Goal: Information Seeking & Learning: Check status

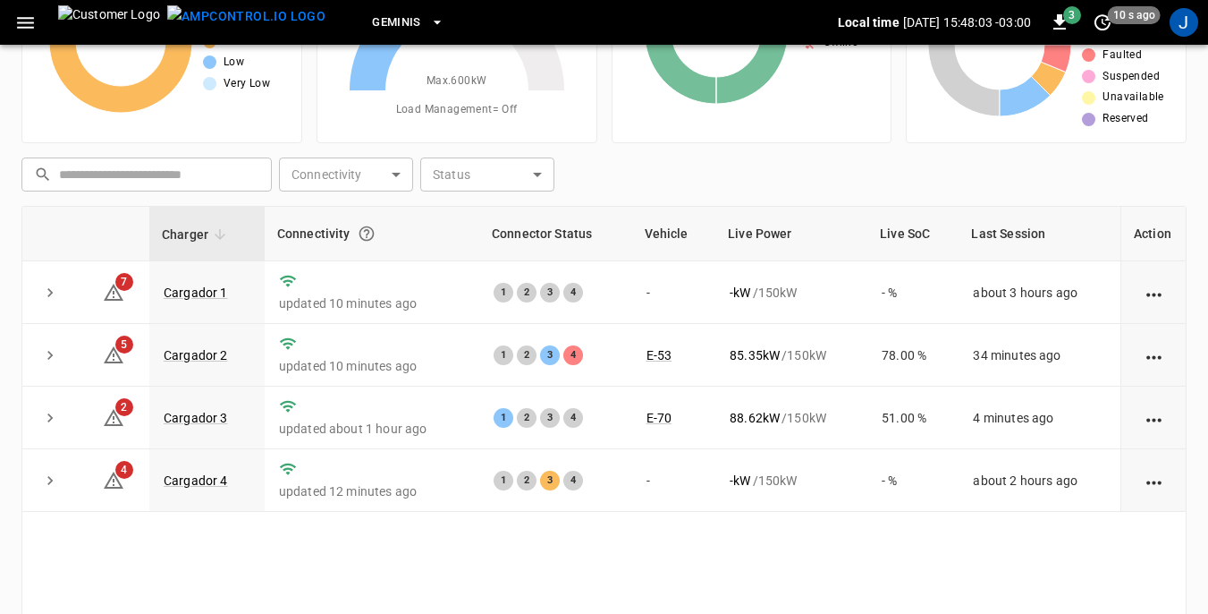
scroll to position [179, 0]
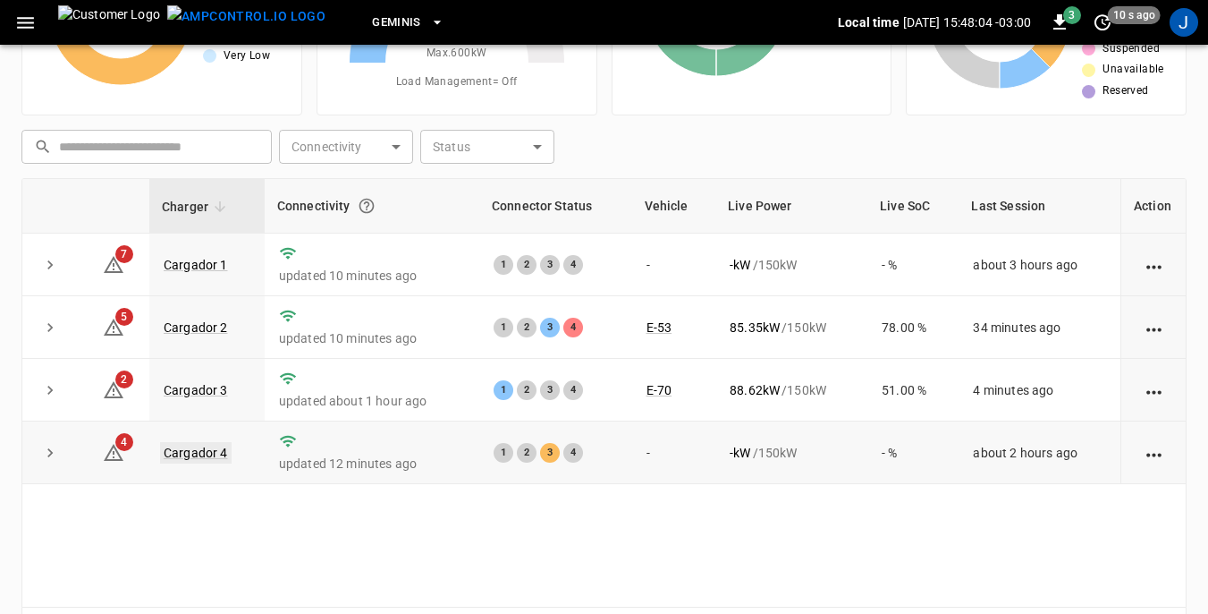
click at [197, 453] on link "Cargador 4" at bounding box center [196, 452] width 72 height 21
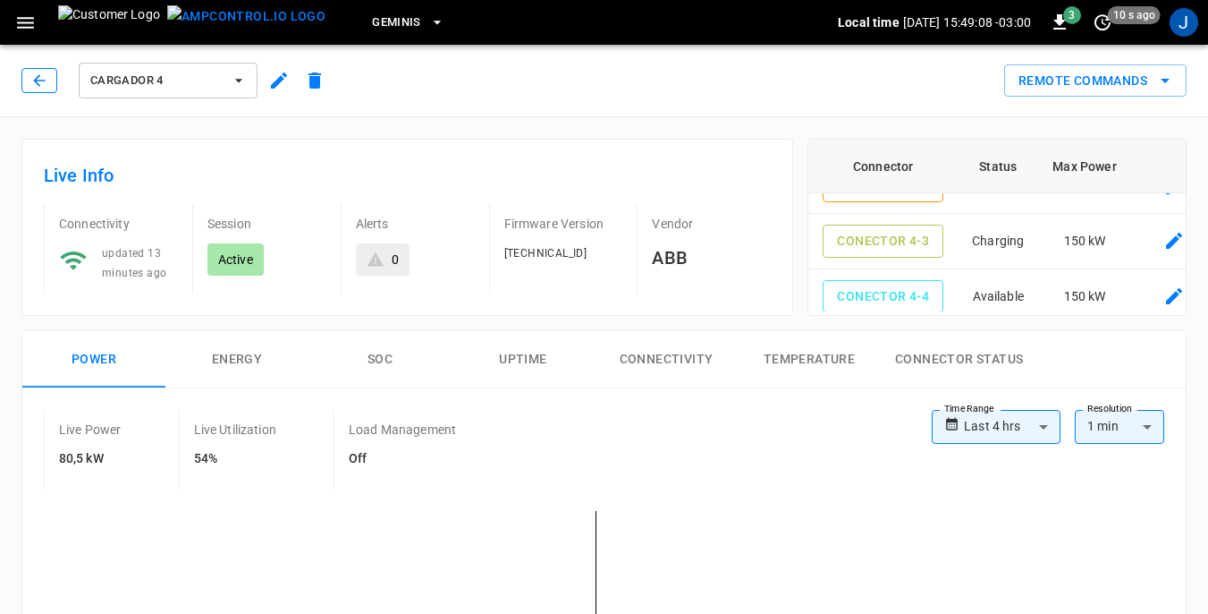
click at [35, 85] on icon "button" at bounding box center [39, 81] width 18 height 18
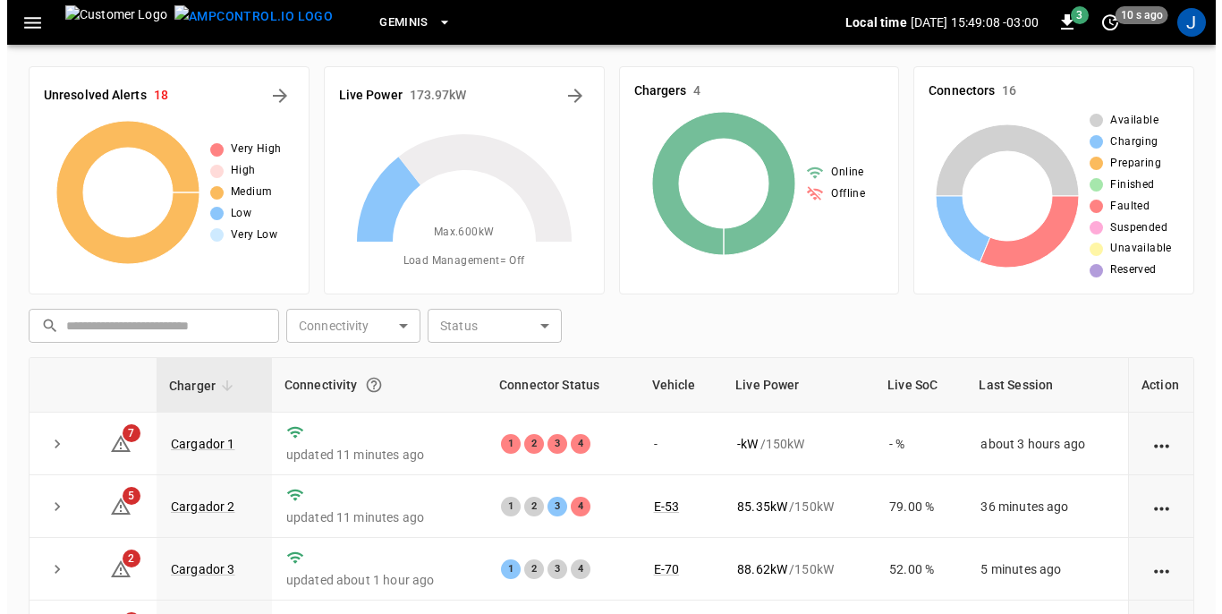
scroll to position [179, 0]
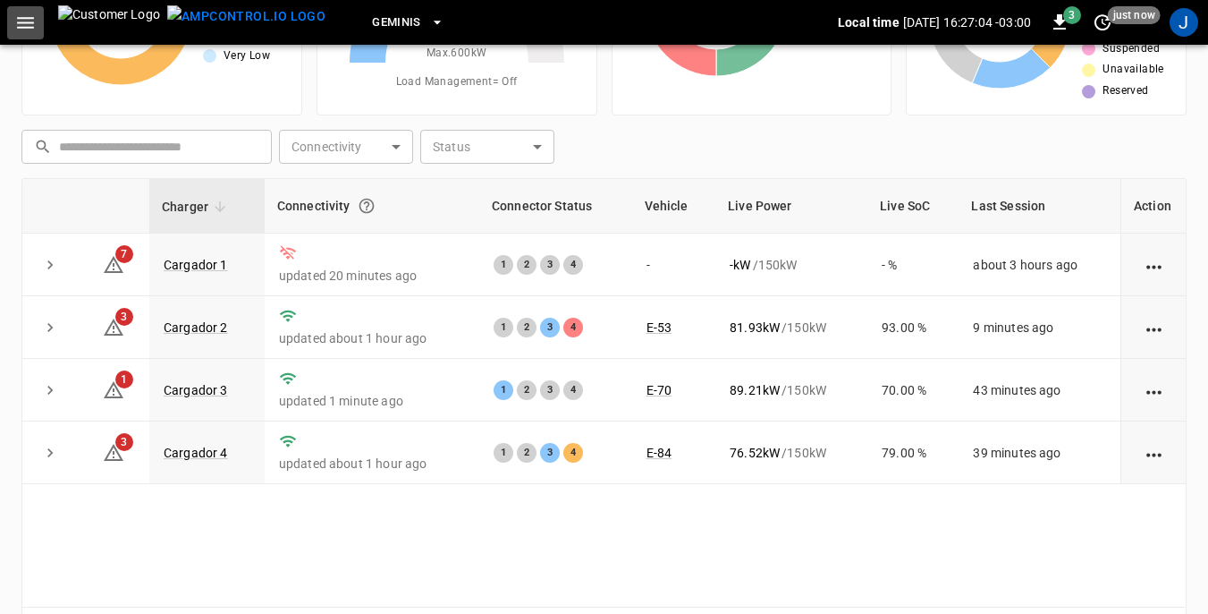
click at [28, 29] on icon "button" at bounding box center [25, 23] width 22 height 22
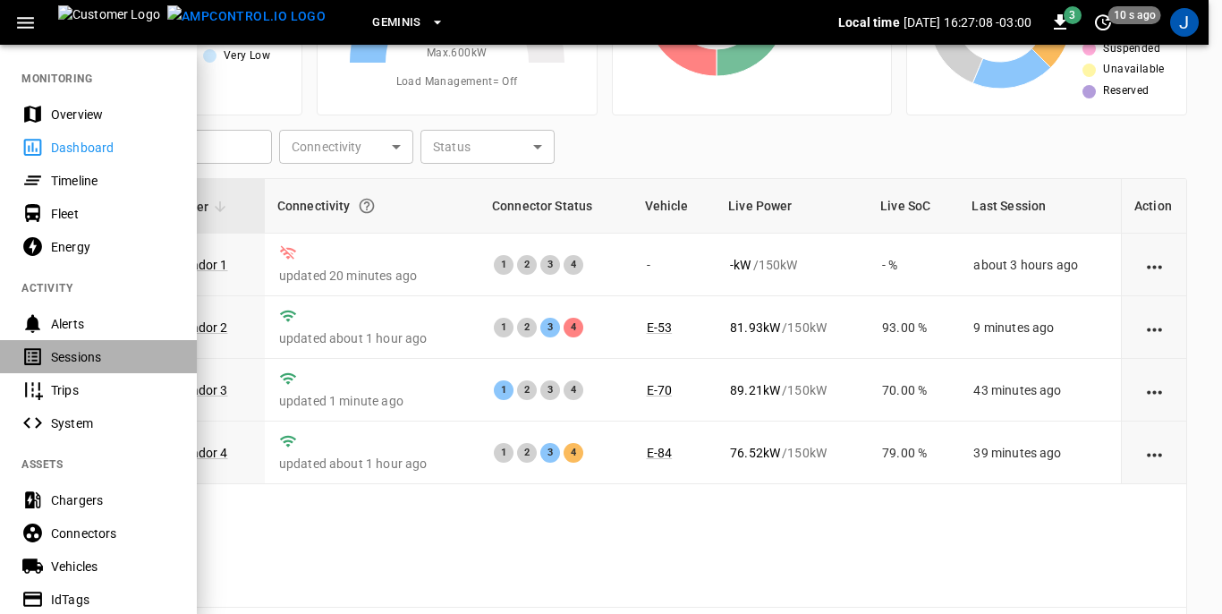
click at [54, 352] on div "Sessions" at bounding box center [113, 357] width 124 height 18
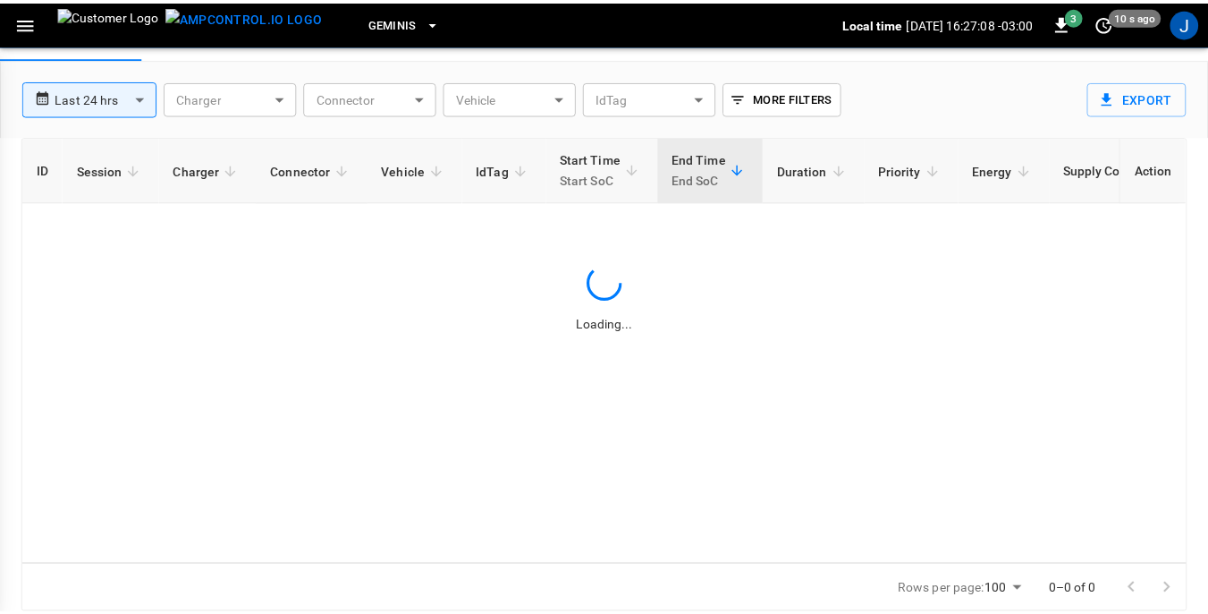
scroll to position [86, 0]
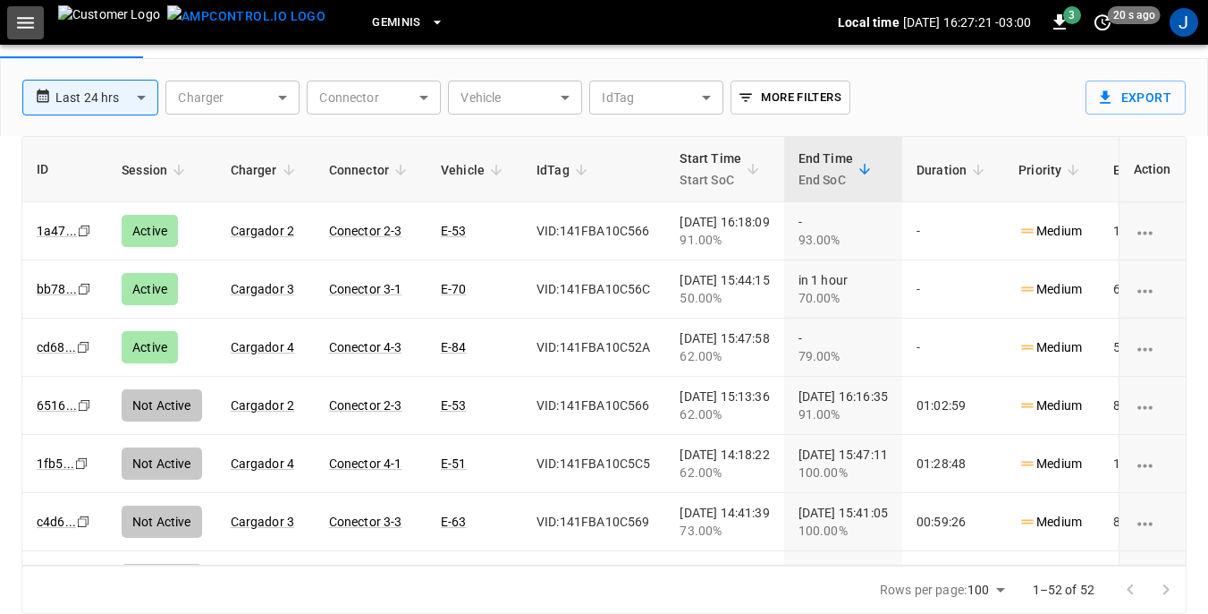
click at [33, 20] on icon "button" at bounding box center [25, 23] width 22 height 22
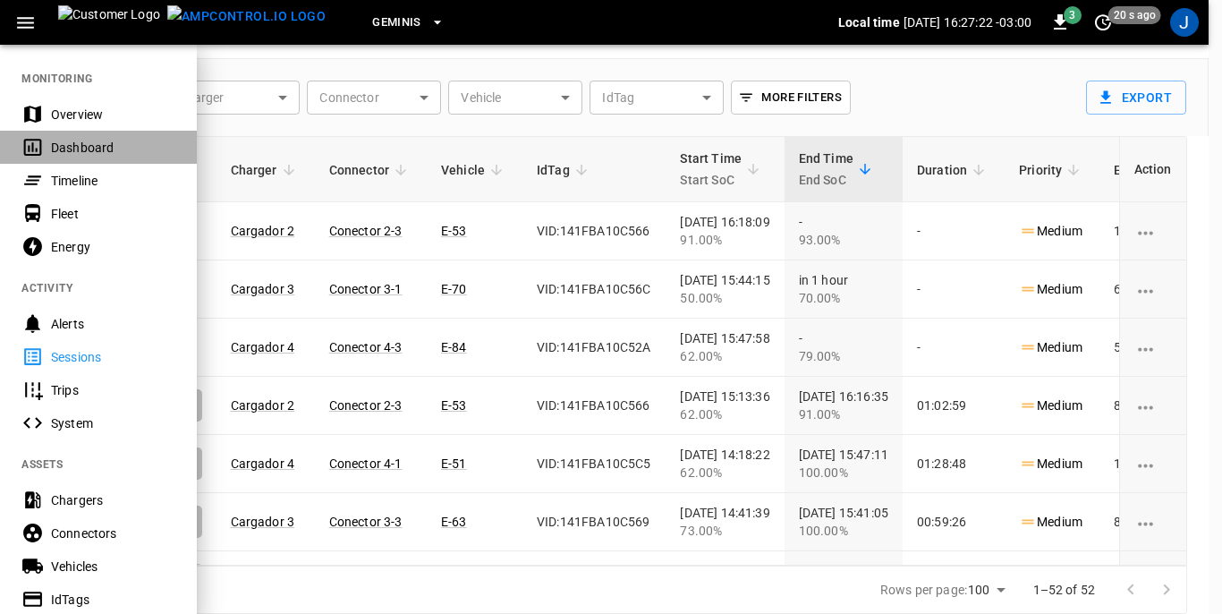
click at [55, 146] on div "Dashboard" at bounding box center [113, 148] width 124 height 18
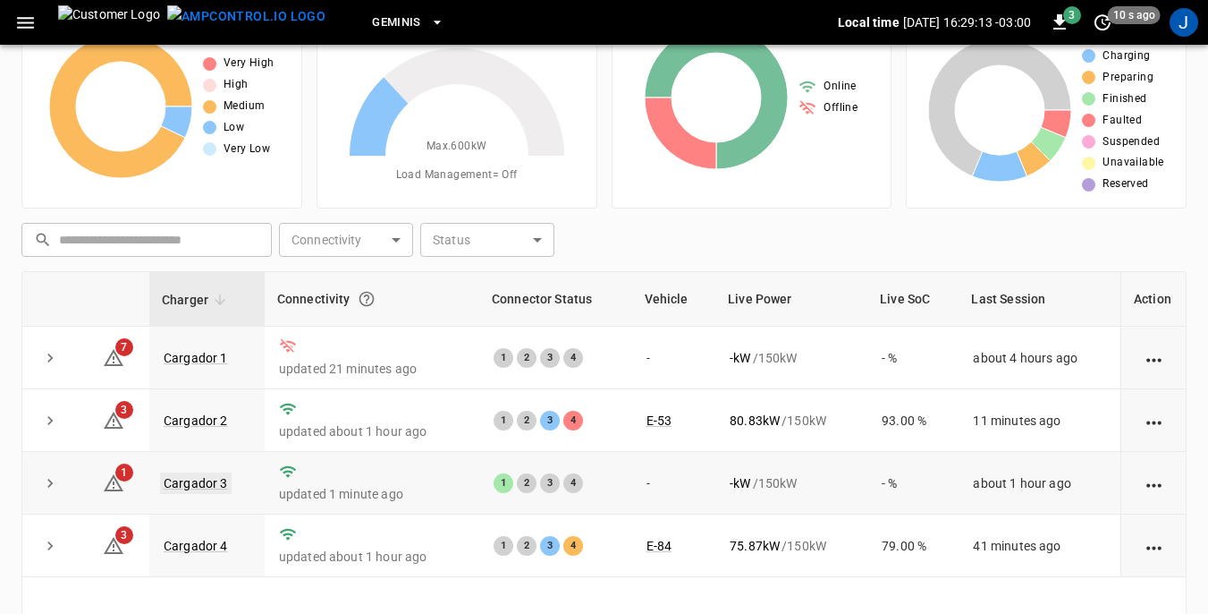
click at [182, 479] on link "Cargador 3" at bounding box center [196, 482] width 72 height 21
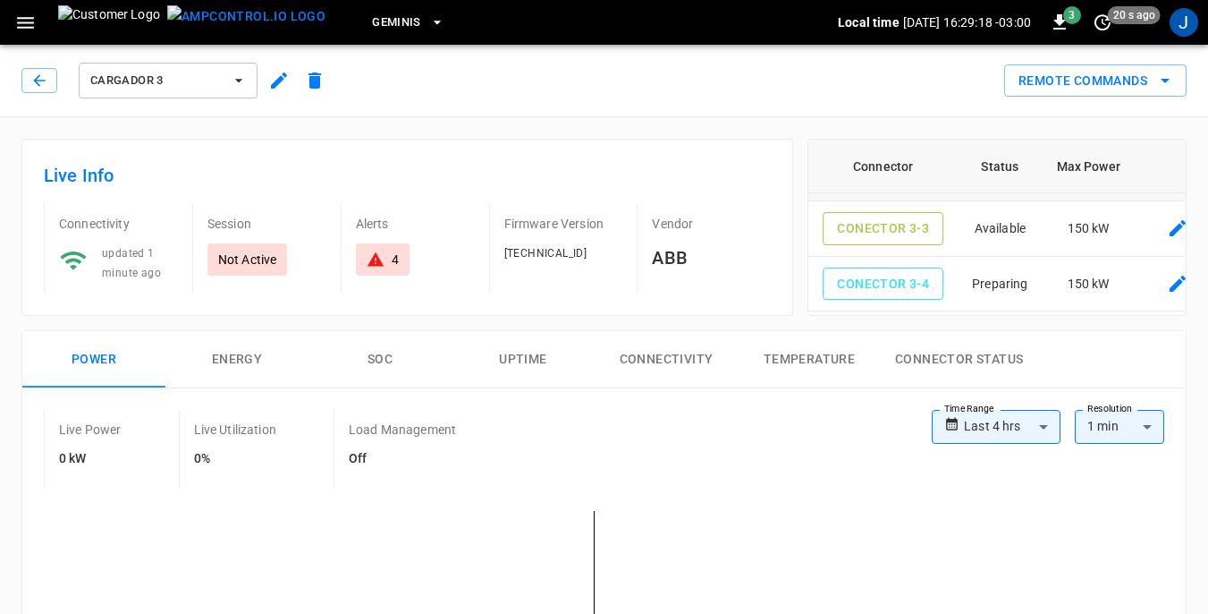
scroll to position [115, 0]
click at [48, 82] on button "button" at bounding box center [39, 80] width 36 height 25
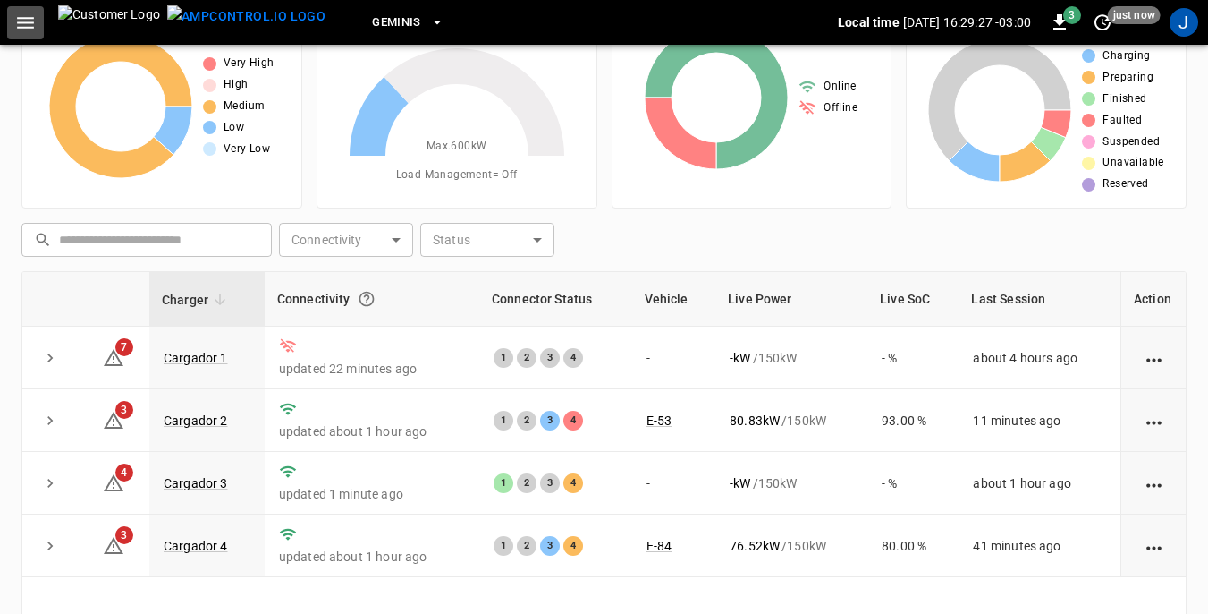
click at [26, 20] on icon "button" at bounding box center [25, 23] width 22 height 22
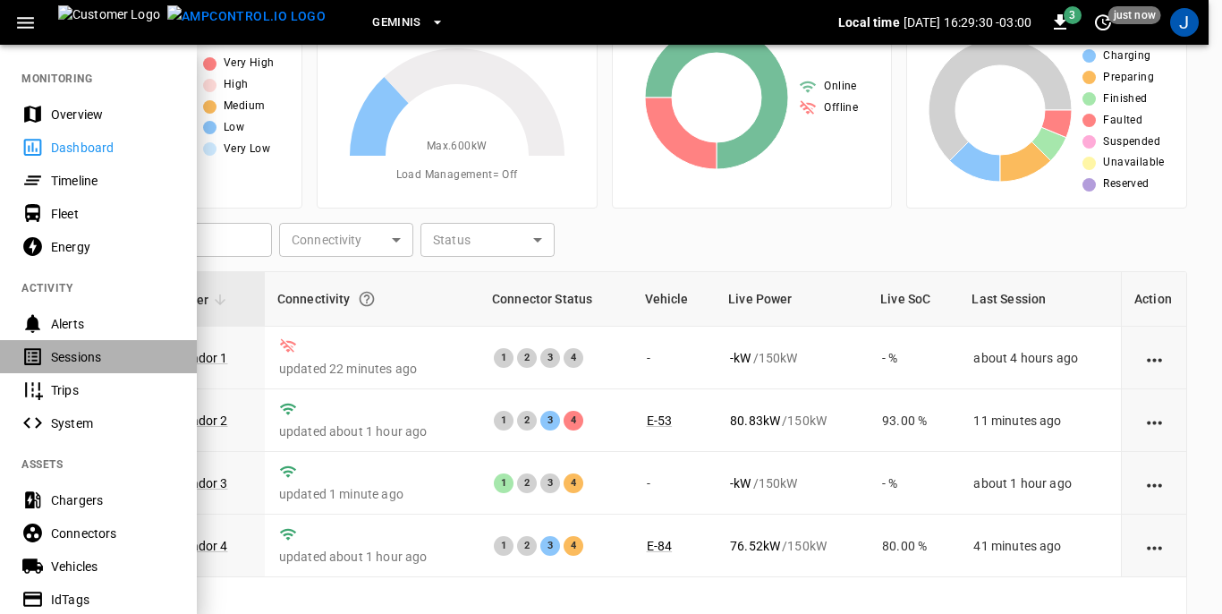
click at [61, 361] on div "Sessions" at bounding box center [113, 357] width 124 height 18
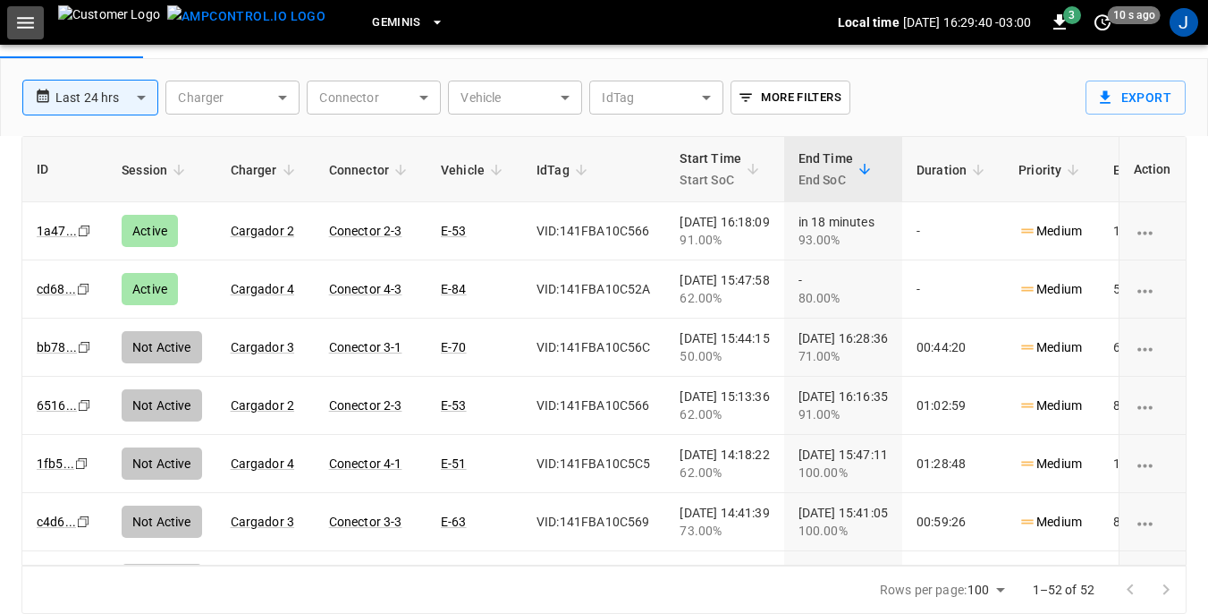
click at [31, 29] on icon "button" at bounding box center [25, 23] width 22 height 22
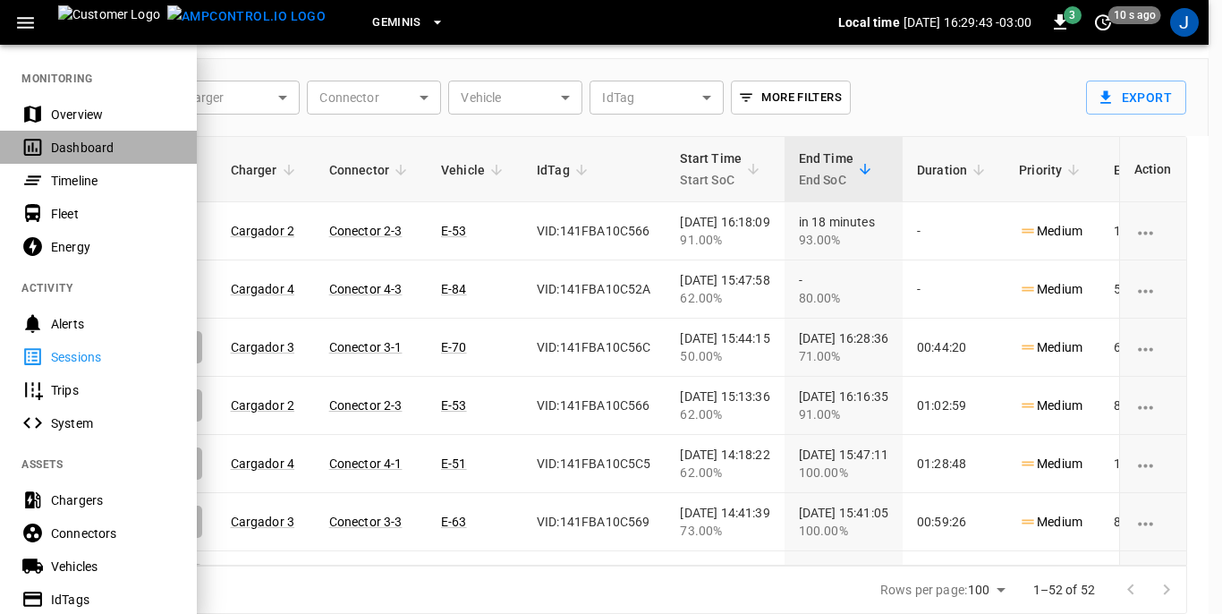
click at [76, 147] on div "Dashboard" at bounding box center [113, 148] width 124 height 18
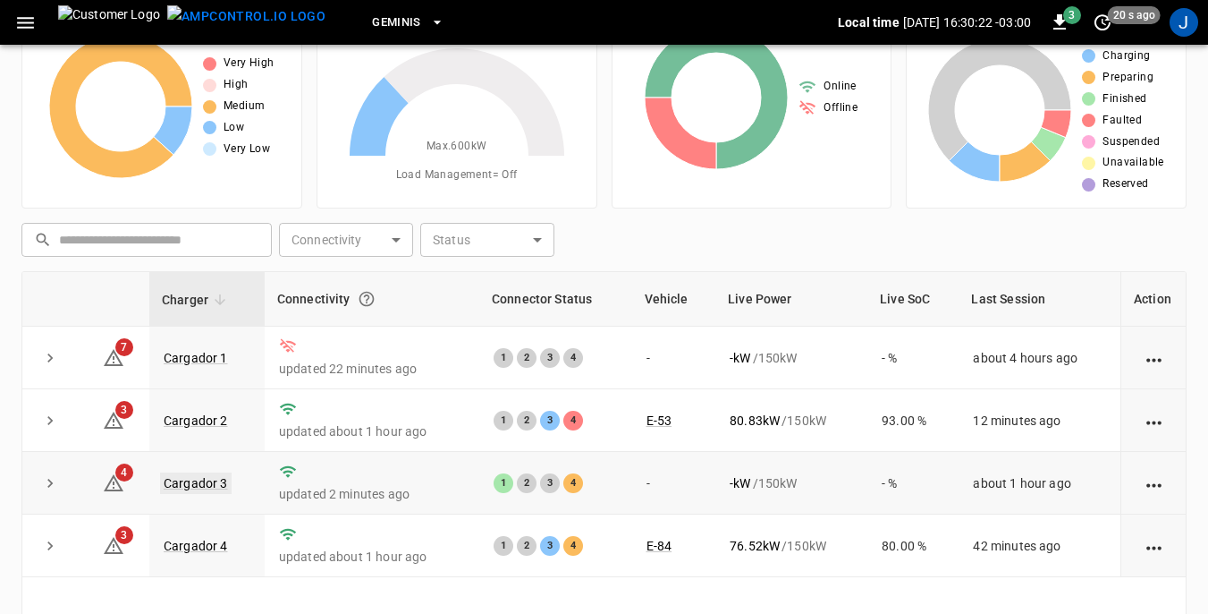
click at [208, 483] on link "Cargador 3" at bounding box center [196, 482] width 72 height 21
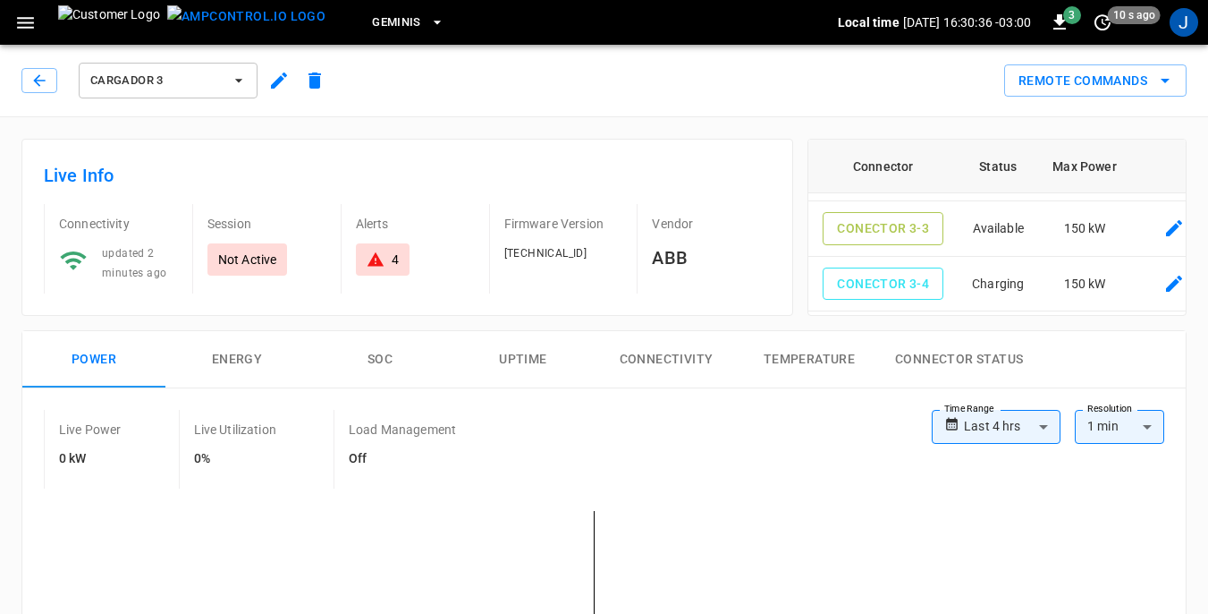
click at [22, 27] on icon "button" at bounding box center [25, 23] width 17 height 12
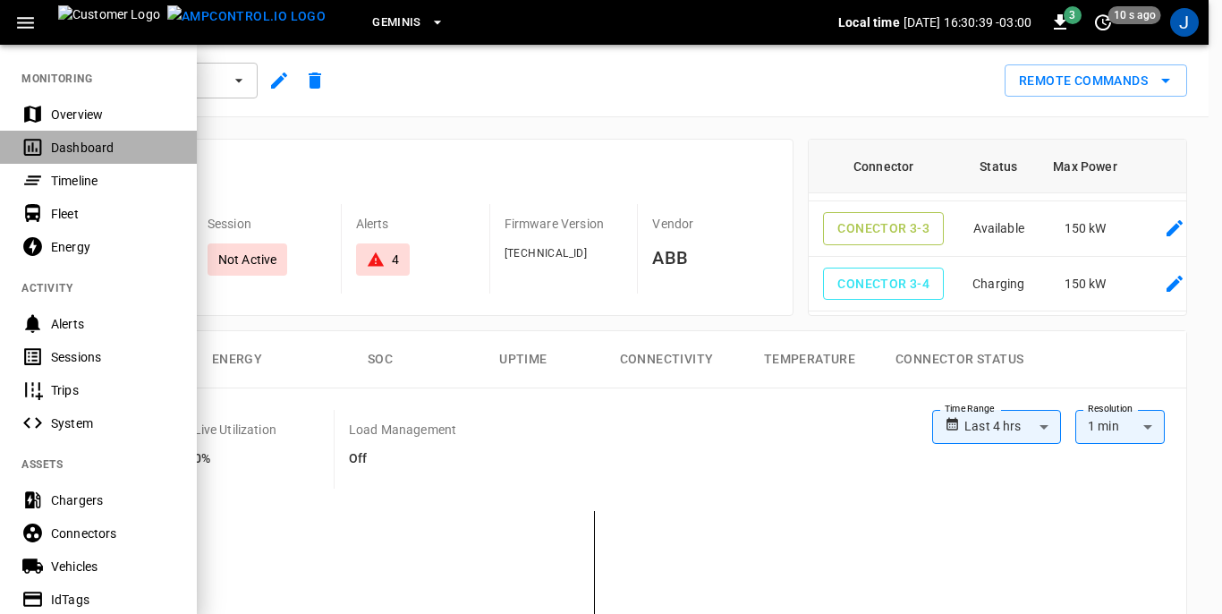
click at [50, 146] on div "Dashboard" at bounding box center [98, 147] width 197 height 33
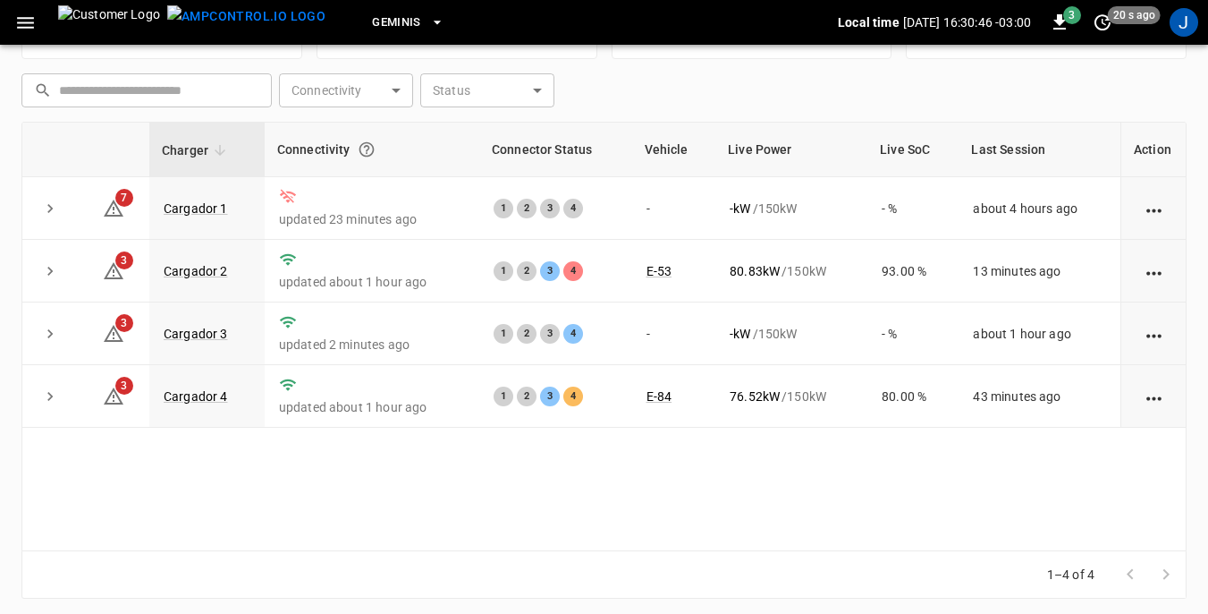
scroll to position [241, 0]
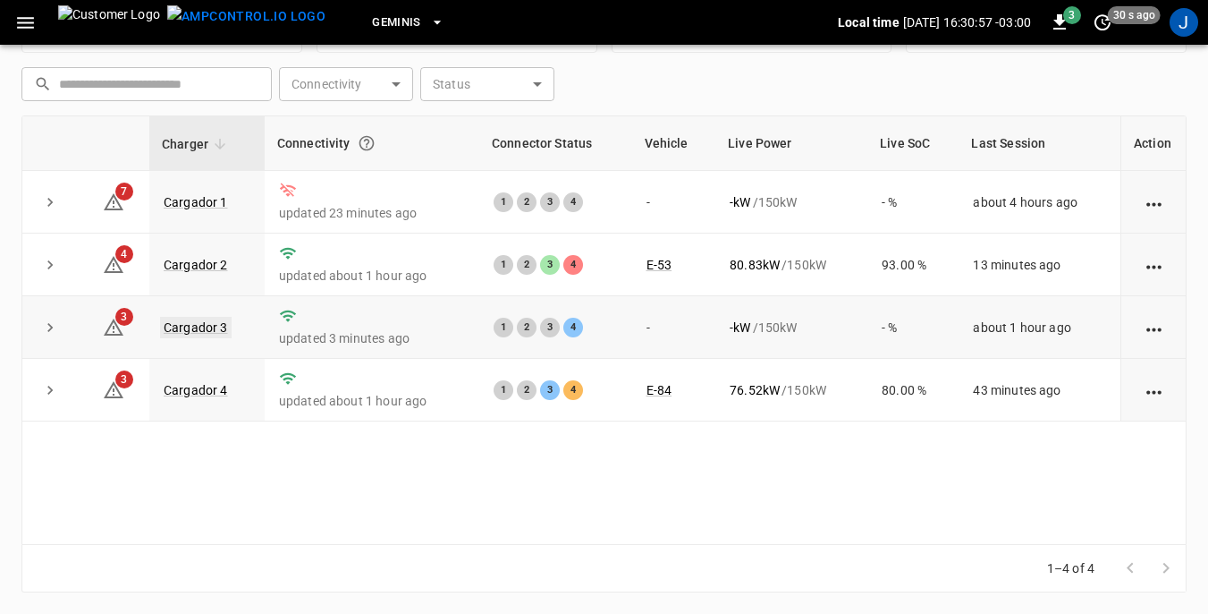
click at [174, 332] on link "Cargador 3" at bounding box center [196, 327] width 72 height 21
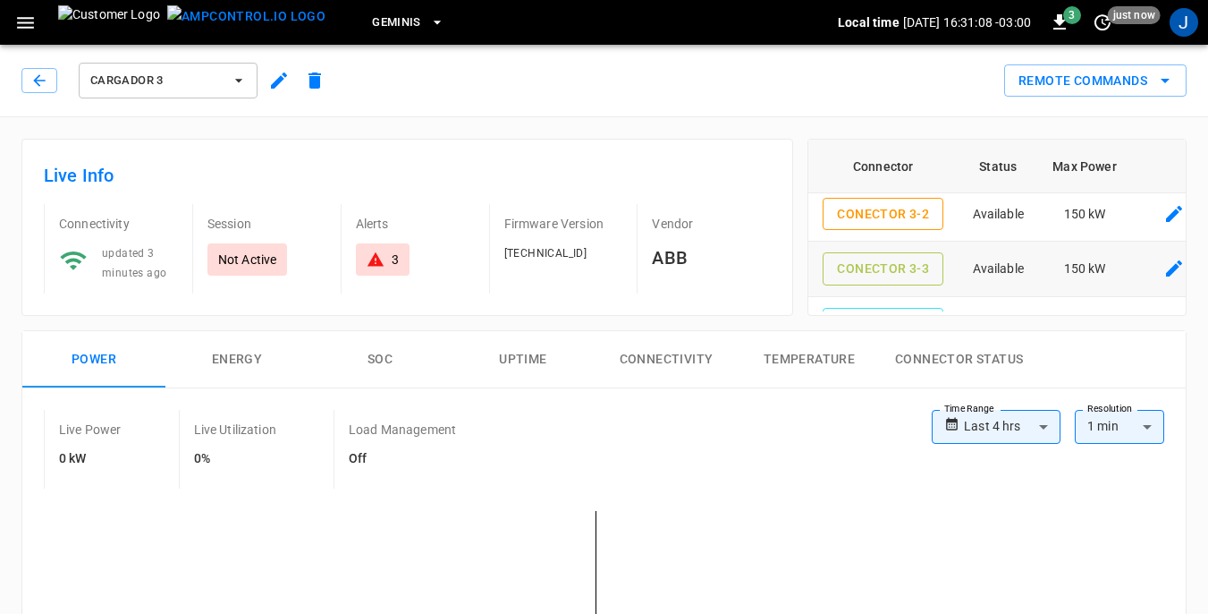
scroll to position [115, 0]
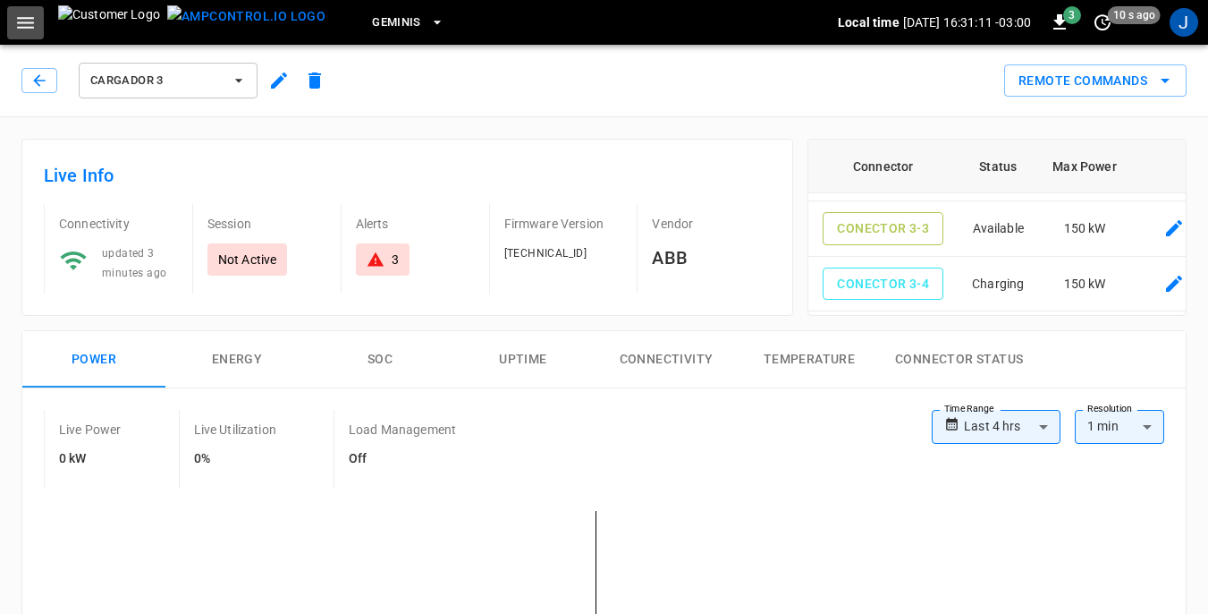
click at [22, 26] on icon "button" at bounding box center [25, 23] width 22 height 22
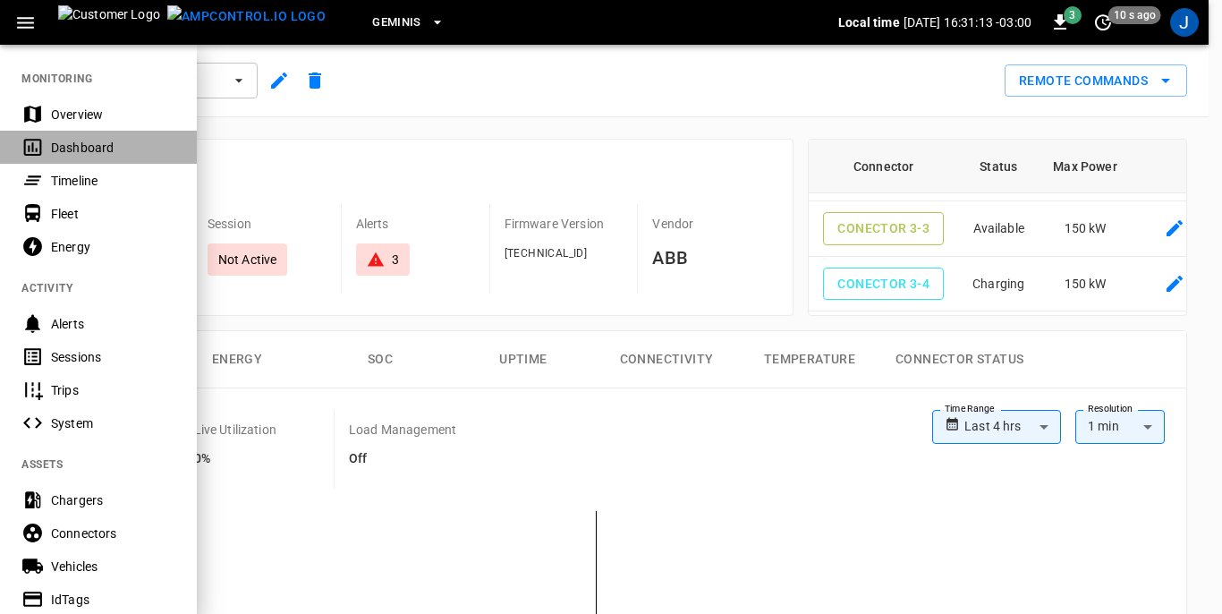
click at [55, 149] on div "Dashboard" at bounding box center [113, 148] width 124 height 18
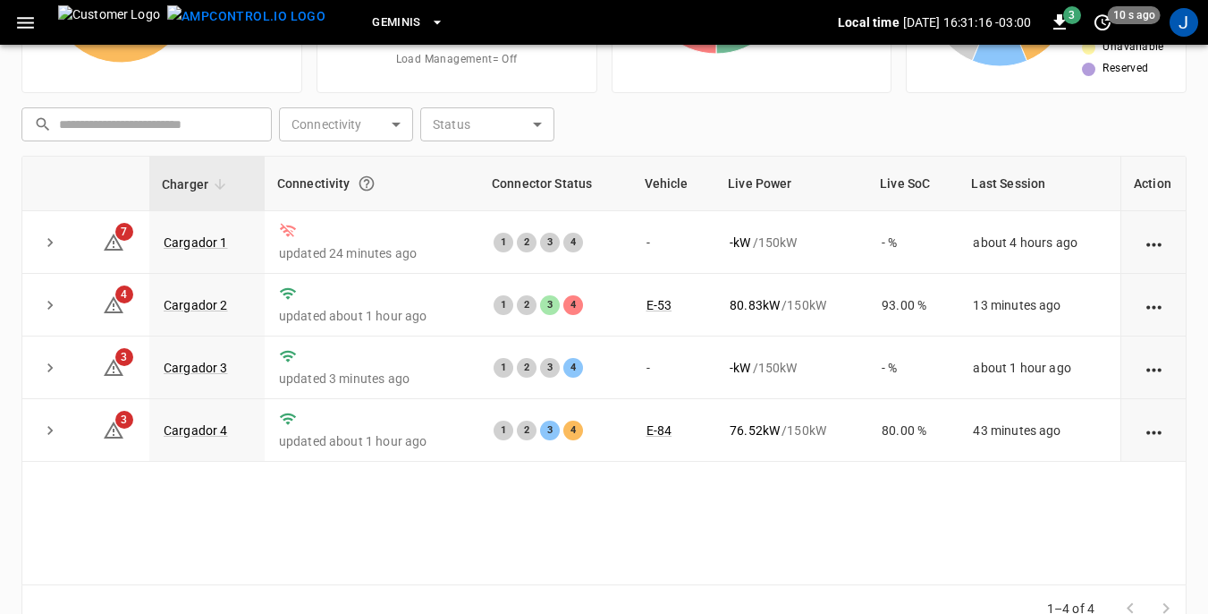
scroll to position [241, 0]
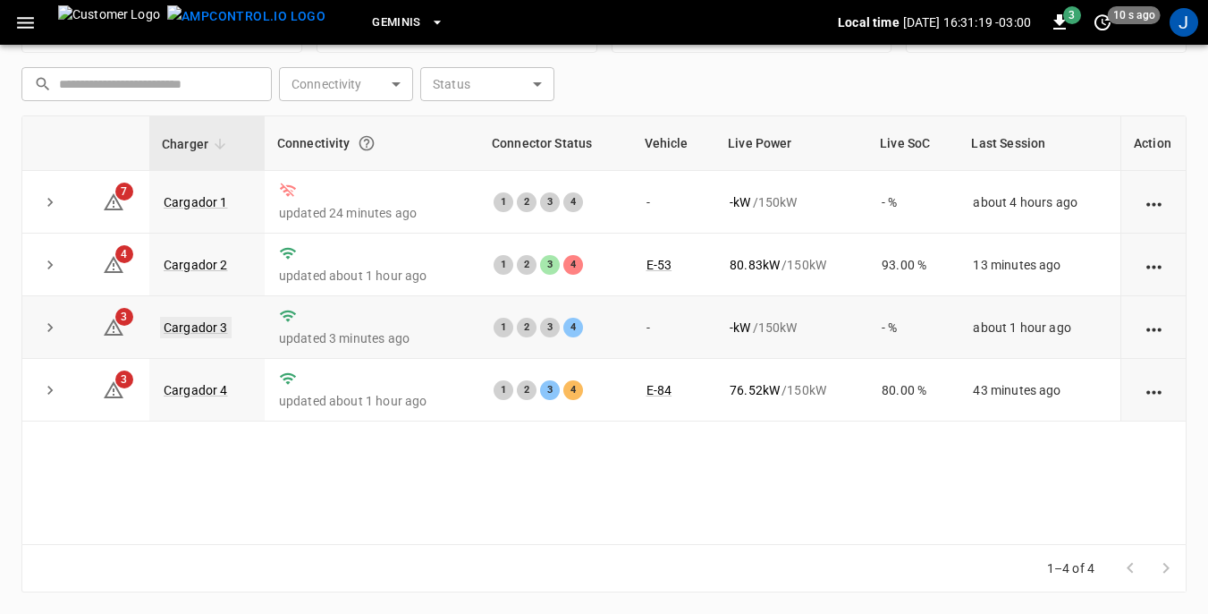
click at [175, 328] on link "Cargador 3" at bounding box center [196, 327] width 72 height 21
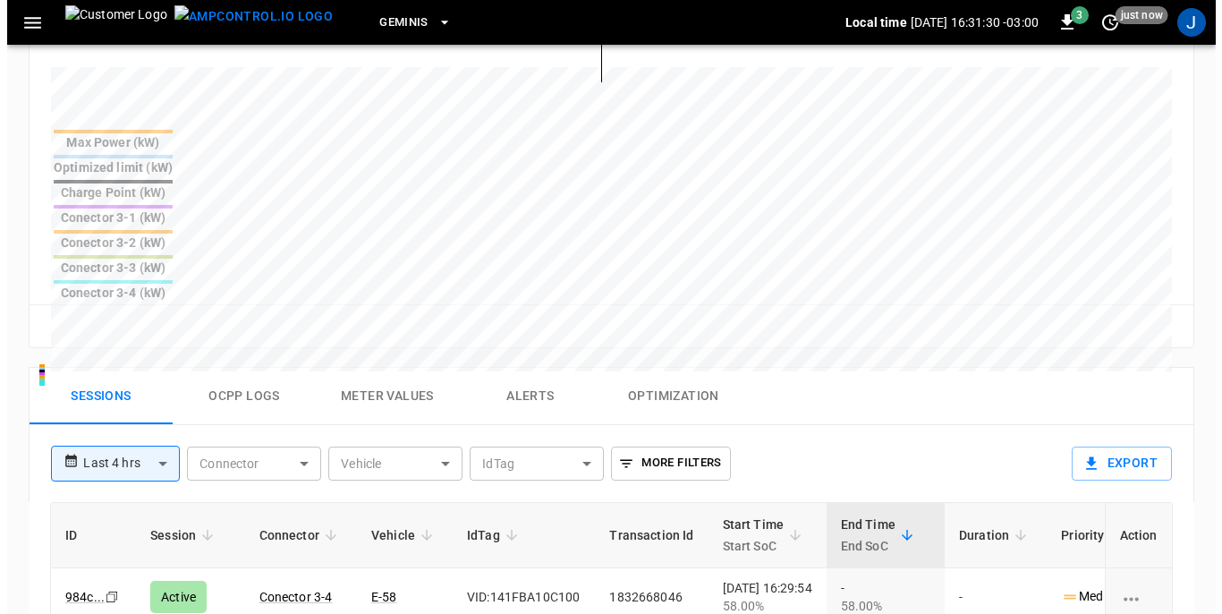
scroll to position [716, 0]
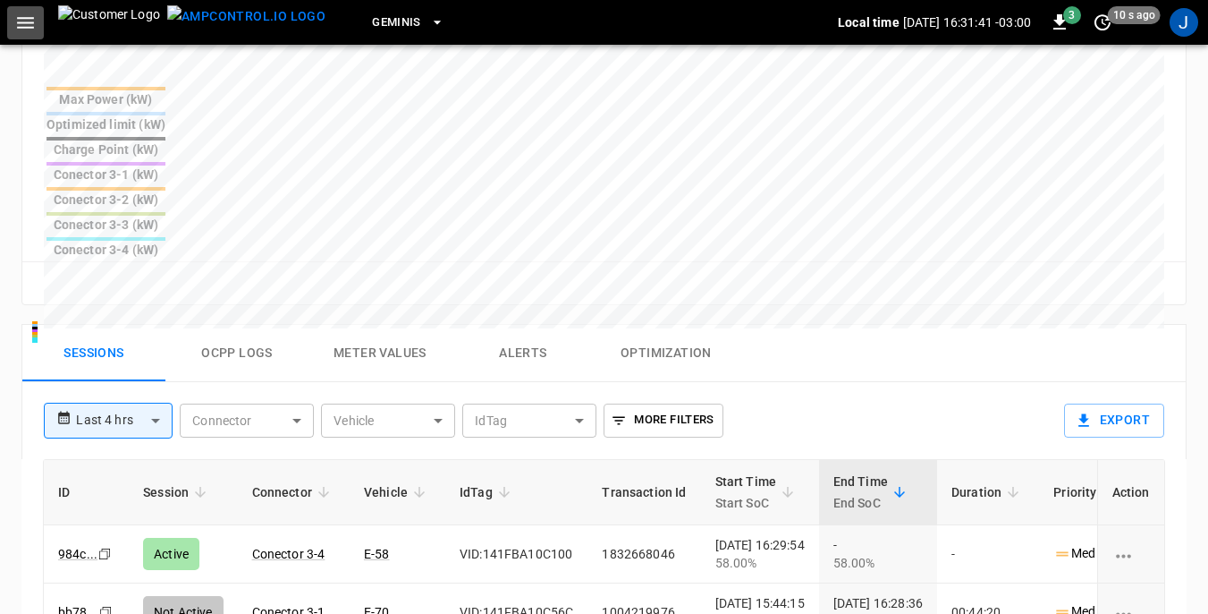
click at [22, 26] on icon "button" at bounding box center [25, 23] width 22 height 22
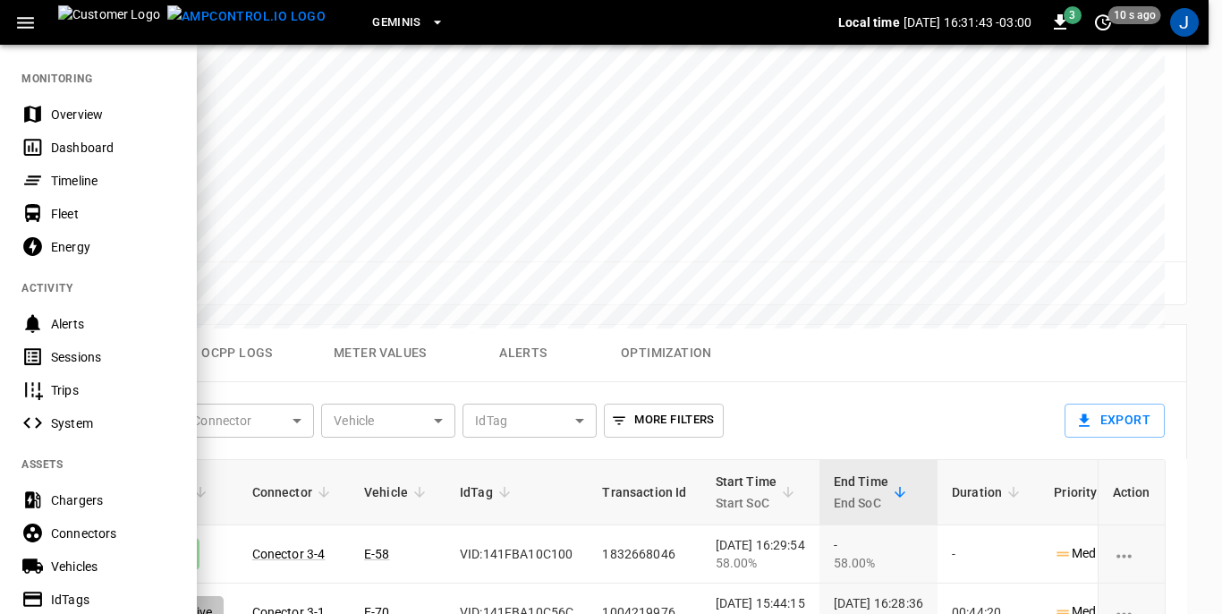
click at [82, 143] on div "Dashboard" at bounding box center [113, 148] width 124 height 18
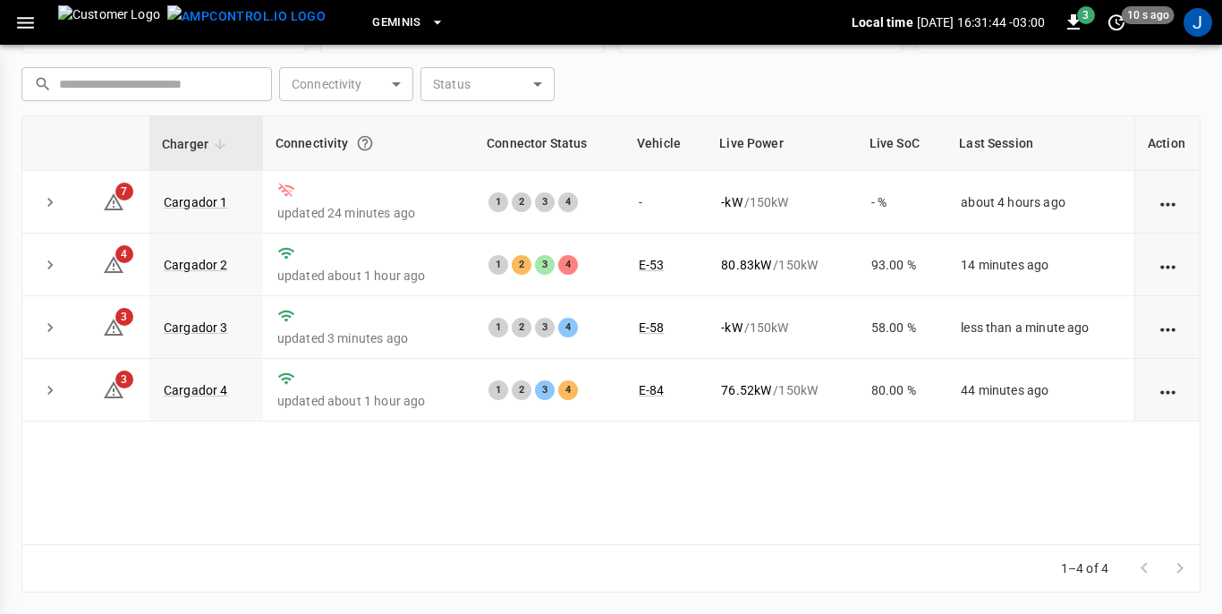
scroll to position [241, 0]
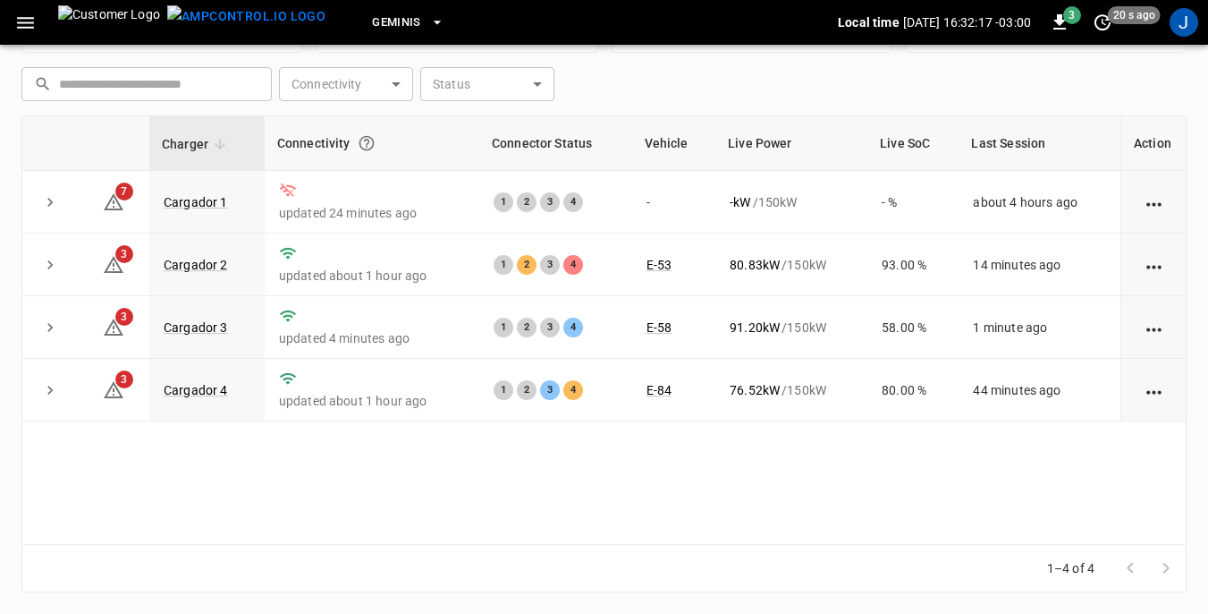
click at [83, 137] on th at bounding box center [114, 143] width 72 height 55
click at [27, 22] on icon "button" at bounding box center [25, 23] width 17 height 12
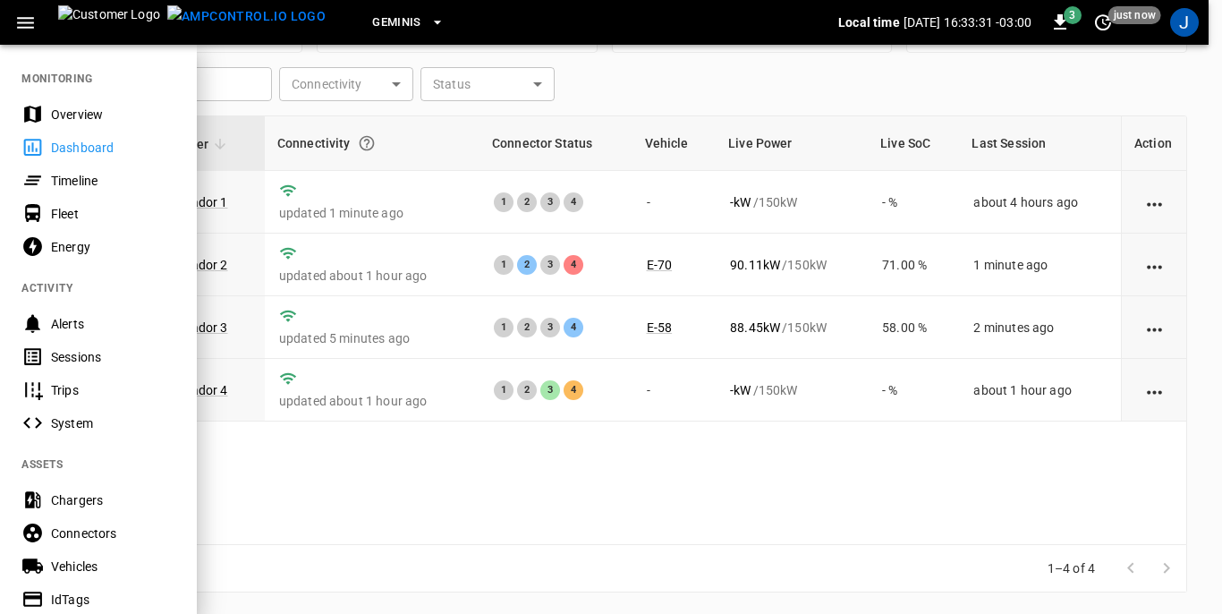
click at [89, 357] on div "Sessions" at bounding box center [113, 357] width 124 height 18
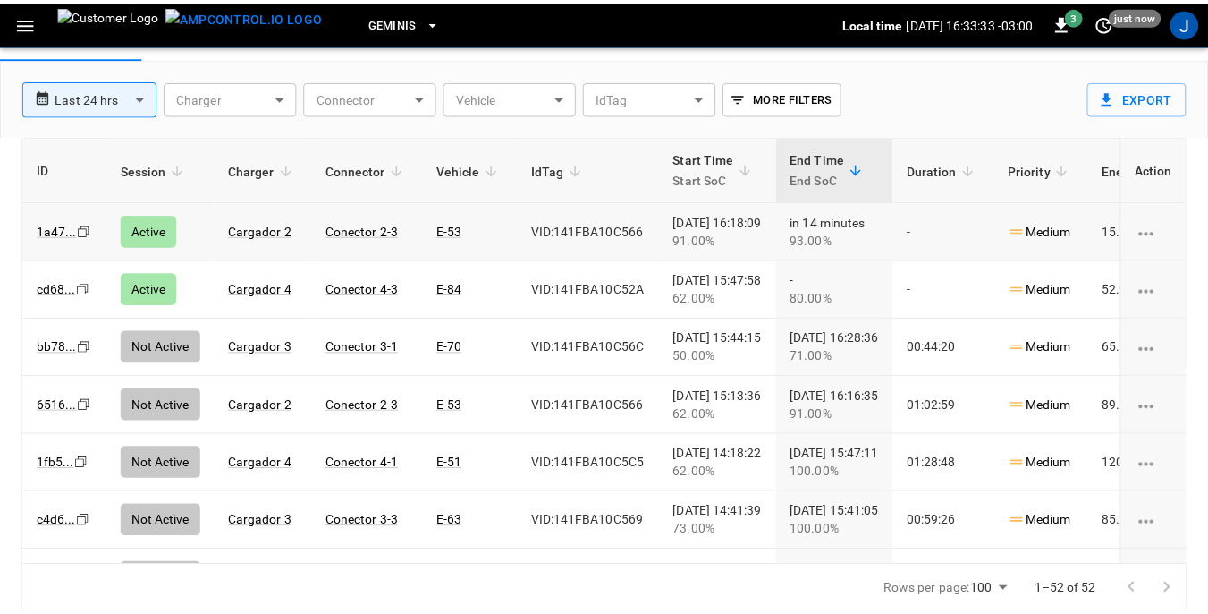
scroll to position [86, 0]
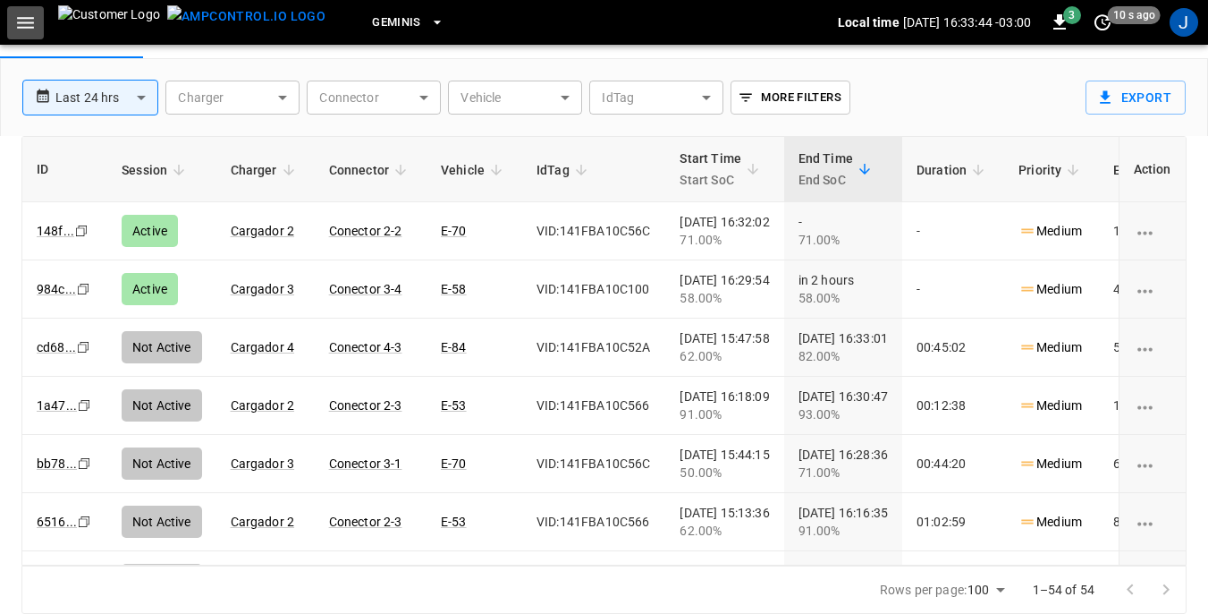
click at [29, 23] on icon "button" at bounding box center [25, 23] width 17 height 12
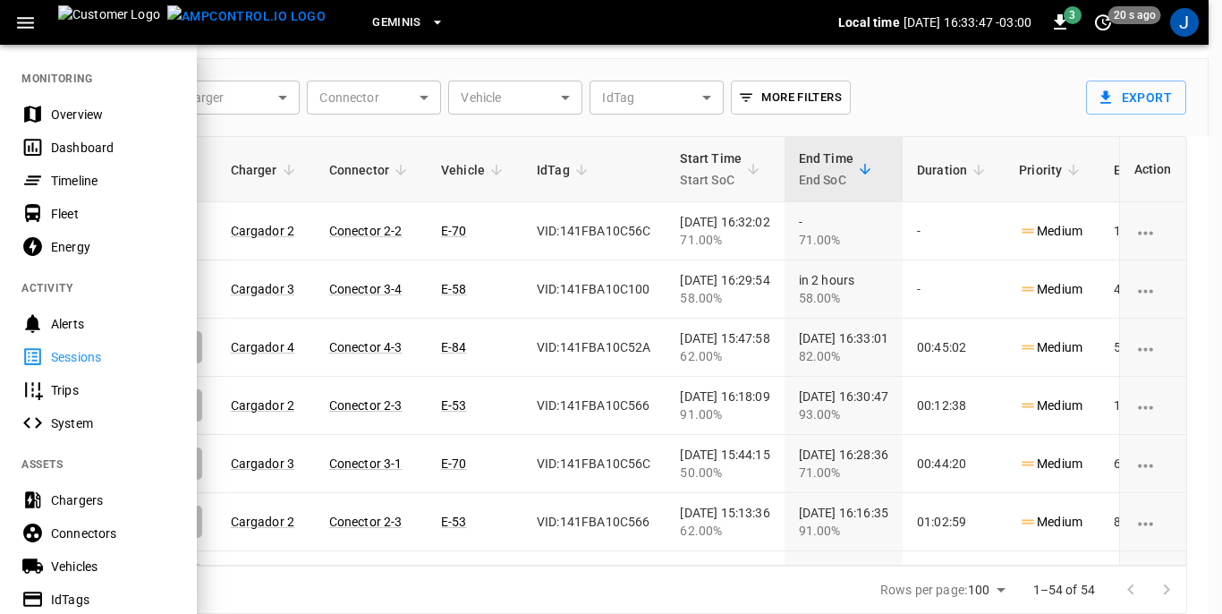
click at [85, 143] on div "Dashboard" at bounding box center [113, 148] width 124 height 18
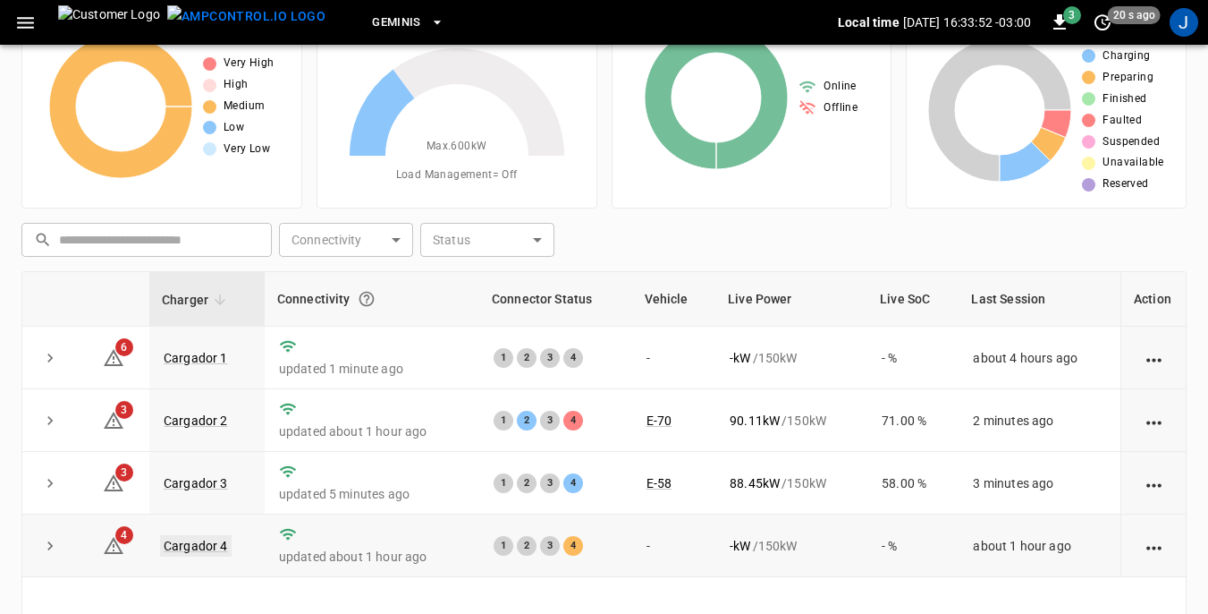
click at [209, 544] on link "Cargador 4" at bounding box center [196, 545] width 72 height 21
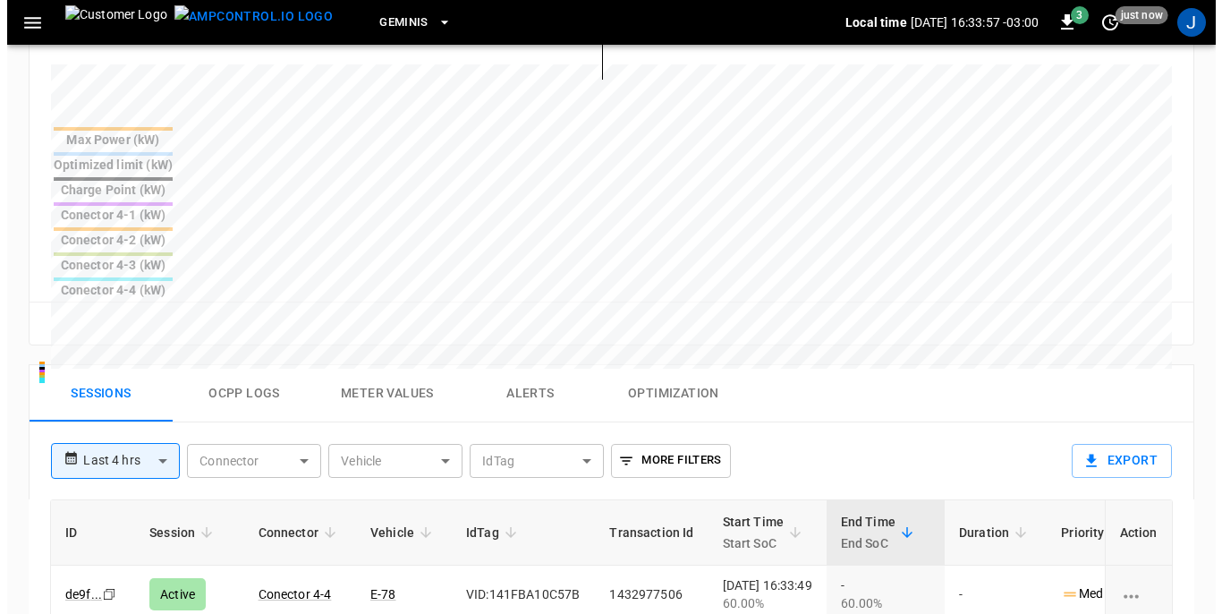
scroll to position [716, 0]
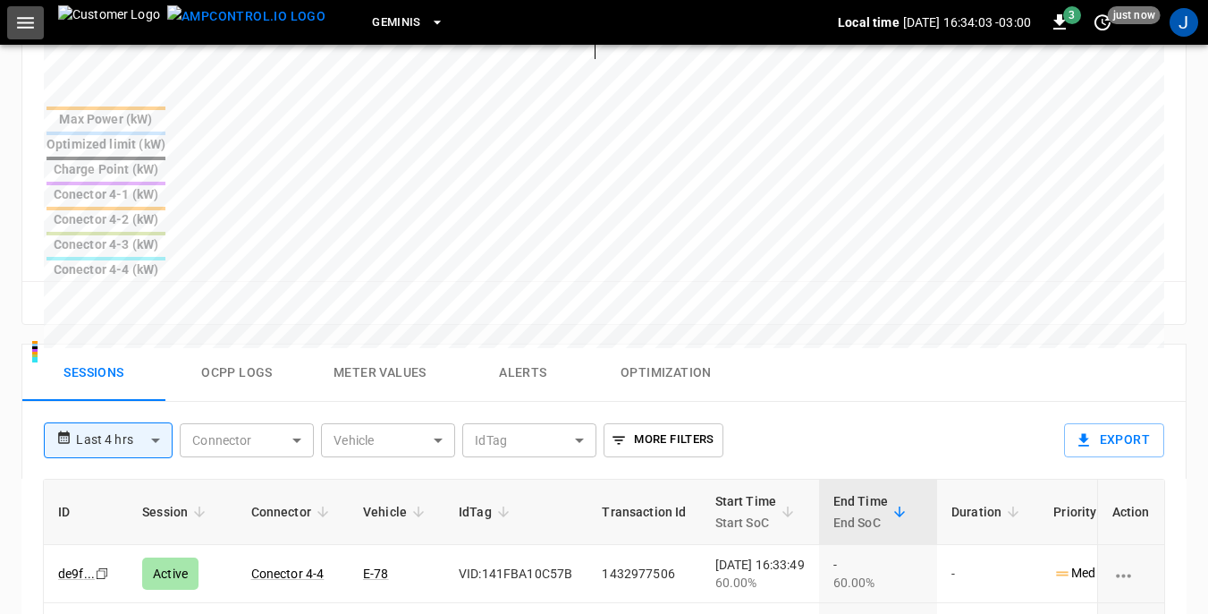
click at [21, 23] on icon "button" at bounding box center [25, 23] width 17 height 12
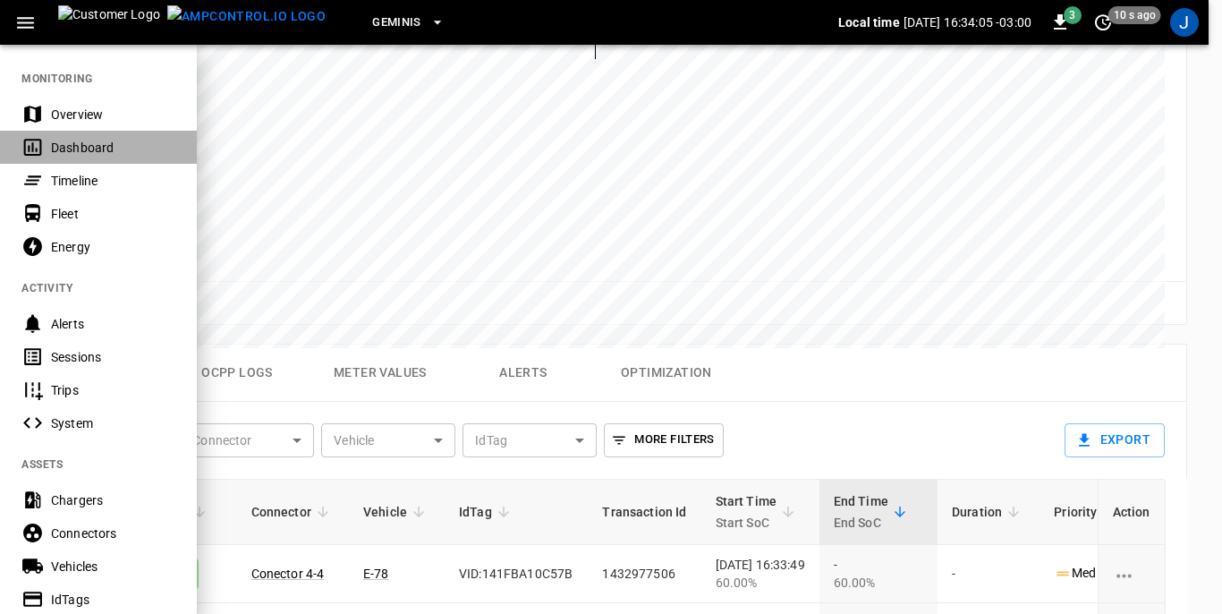
click at [84, 147] on div "Dashboard" at bounding box center [113, 148] width 124 height 18
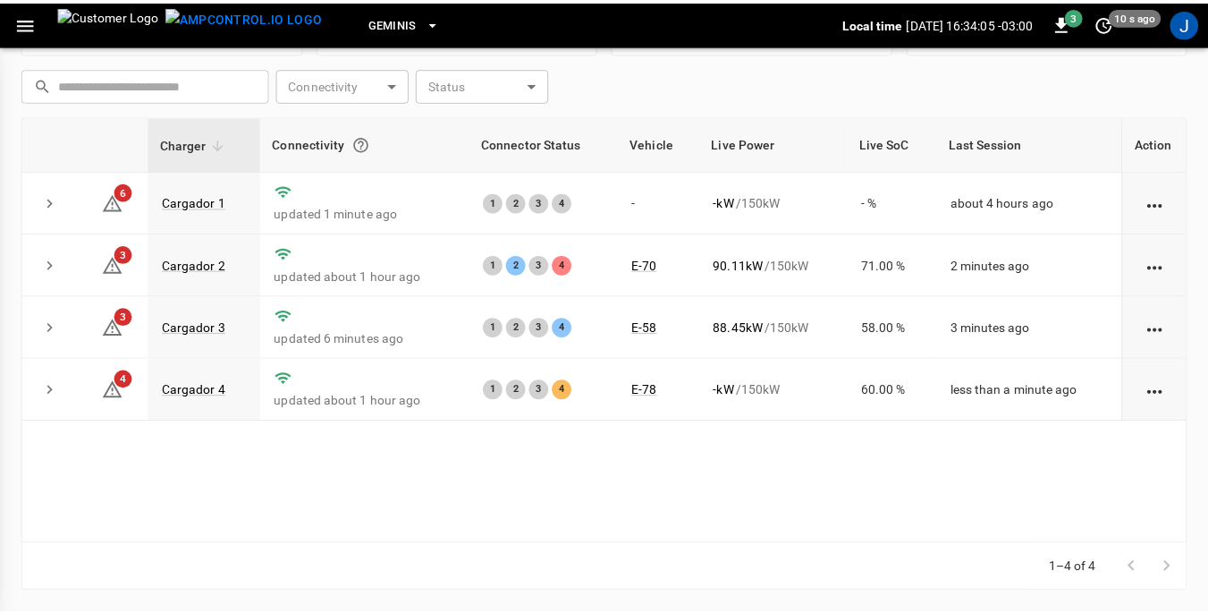
scroll to position [241, 0]
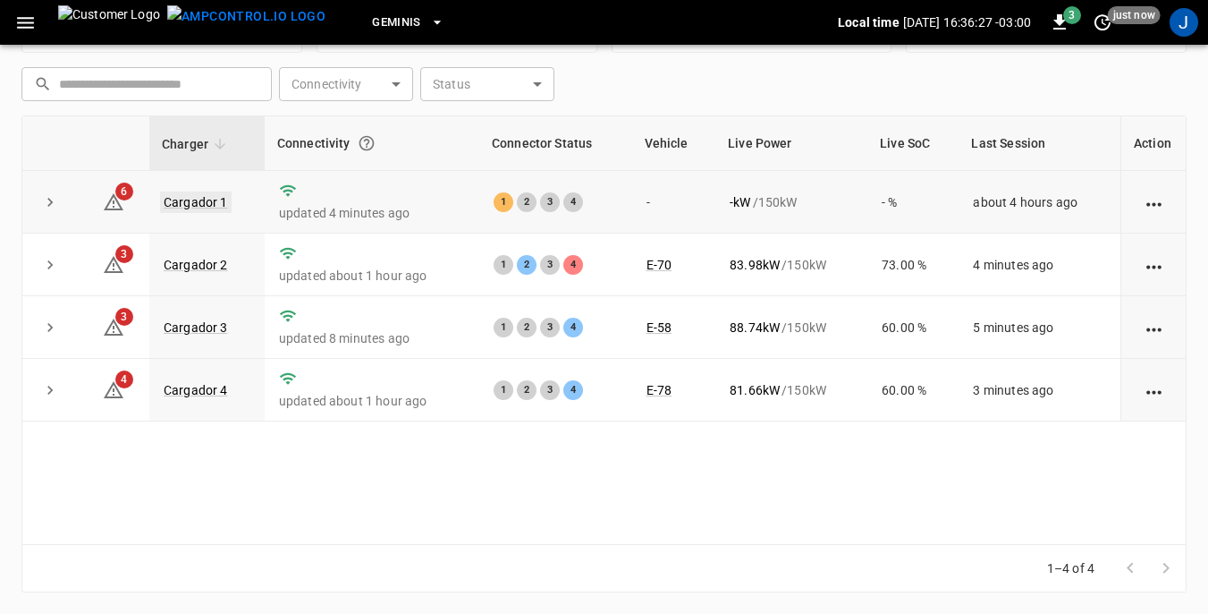
click at [198, 201] on link "Cargador 1" at bounding box center [196, 201] width 72 height 21
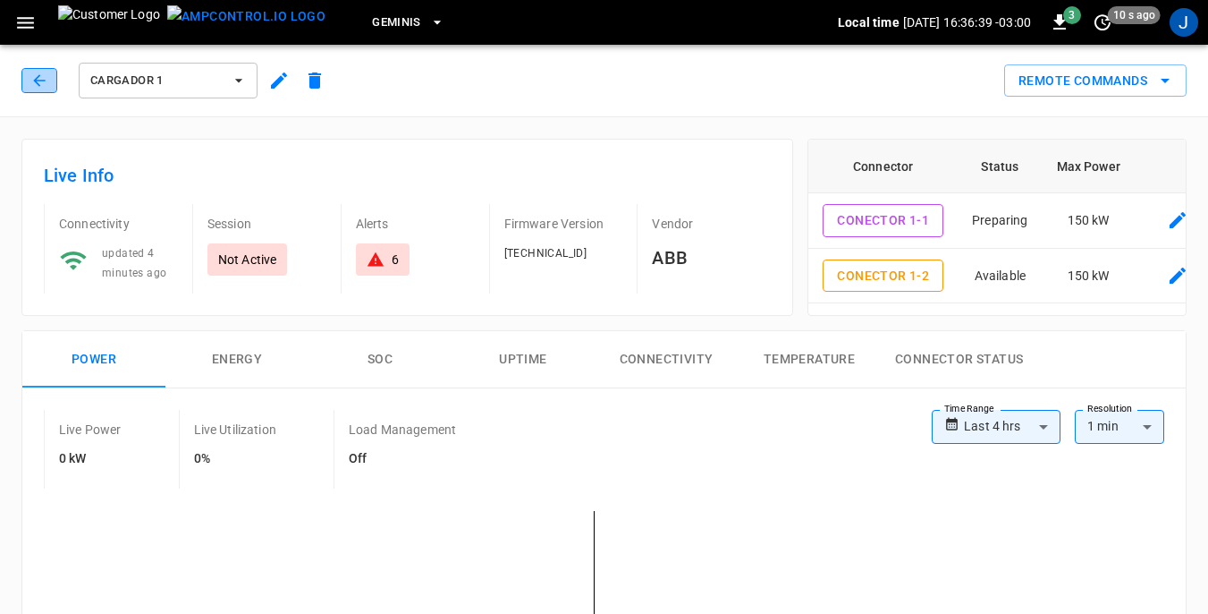
click at [37, 79] on icon "button" at bounding box center [39, 80] width 12 height 12
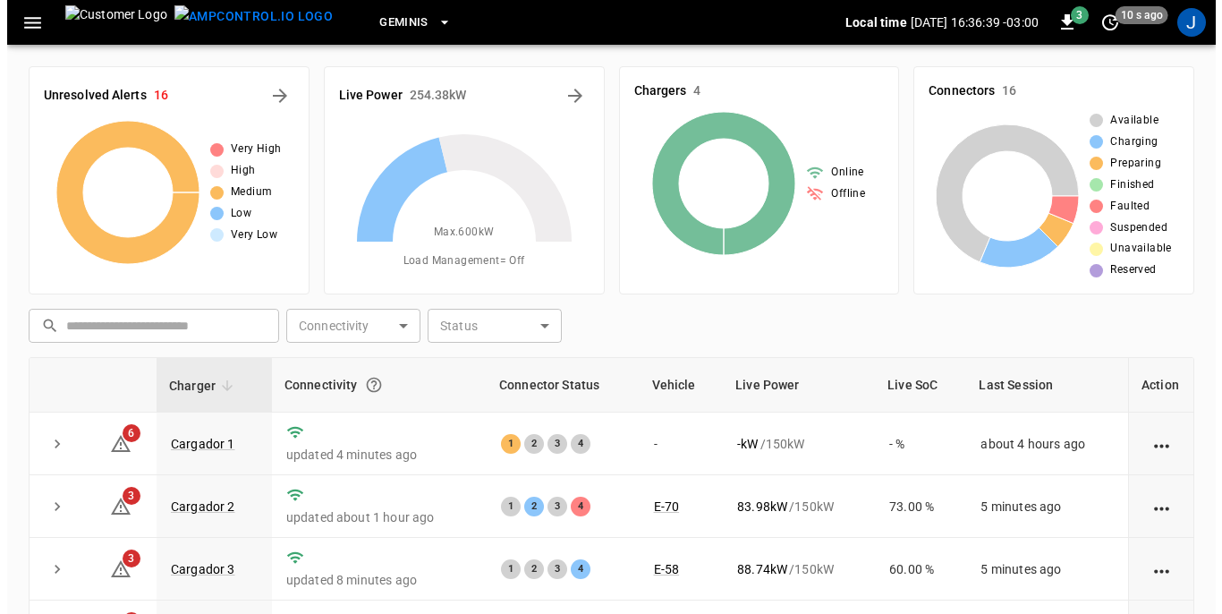
scroll to position [241, 0]
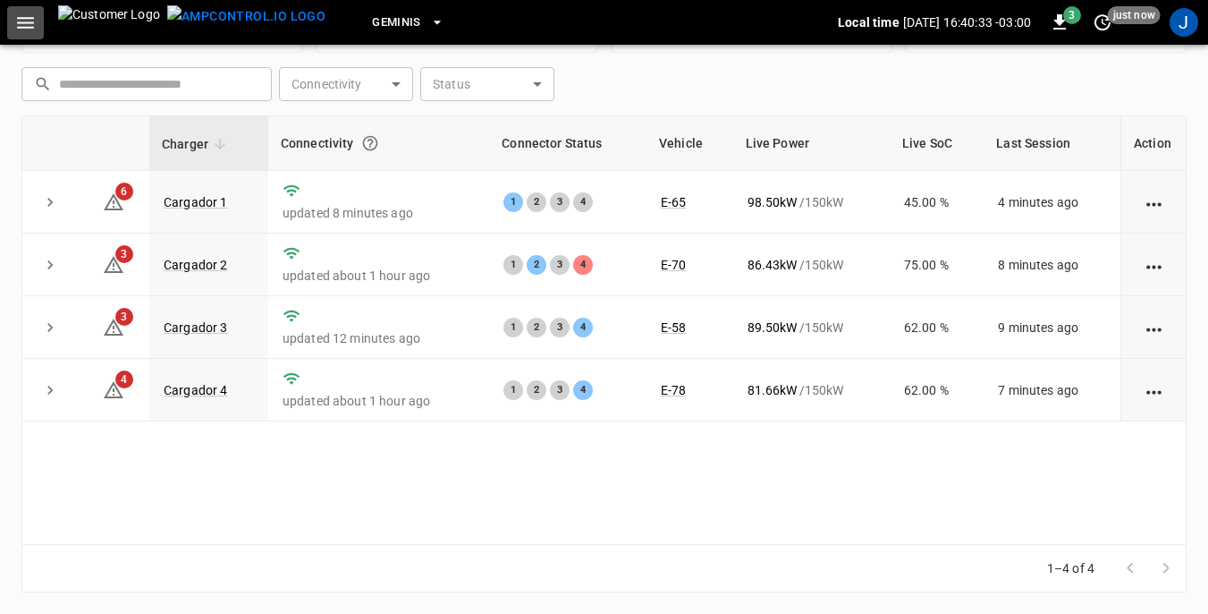
click at [28, 24] on icon "button" at bounding box center [25, 23] width 22 height 22
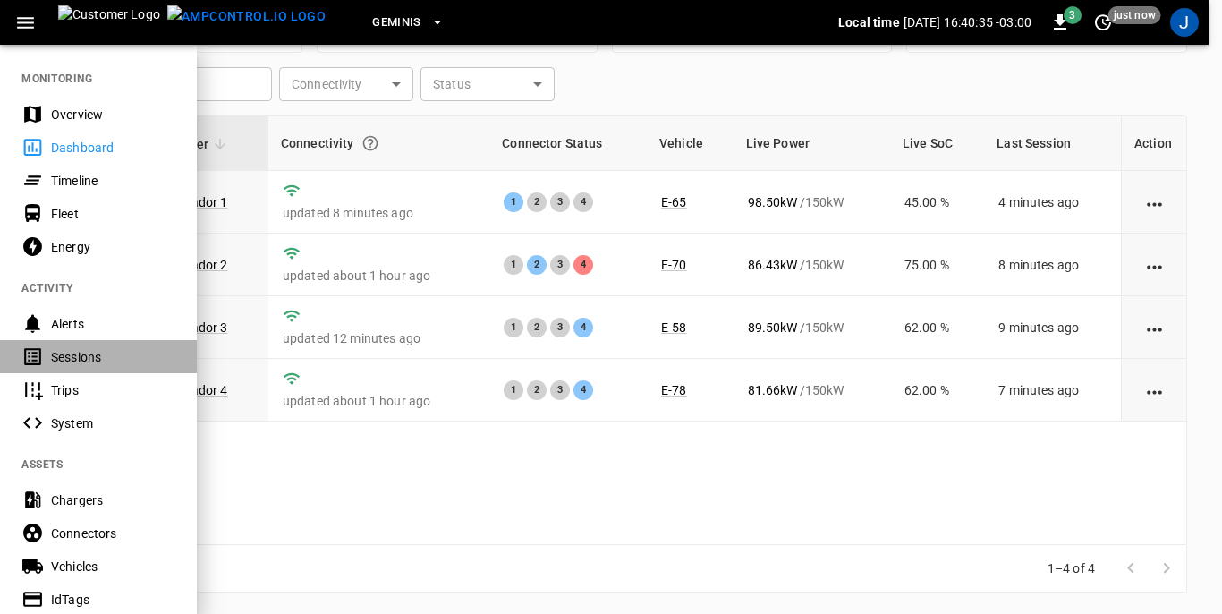
click at [74, 360] on div "Sessions" at bounding box center [113, 357] width 124 height 18
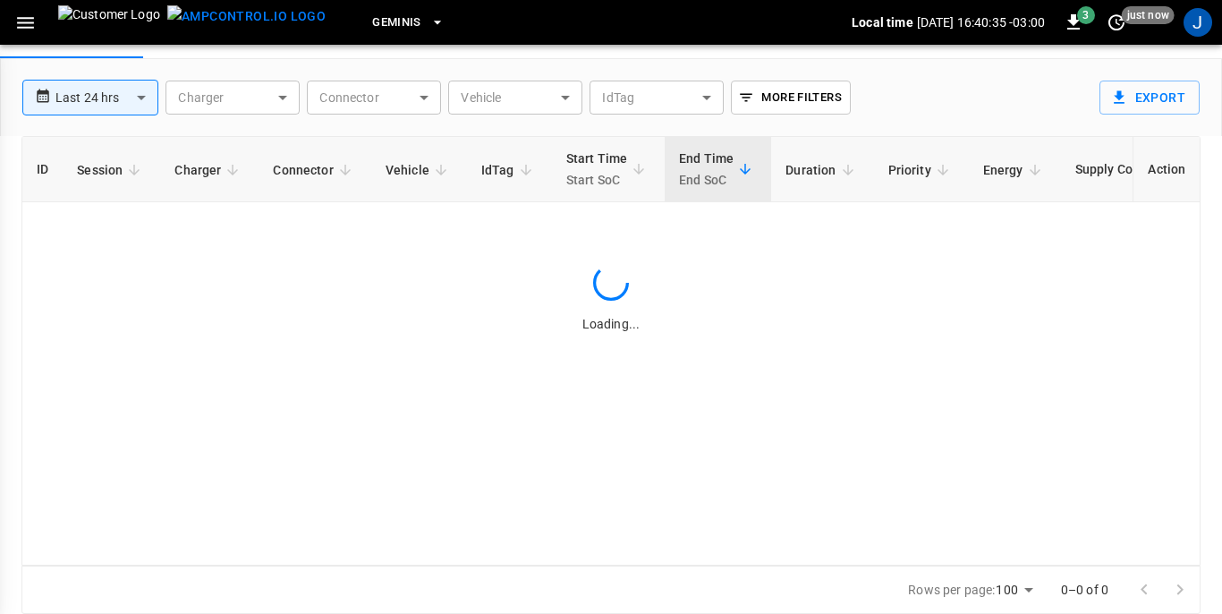
scroll to position [86, 0]
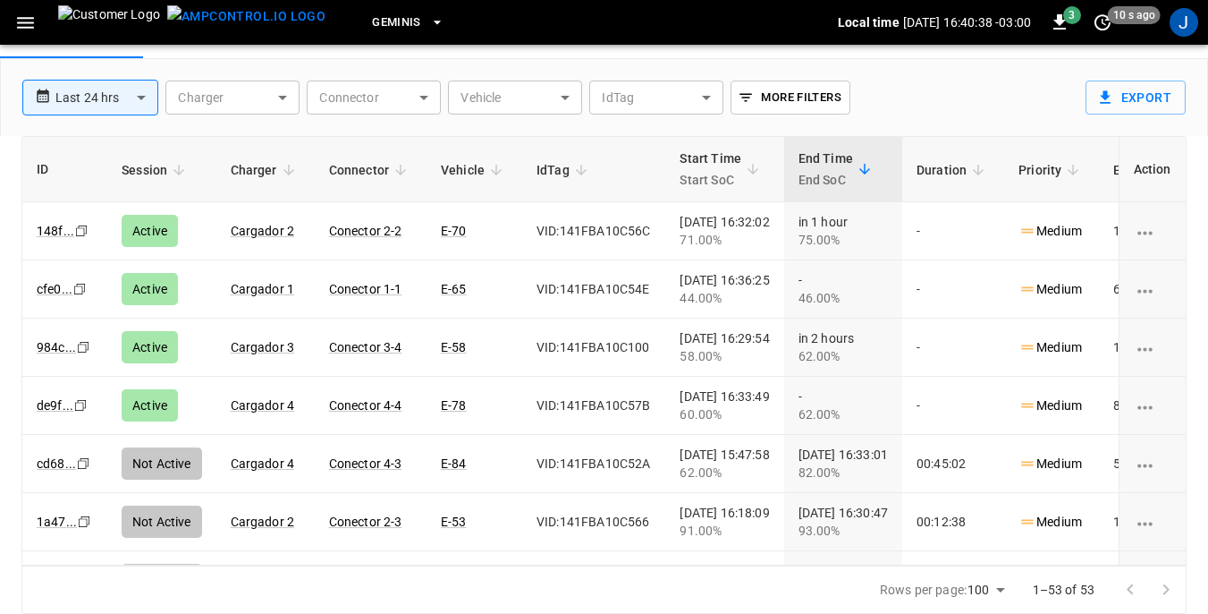
click at [569, 96] on body "**********" at bounding box center [604, 263] width 1208 height 699
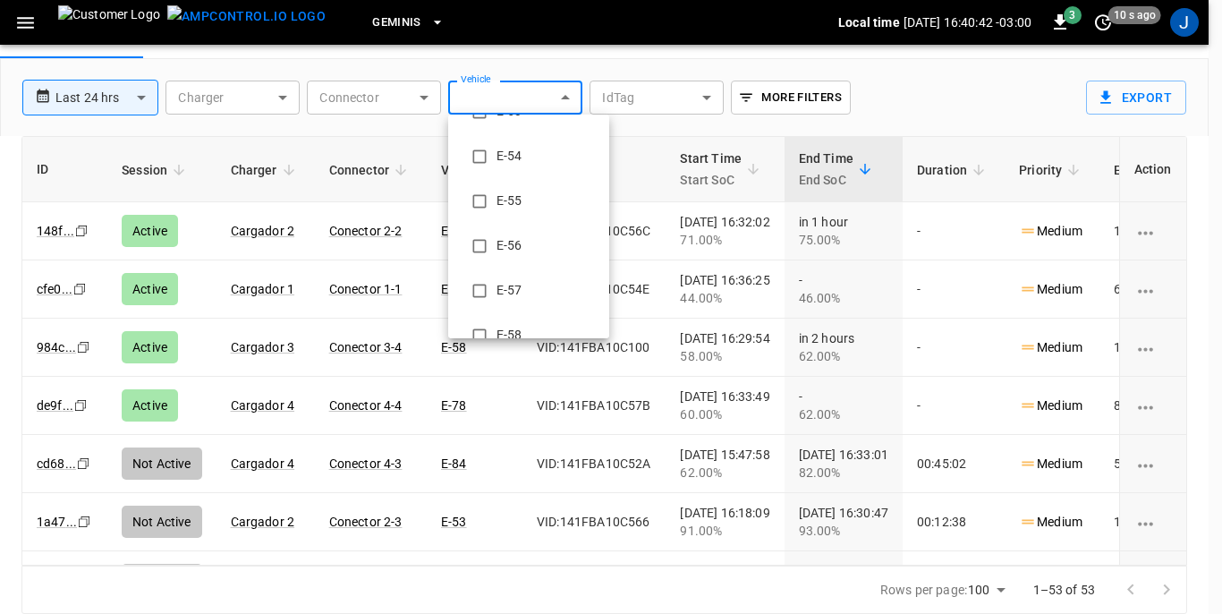
scroll to position [626, 0]
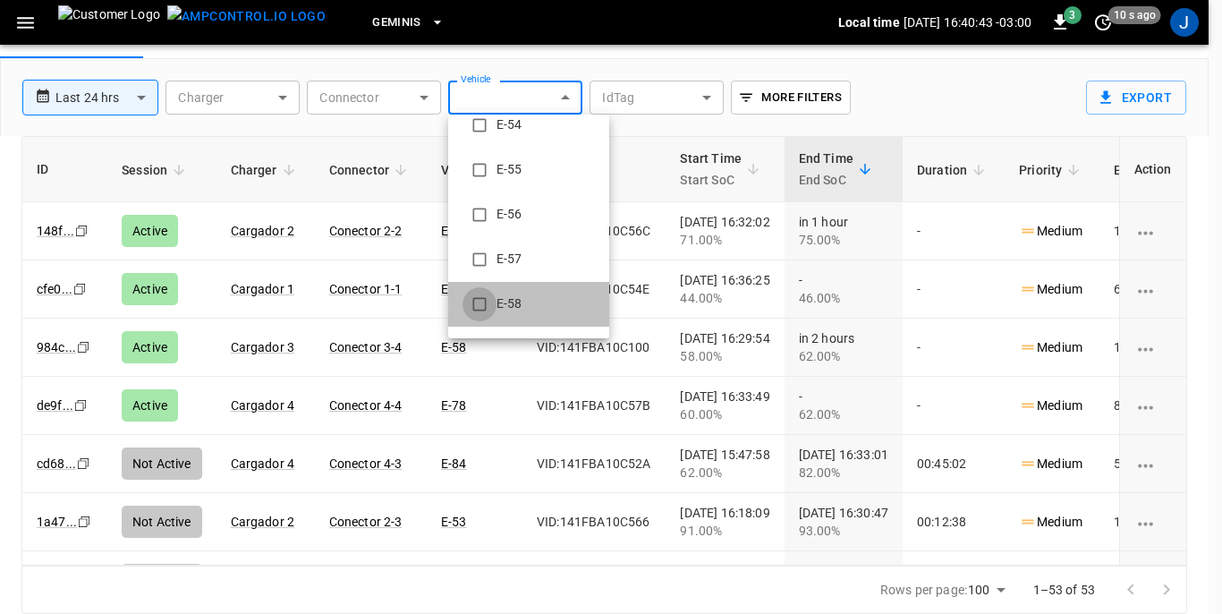
type input "**********"
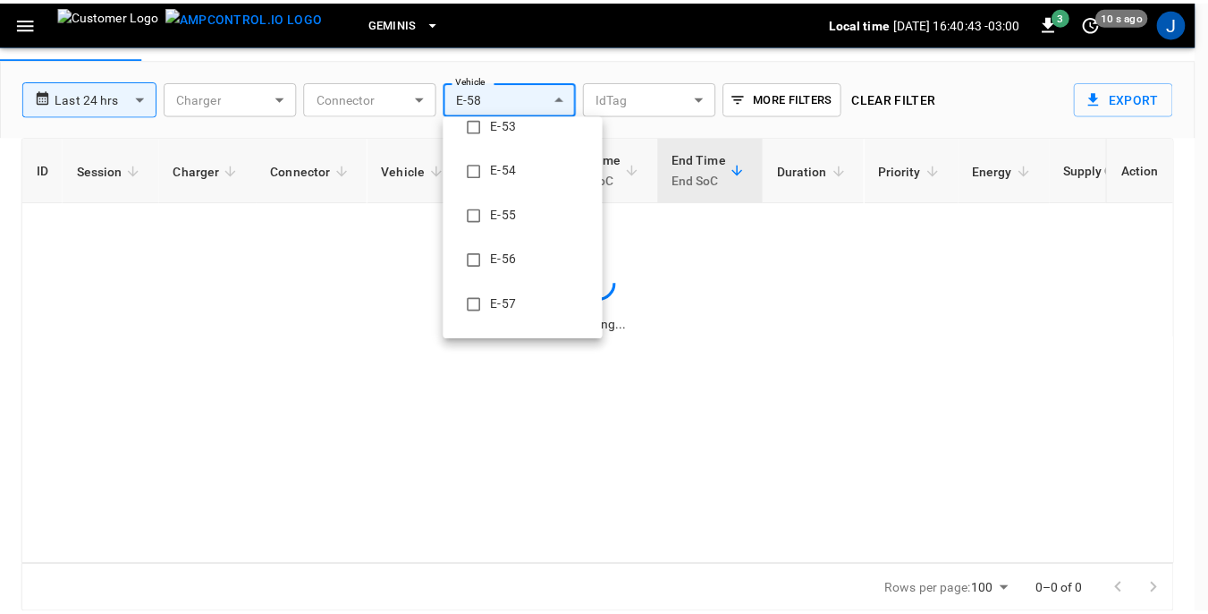
scroll to position [0, 0]
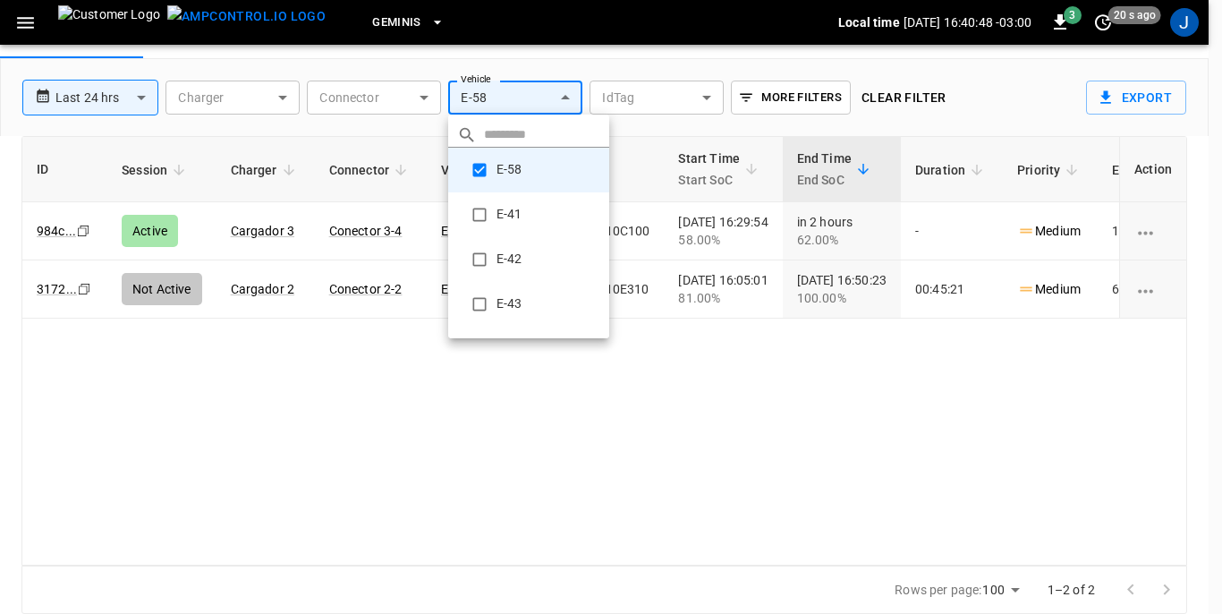
click at [385, 386] on div at bounding box center [611, 307] width 1222 height 614
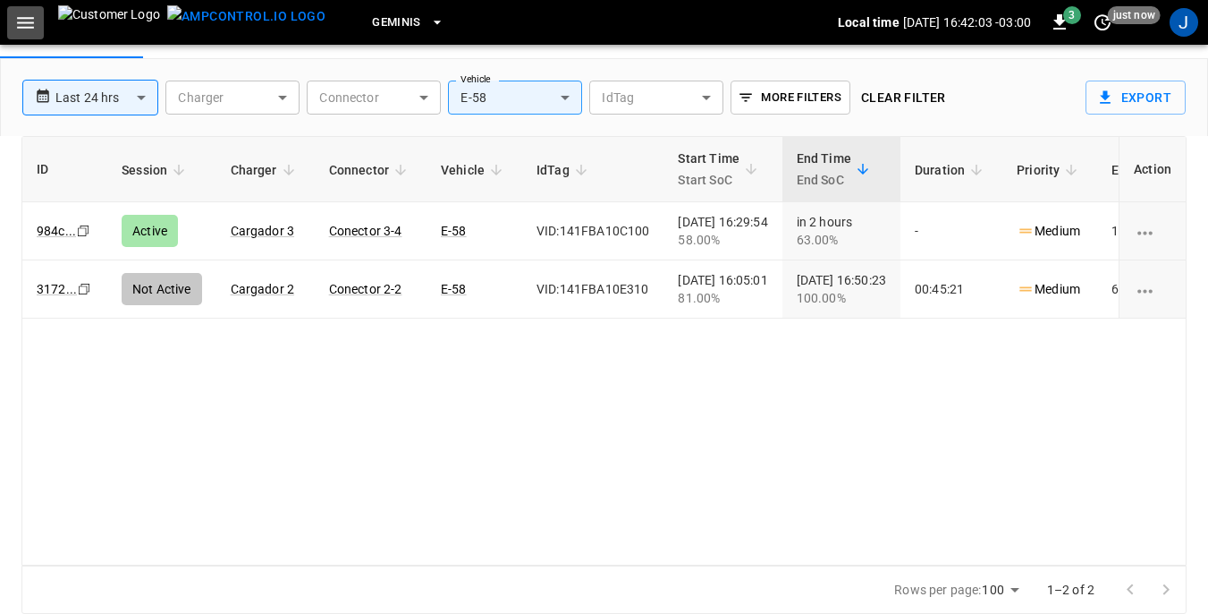
click at [30, 27] on icon "button" at bounding box center [25, 23] width 17 height 12
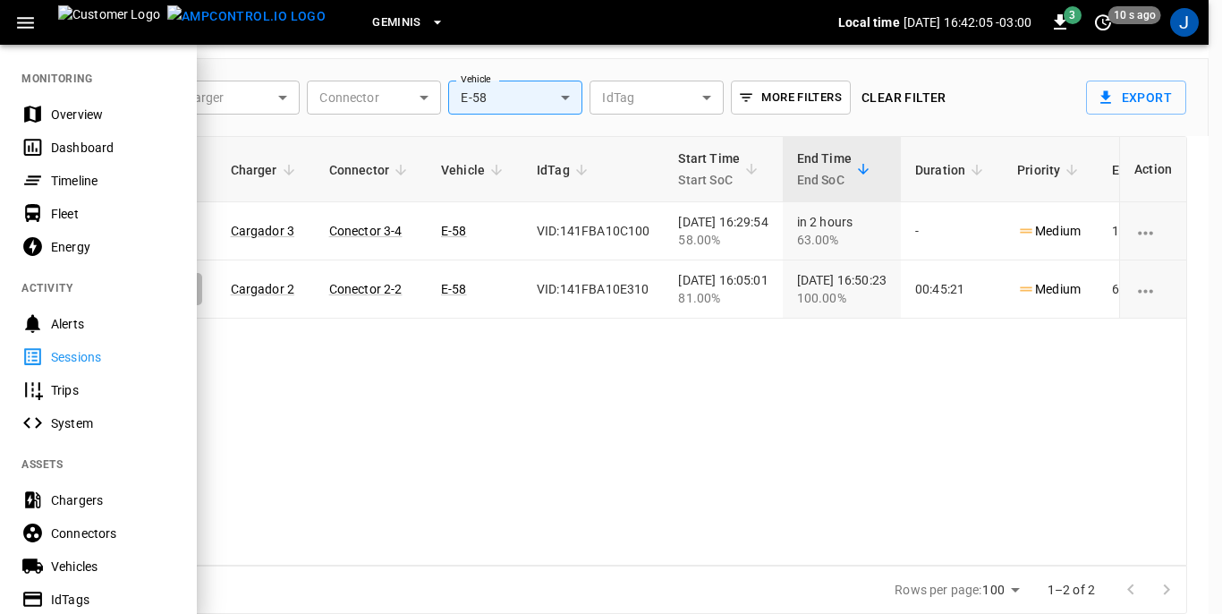
click at [84, 145] on div "Dashboard" at bounding box center [113, 148] width 124 height 18
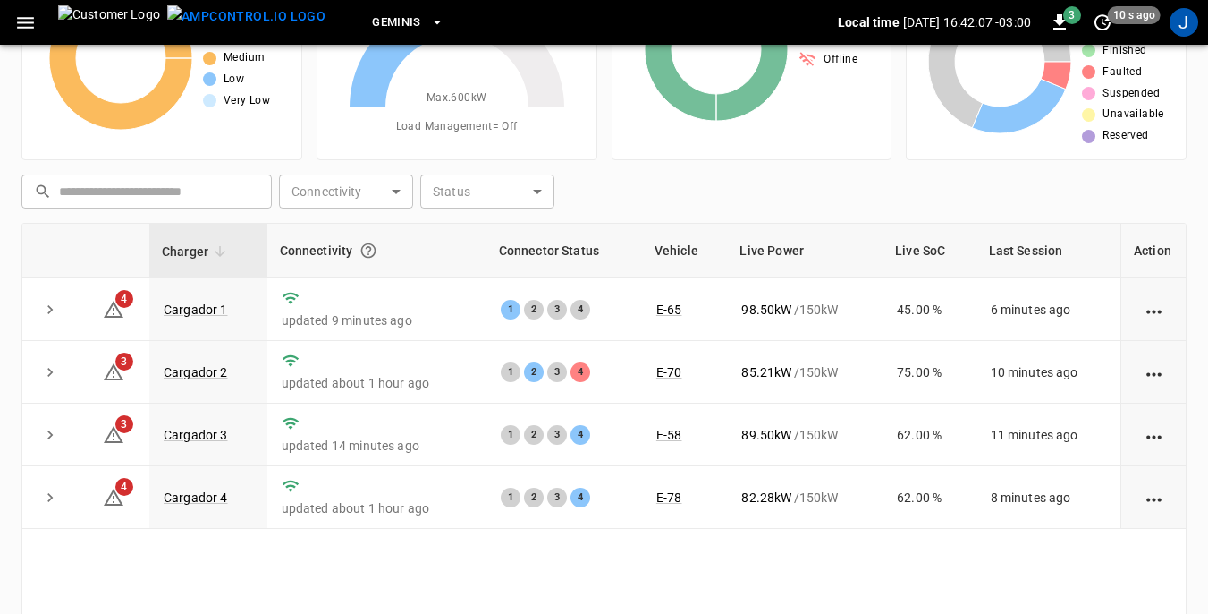
scroll to position [175, 0]
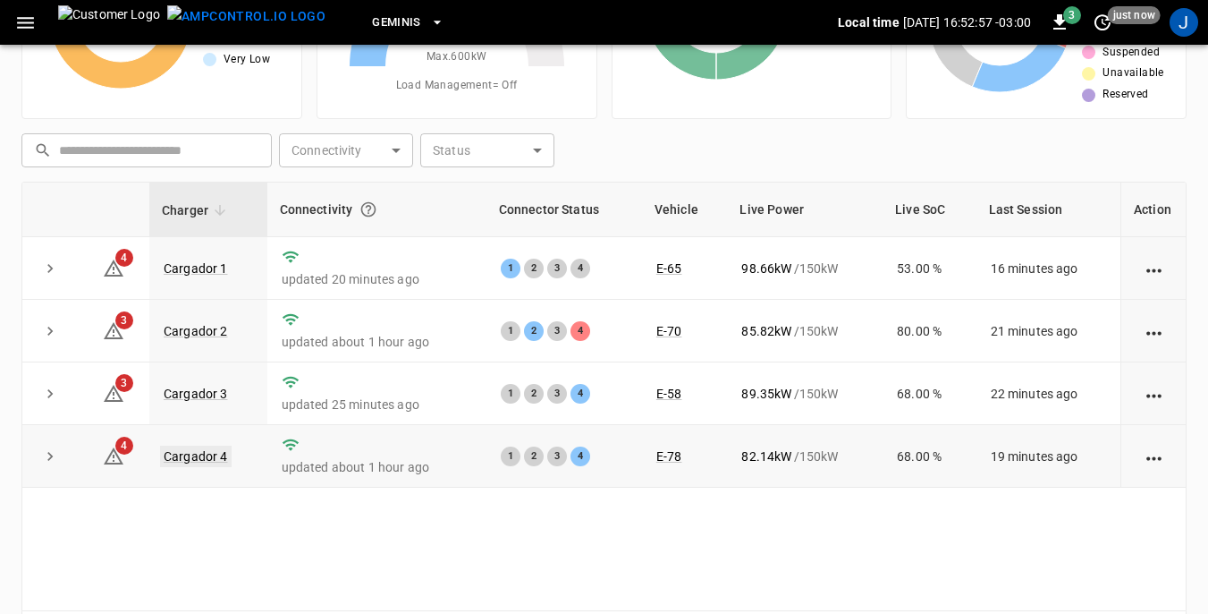
click at [200, 452] on link "Cargador 4" at bounding box center [196, 455] width 72 height 21
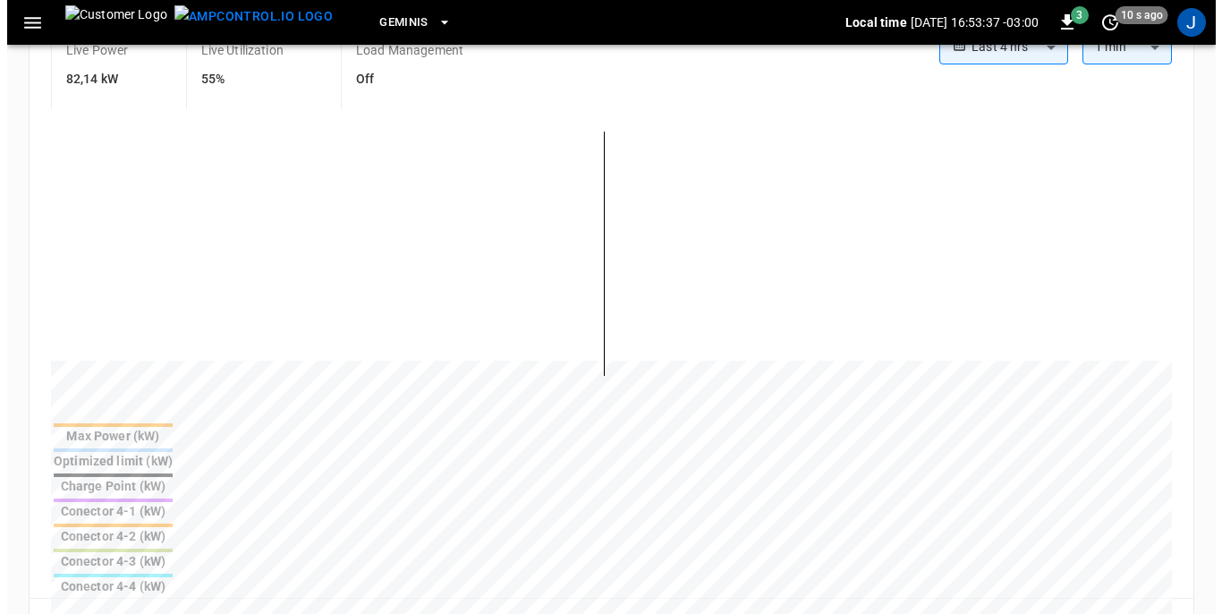
scroll to position [358, 0]
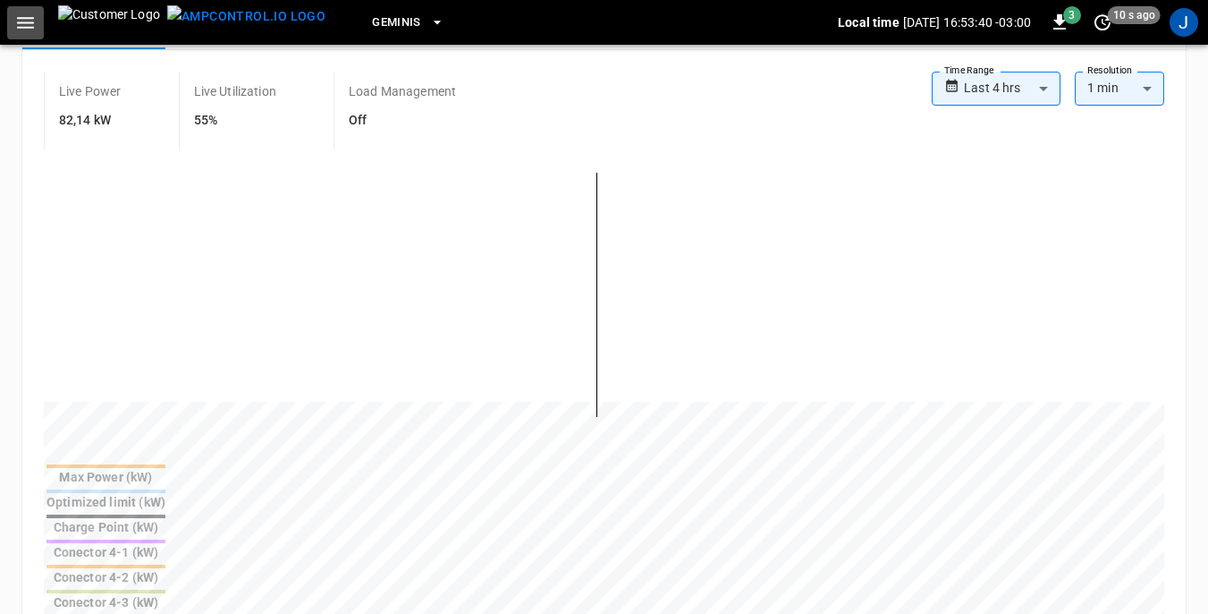
click at [18, 19] on icon "button" at bounding box center [25, 23] width 22 height 22
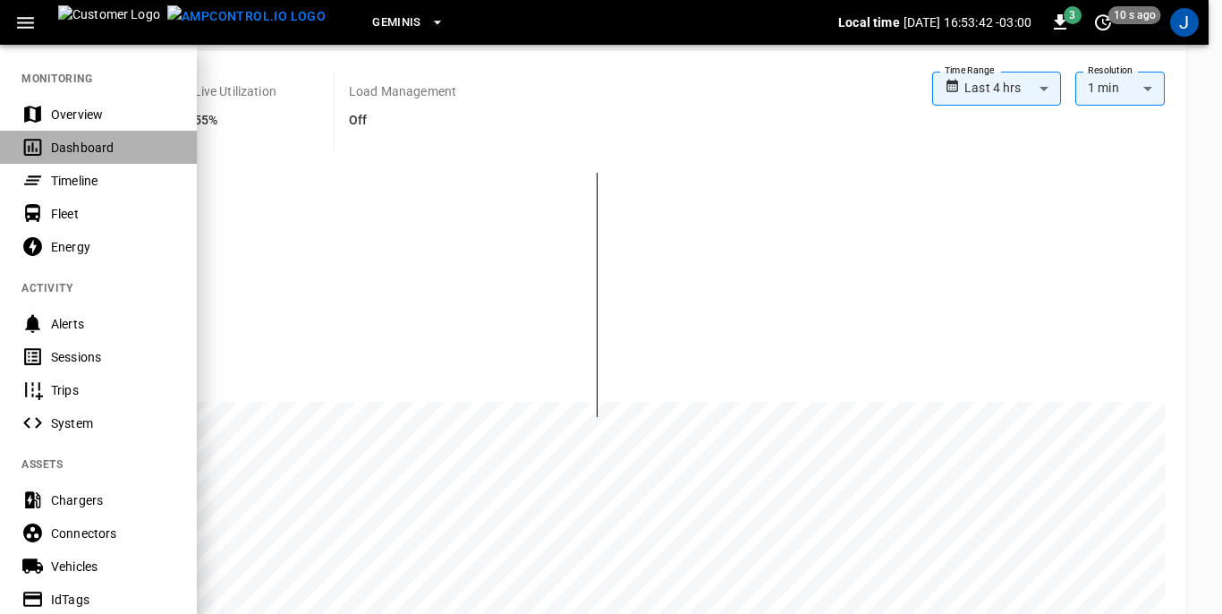
click at [73, 149] on div "Dashboard" at bounding box center [113, 148] width 124 height 18
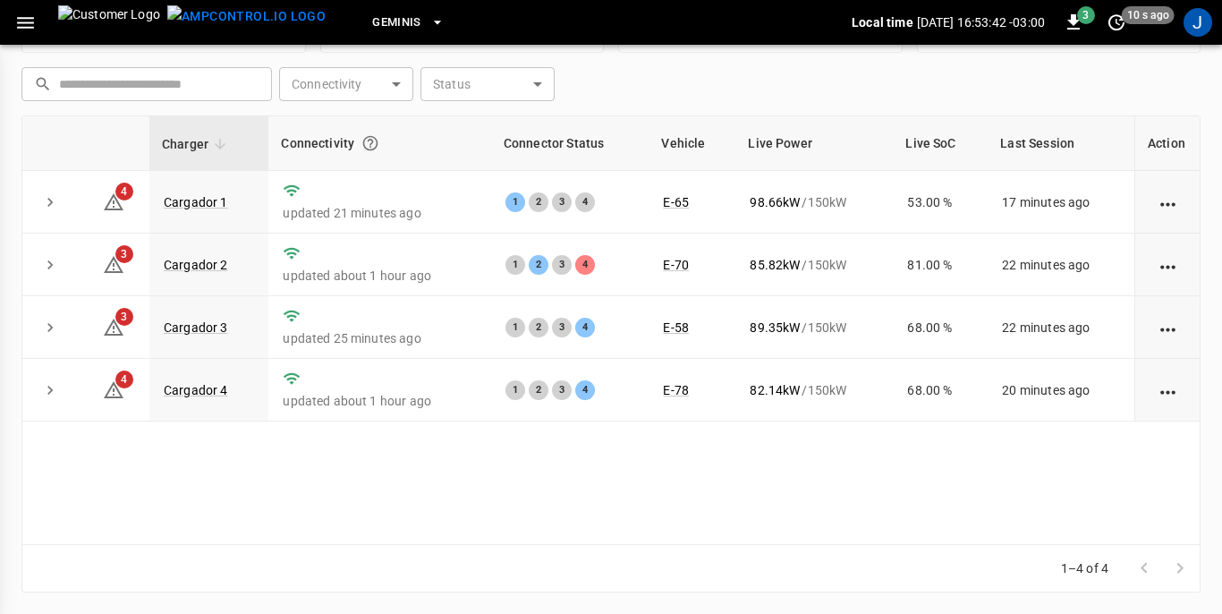
scroll to position [241, 0]
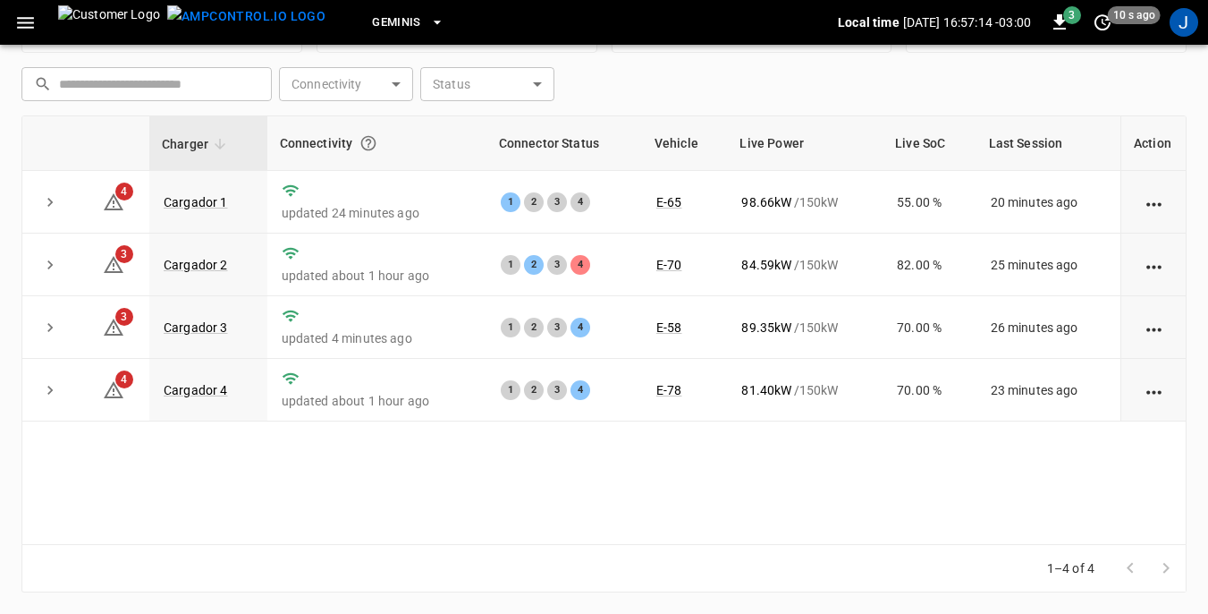
click at [24, 25] on icon "button" at bounding box center [25, 23] width 22 height 22
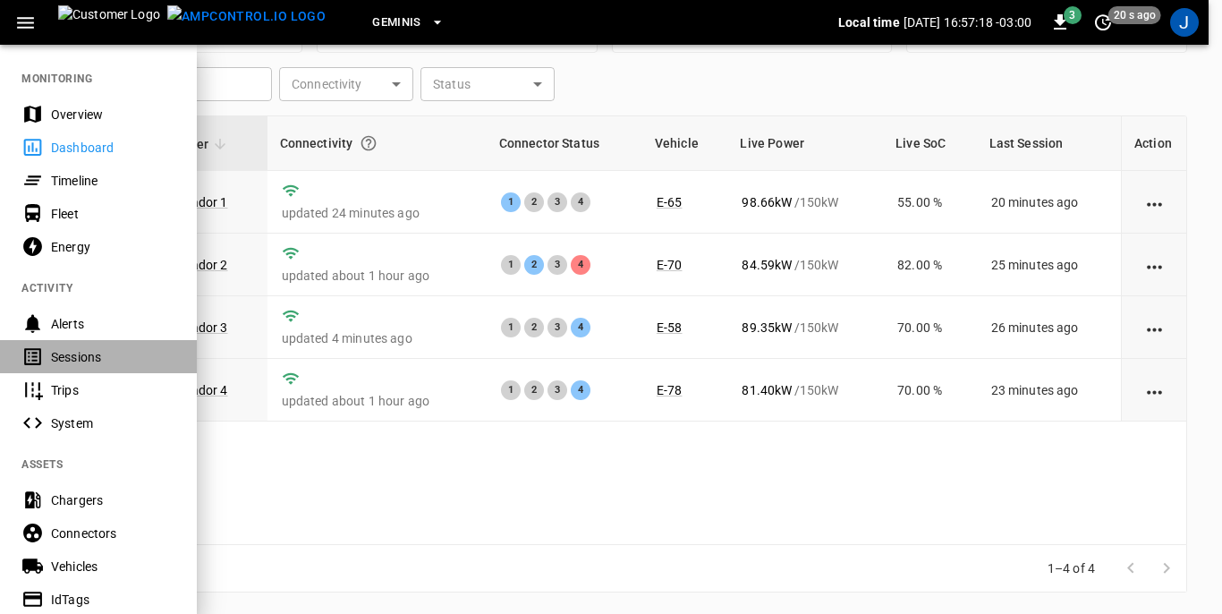
click at [68, 360] on div "Sessions" at bounding box center [113, 357] width 124 height 18
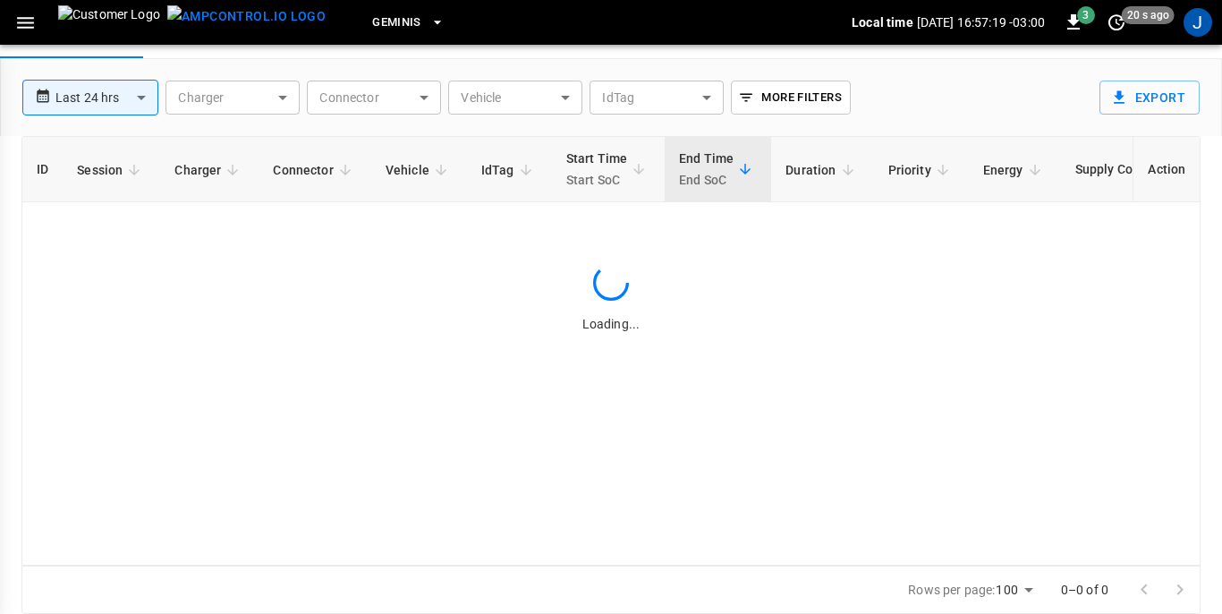
scroll to position [86, 0]
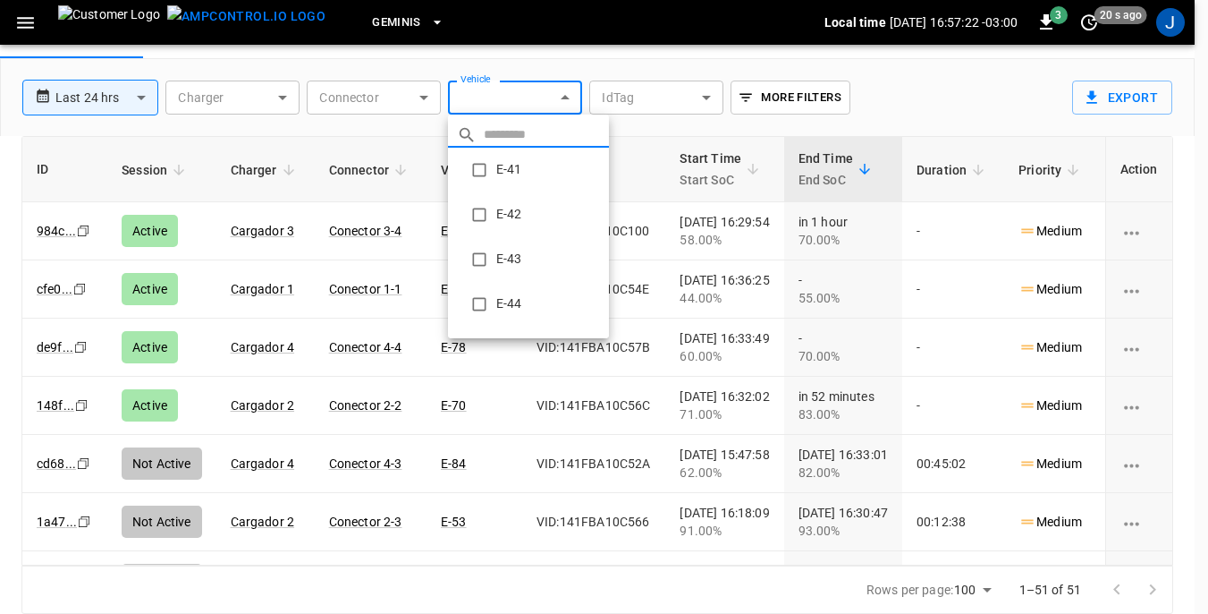
click at [570, 96] on body "**********" at bounding box center [604, 263] width 1208 height 699
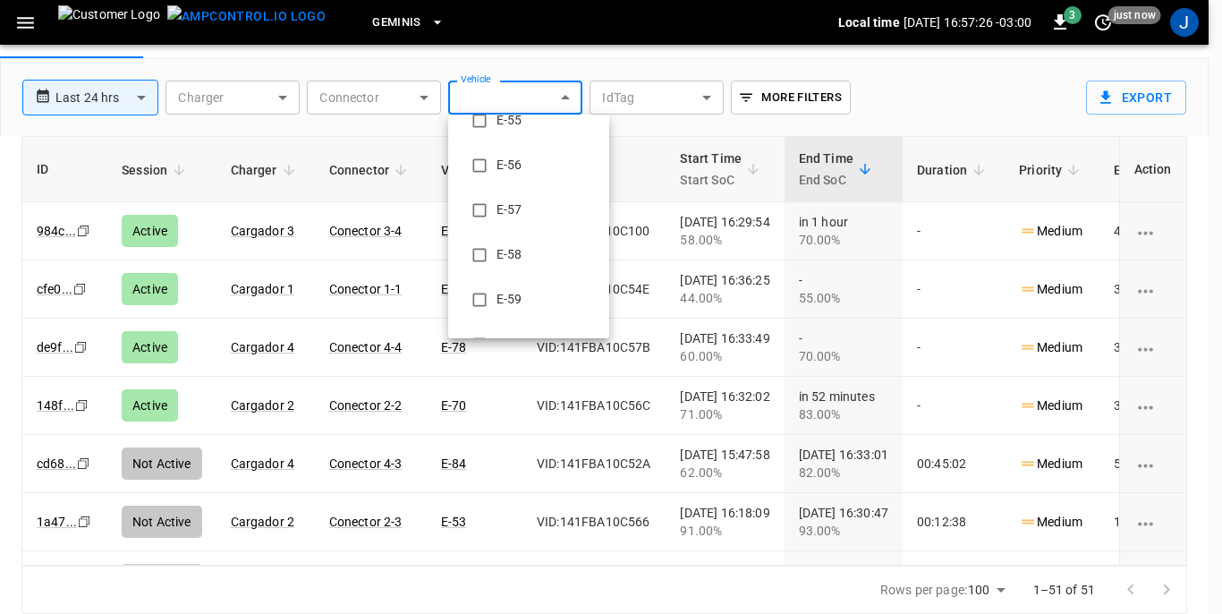
scroll to position [760, 0]
type input "**********"
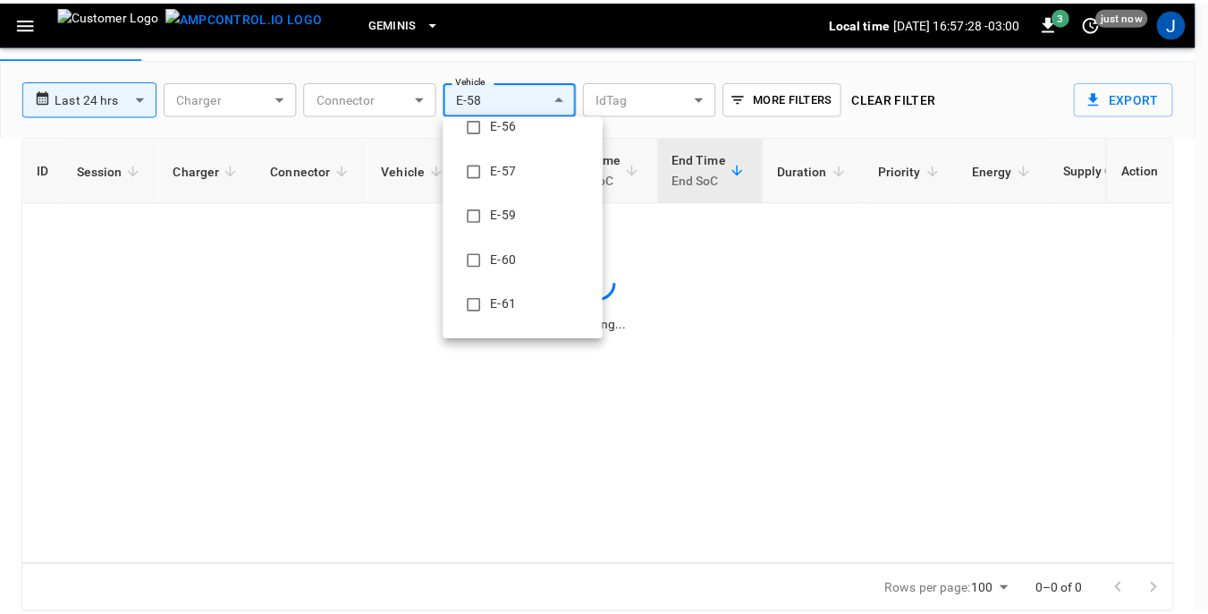
scroll to position [0, 0]
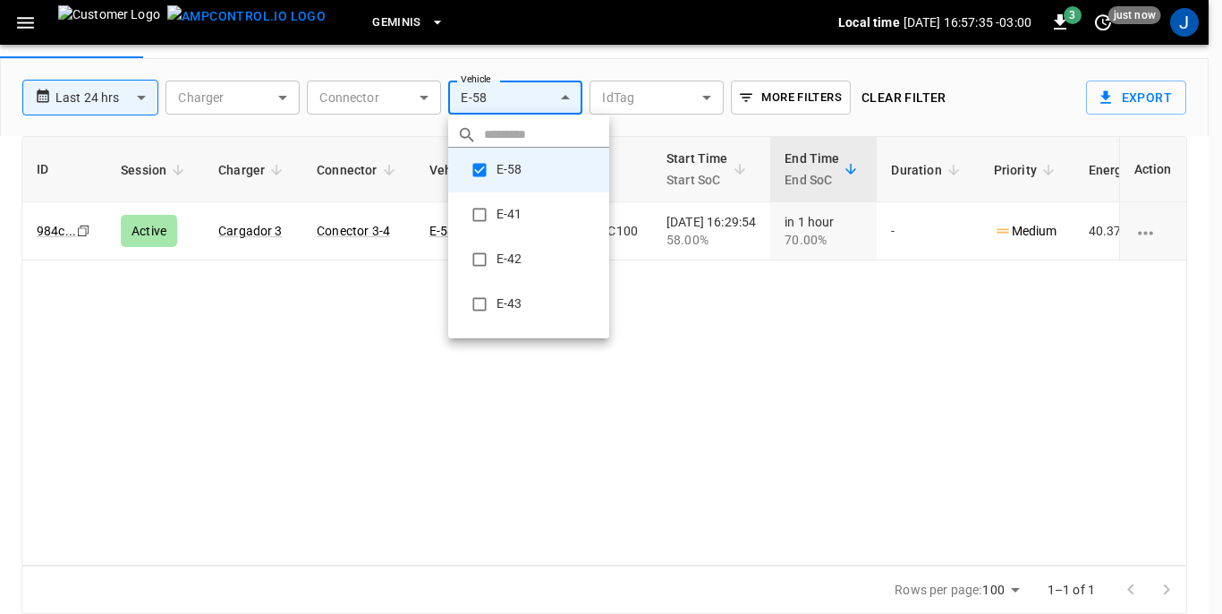
click at [142, 96] on div at bounding box center [611, 307] width 1222 height 614
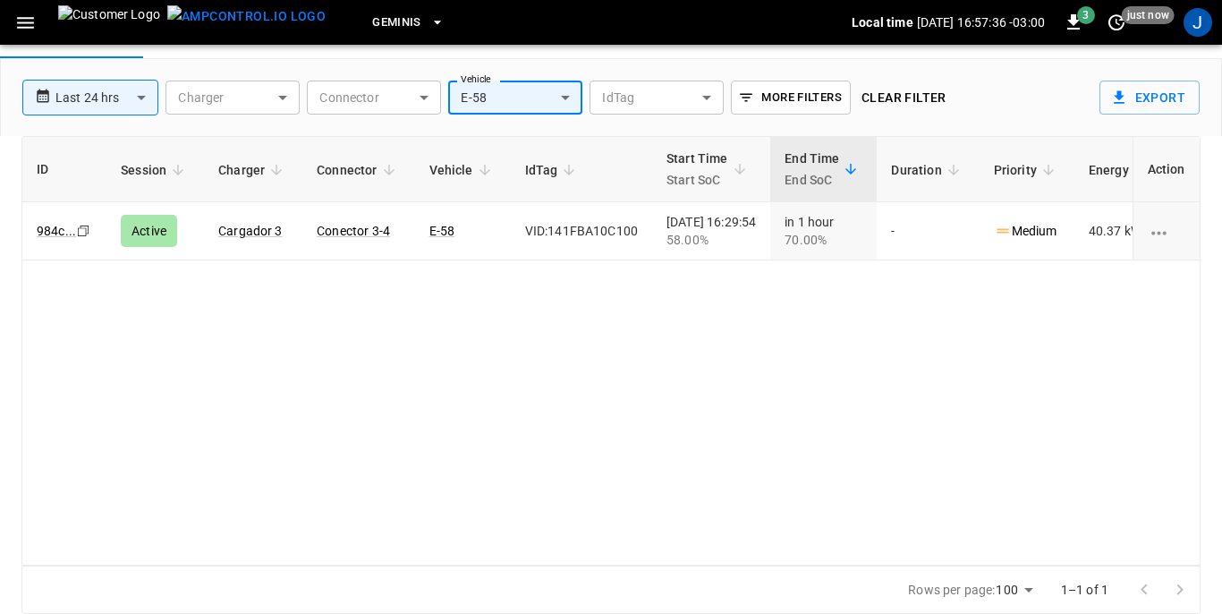
click at [142, 96] on body "**********" at bounding box center [611, 263] width 1222 height 699
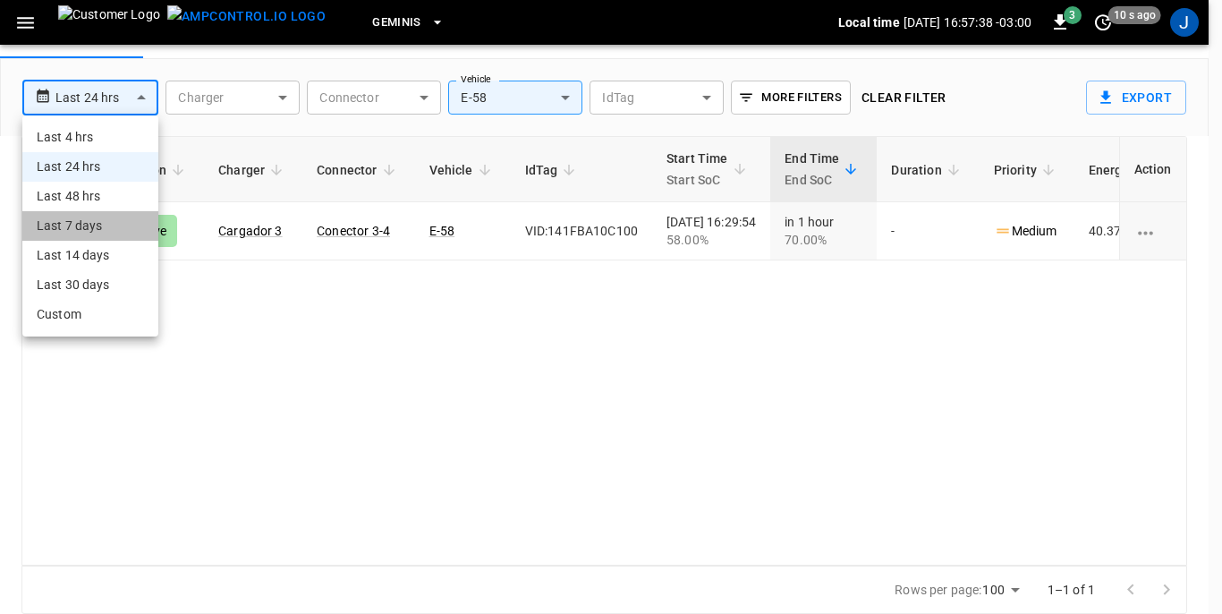
click at [75, 224] on li "Last 7 days" at bounding box center [90, 226] width 136 height 30
type input "**********"
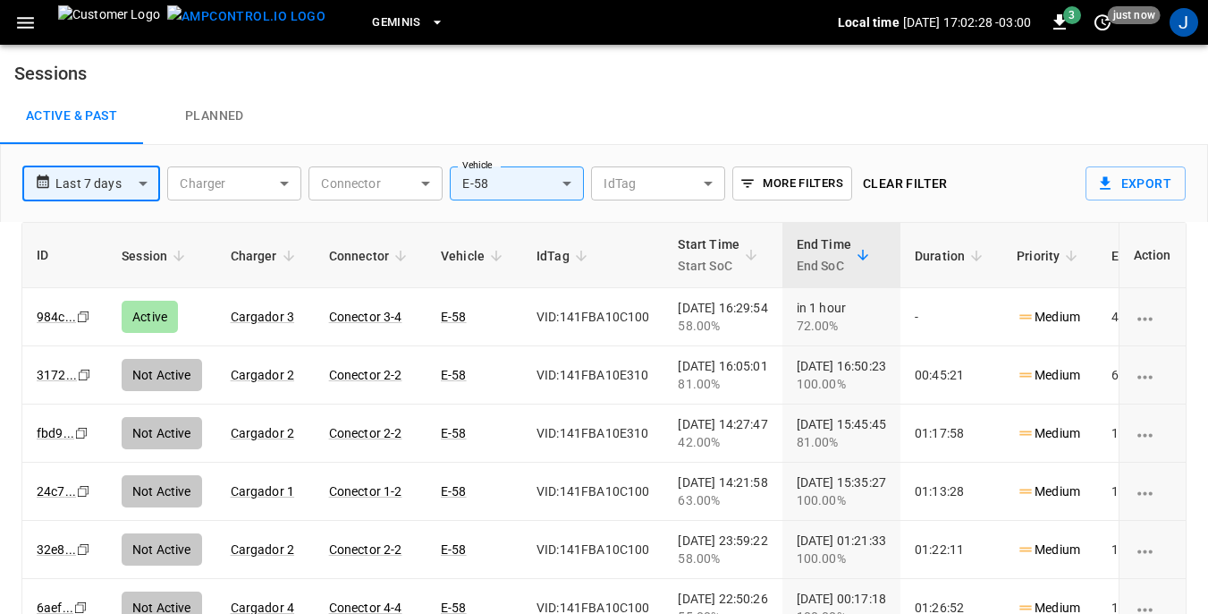
click at [23, 25] on icon "button" at bounding box center [25, 23] width 22 height 22
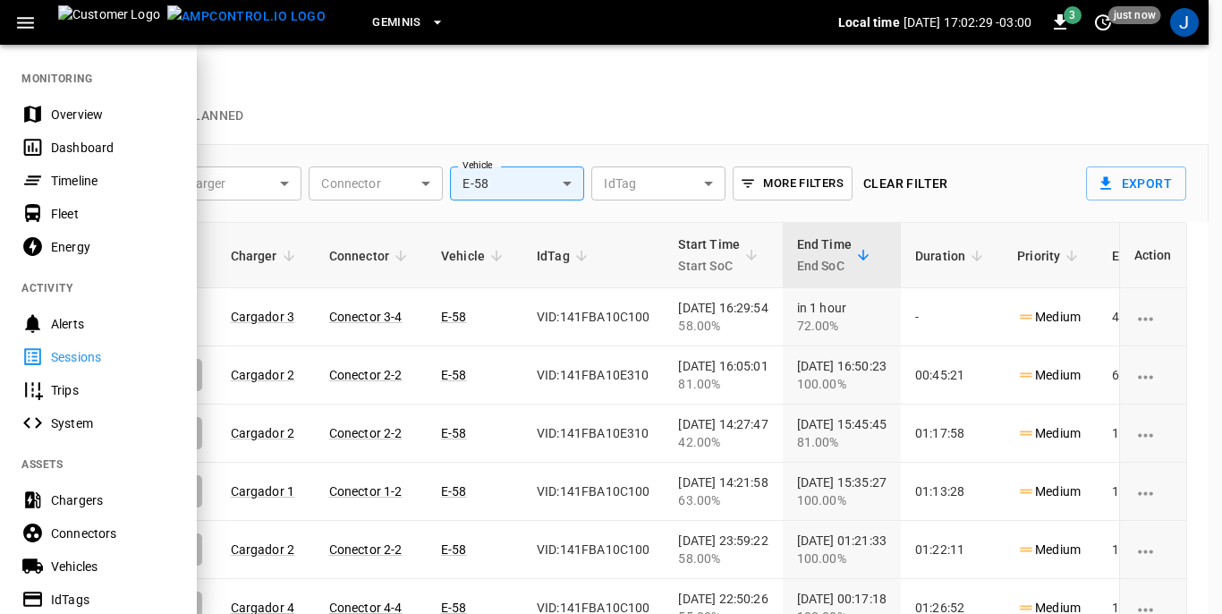
click at [77, 145] on div "Dashboard" at bounding box center [113, 148] width 124 height 18
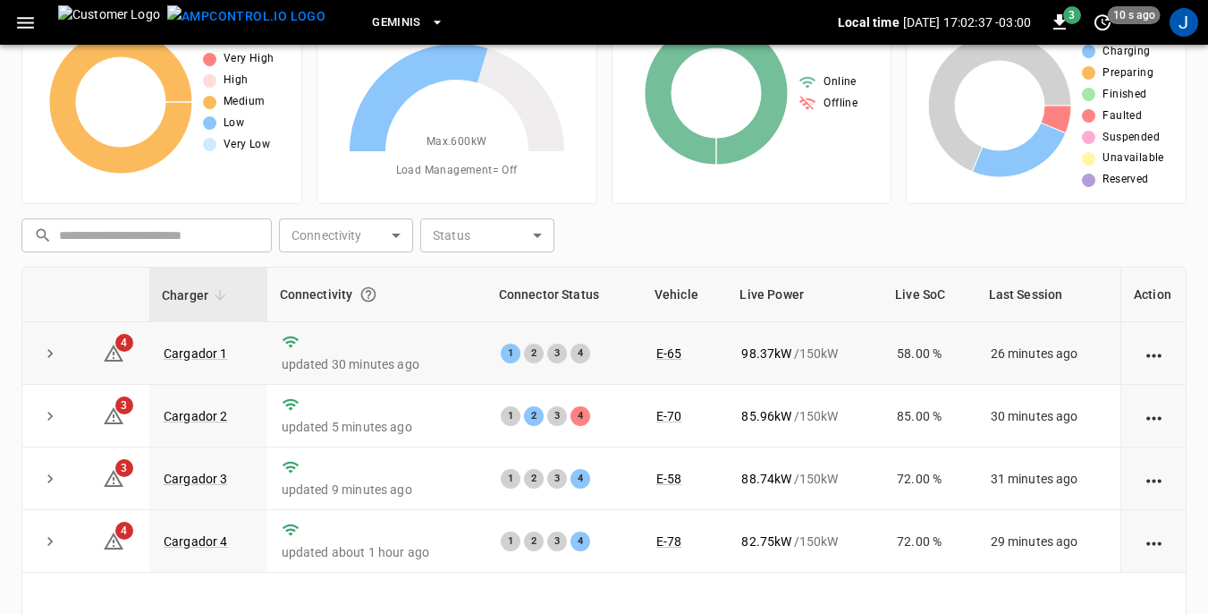
scroll to position [179, 0]
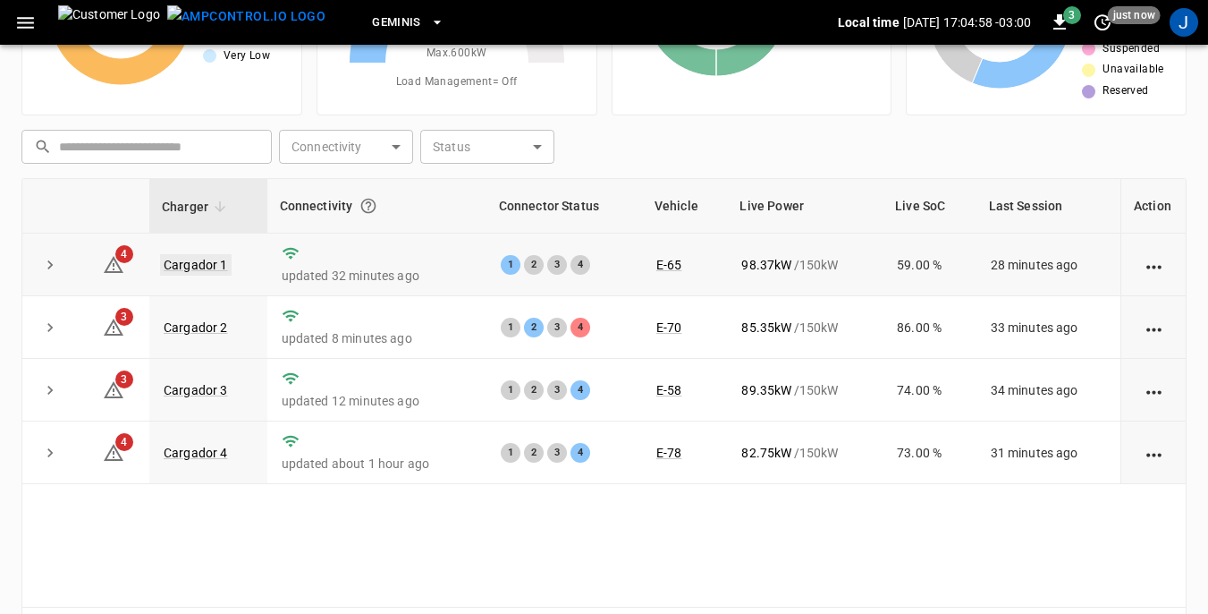
click at [201, 259] on link "Cargador 1" at bounding box center [196, 264] width 72 height 21
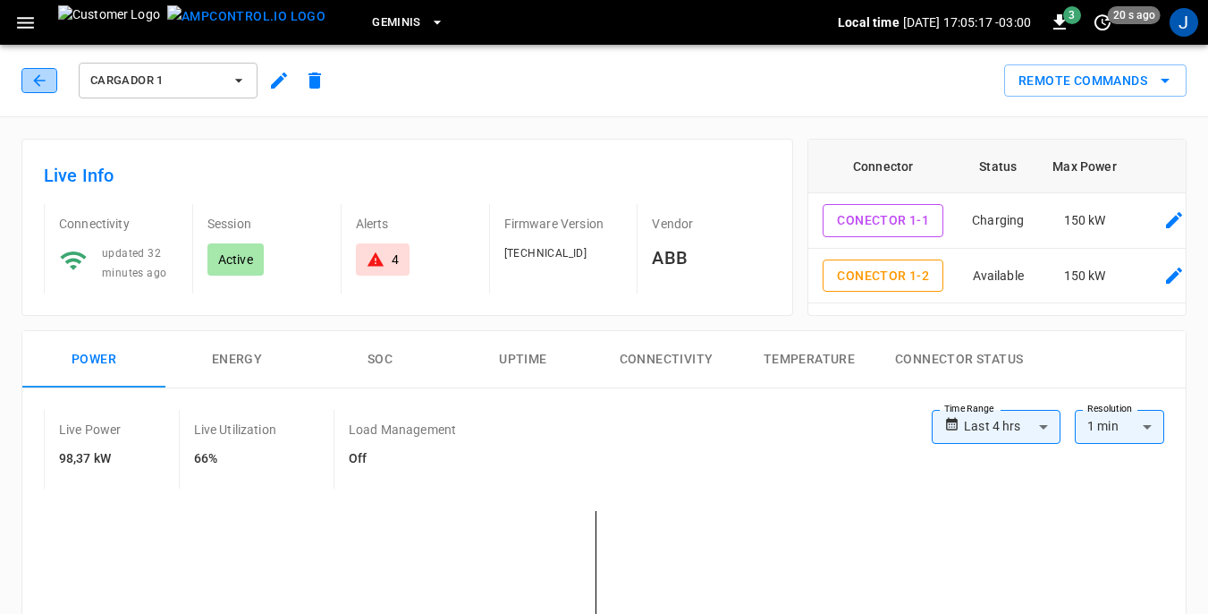
click at [40, 73] on icon "button" at bounding box center [39, 81] width 18 height 18
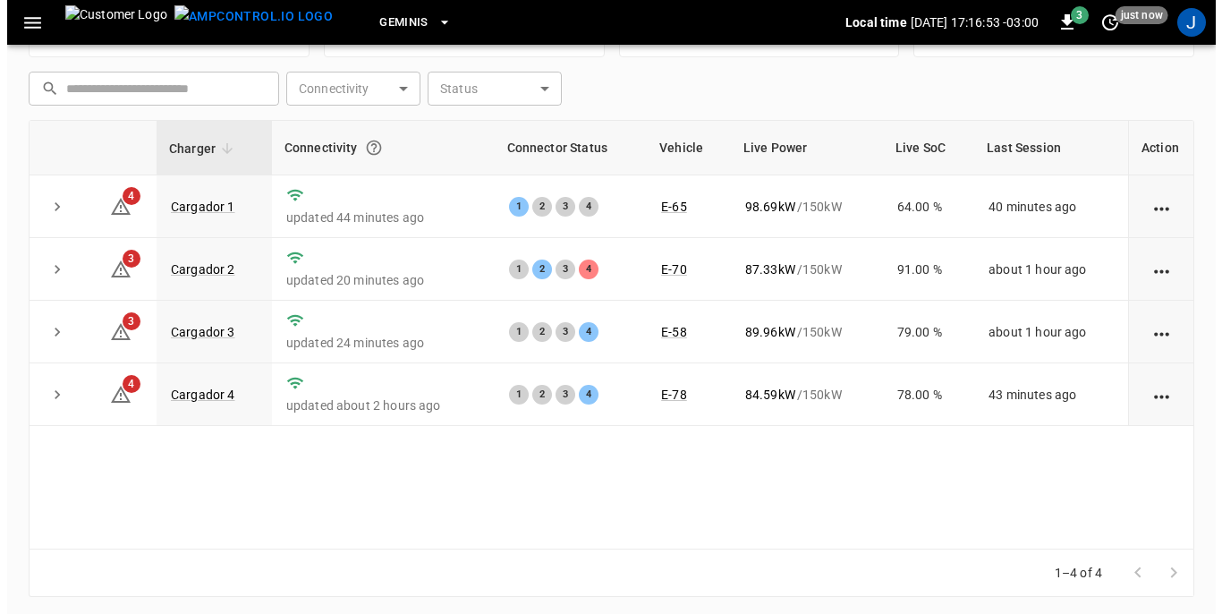
scroll to position [241, 0]
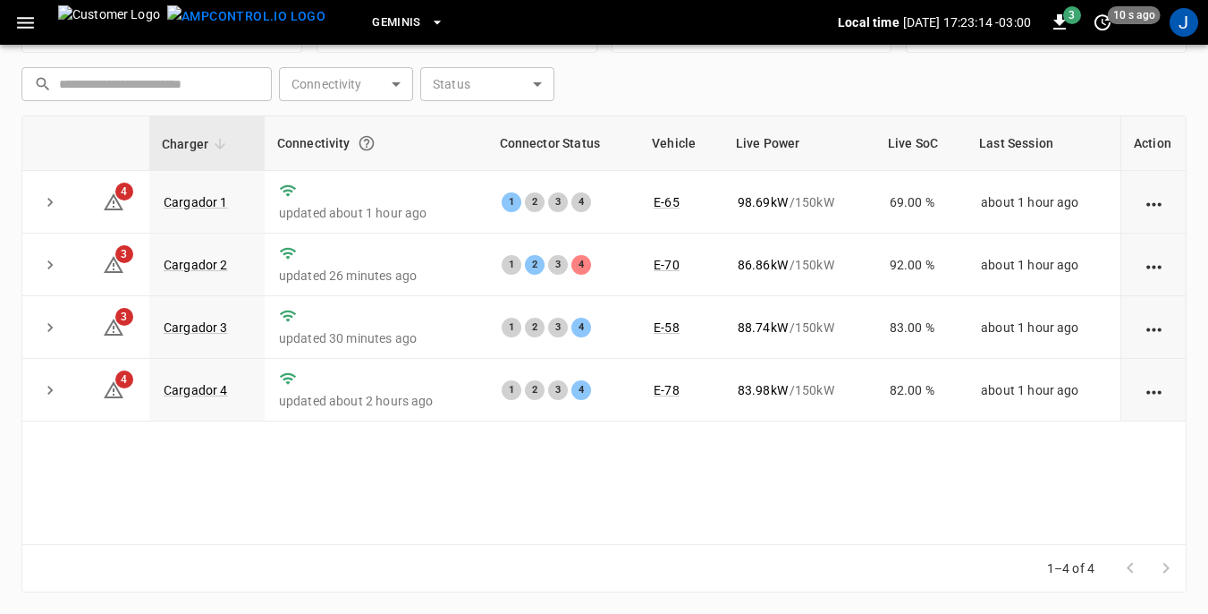
drag, startPoint x: 474, startPoint y: 610, endPoint x: 452, endPoint y: 629, distance: 29.2
click at [452, 586] on html "Geminis Local time [DATE] 17:23:14 -03:00 3 10 s ago J Unresolved Alerts 14 Ver…" at bounding box center [604, 186] width 1208 height 855
click at [924, 536] on div "Charger Connectivity Connector Status Vehicle Live Power Live SoC Last Session …" at bounding box center [603, 329] width 1165 height 429
click at [29, 30] on icon "button" at bounding box center [25, 23] width 22 height 22
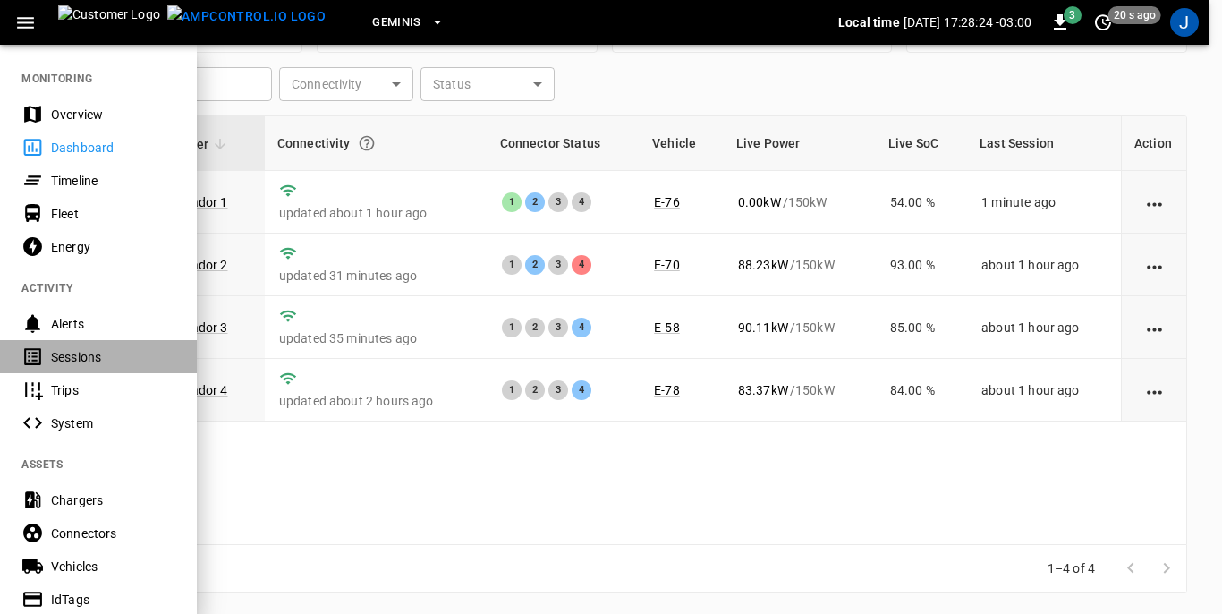
click at [84, 351] on div "Sessions" at bounding box center [113, 357] width 124 height 18
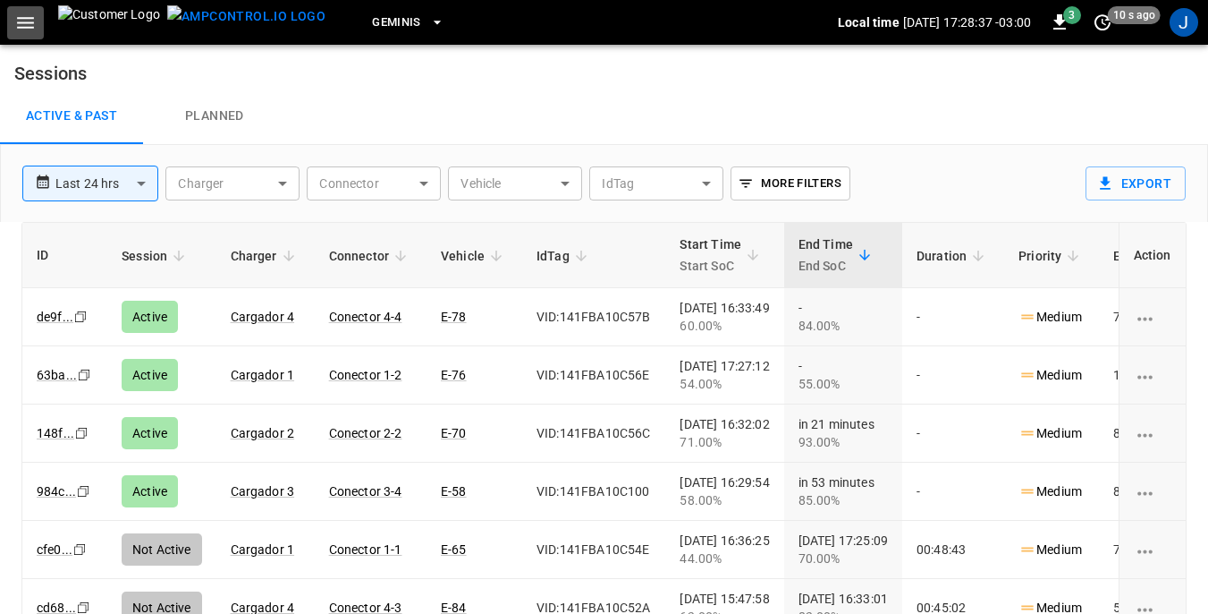
click at [21, 21] on icon "button" at bounding box center [25, 23] width 17 height 12
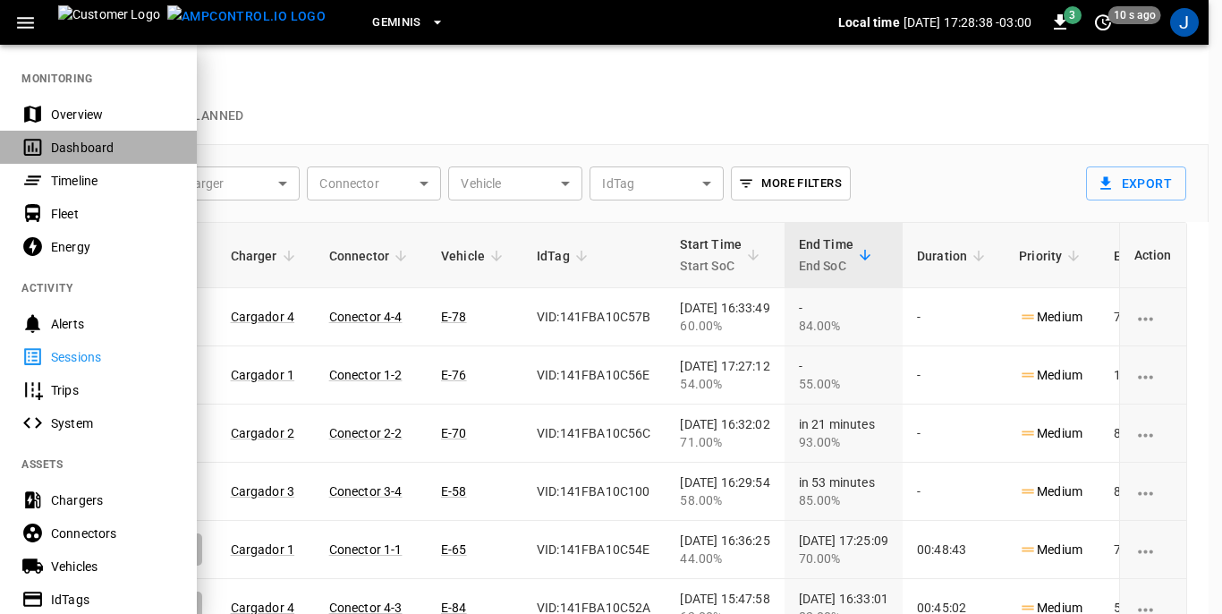
click at [85, 145] on div "Dashboard" at bounding box center [113, 148] width 124 height 18
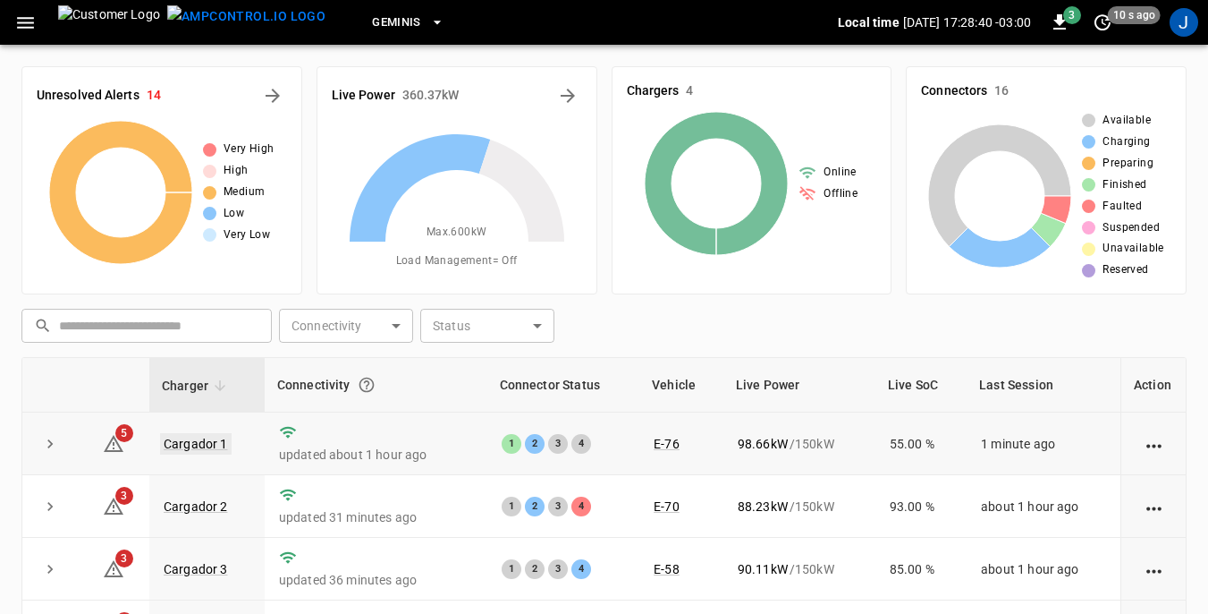
click at [199, 443] on link "Cargador 1" at bounding box center [196, 443] width 72 height 21
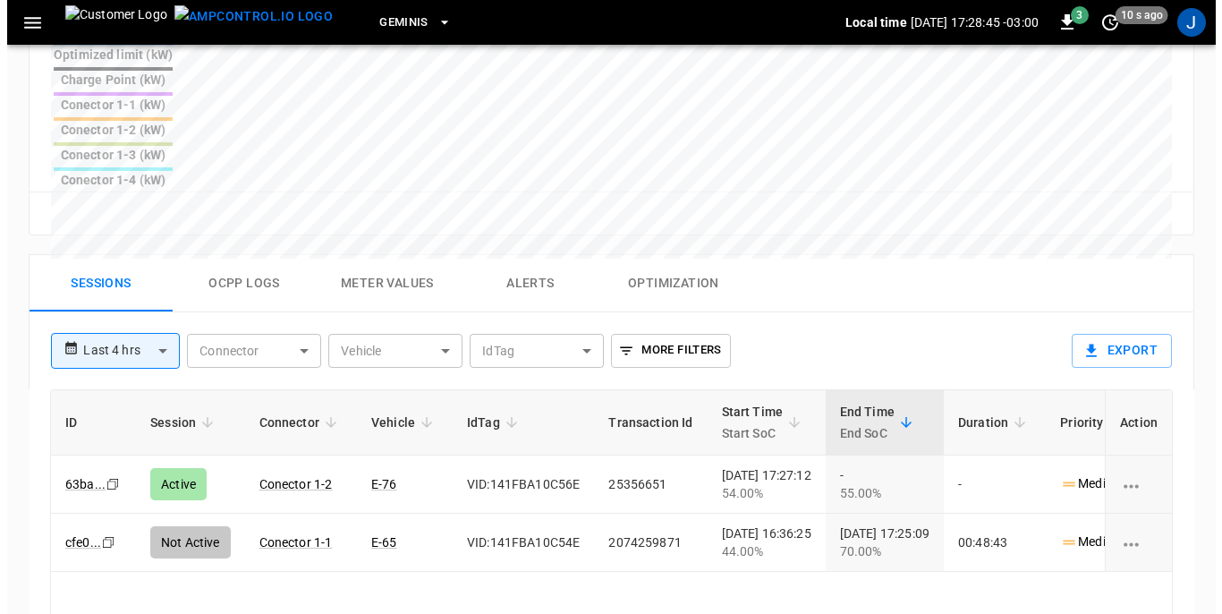
scroll to position [894, 0]
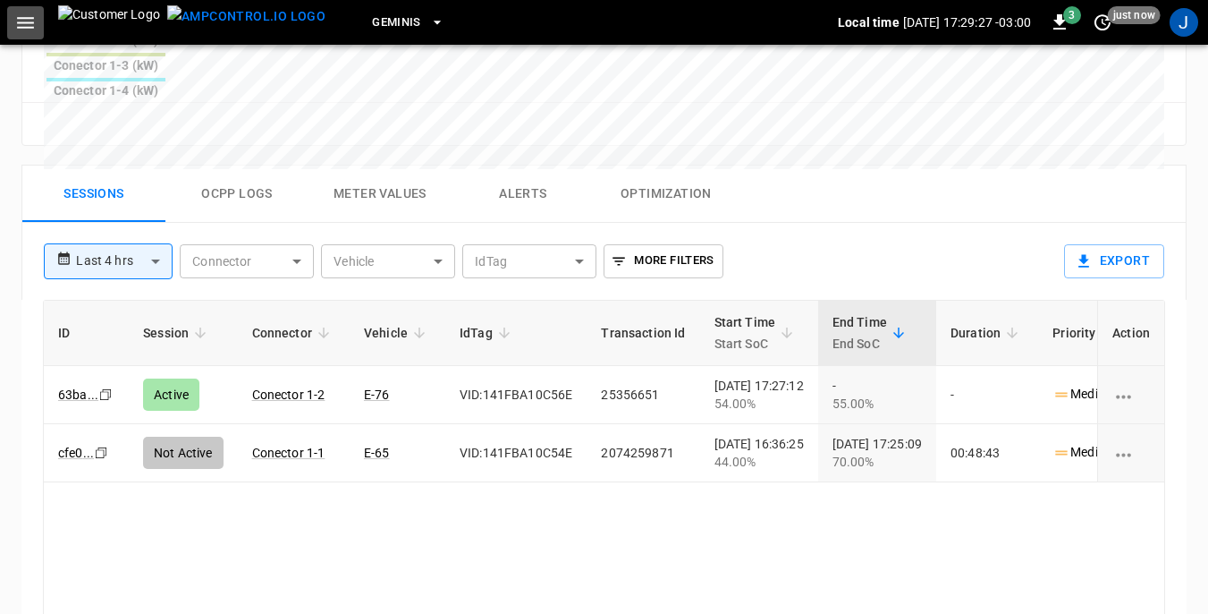
click at [25, 17] on icon "button" at bounding box center [25, 23] width 17 height 12
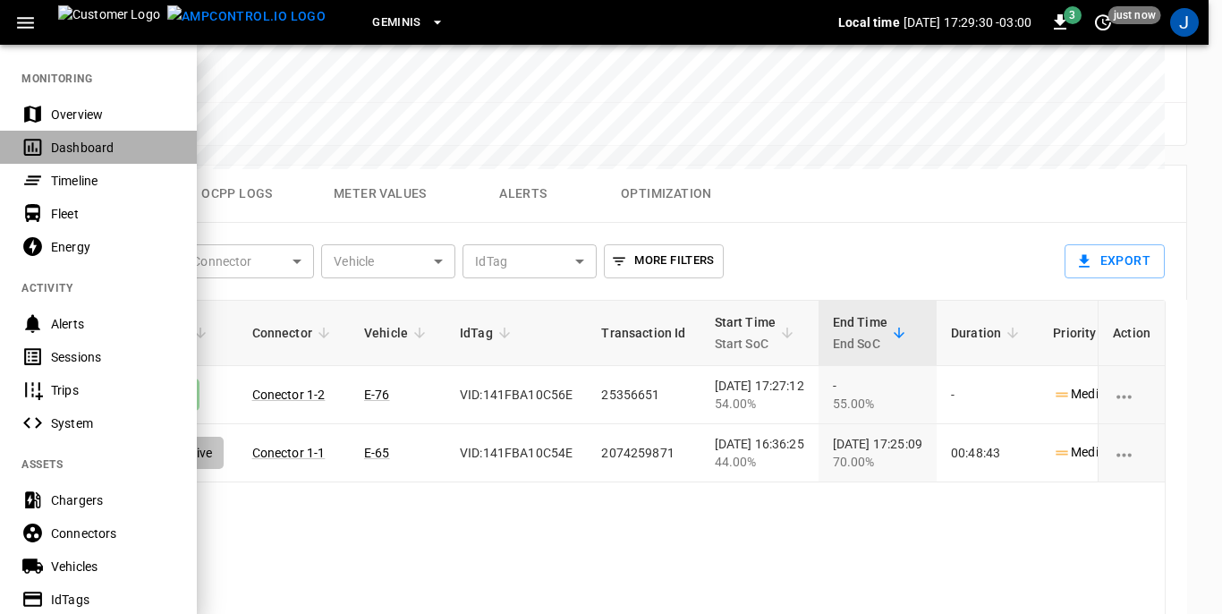
click at [69, 148] on div "Dashboard" at bounding box center [113, 148] width 124 height 18
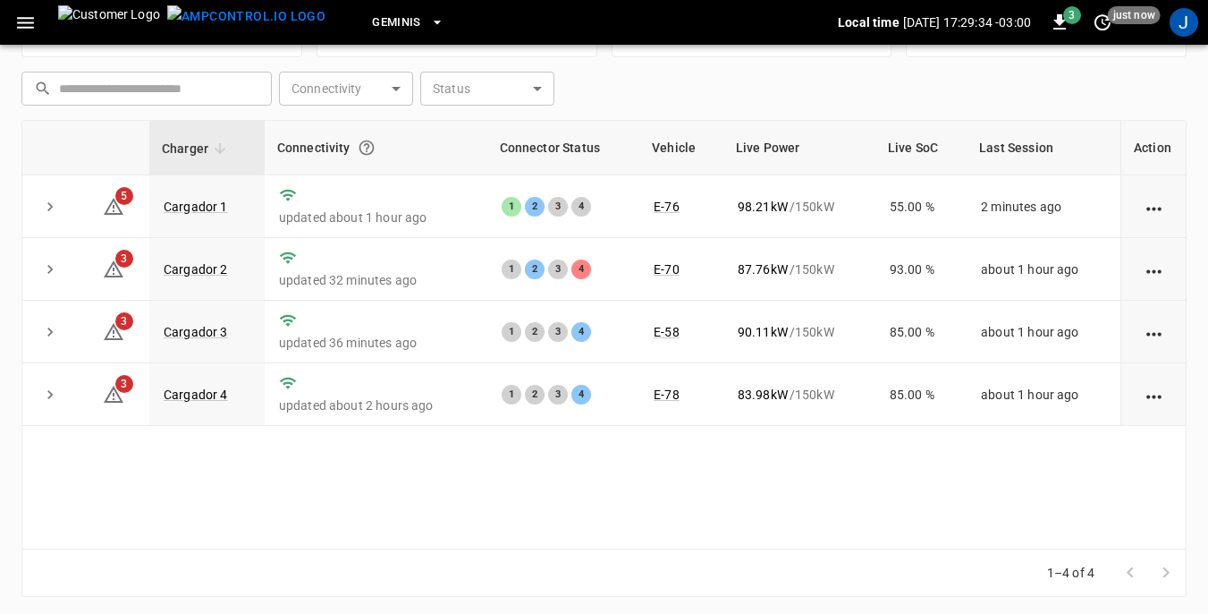
scroll to position [241, 0]
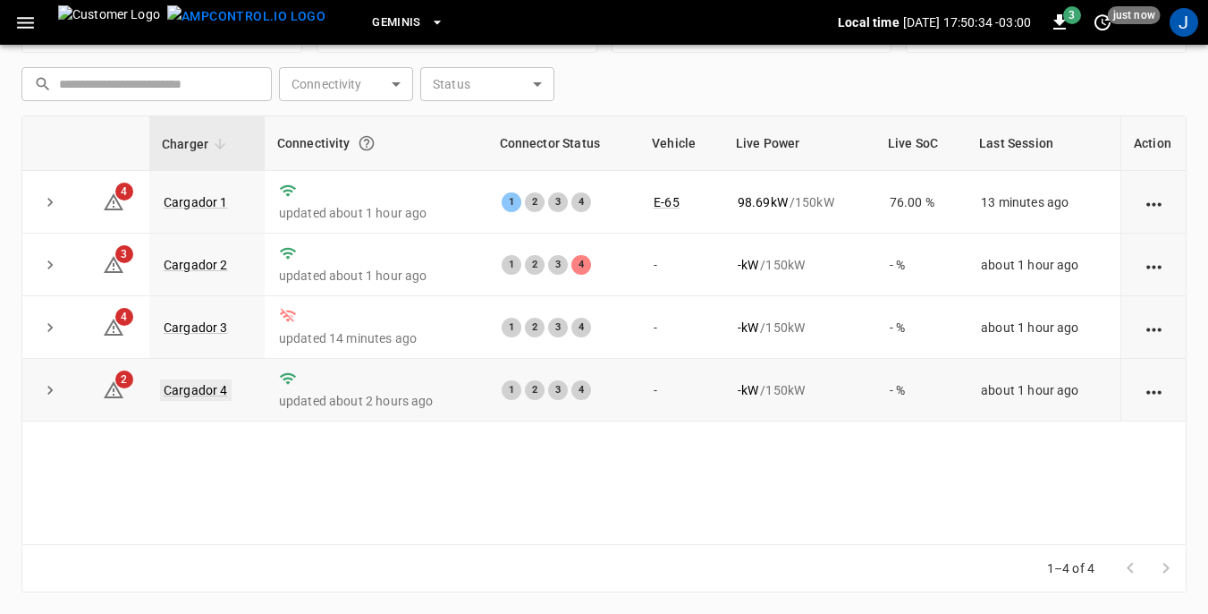
click at [208, 387] on link "Cargador 4" at bounding box center [196, 389] width 72 height 21
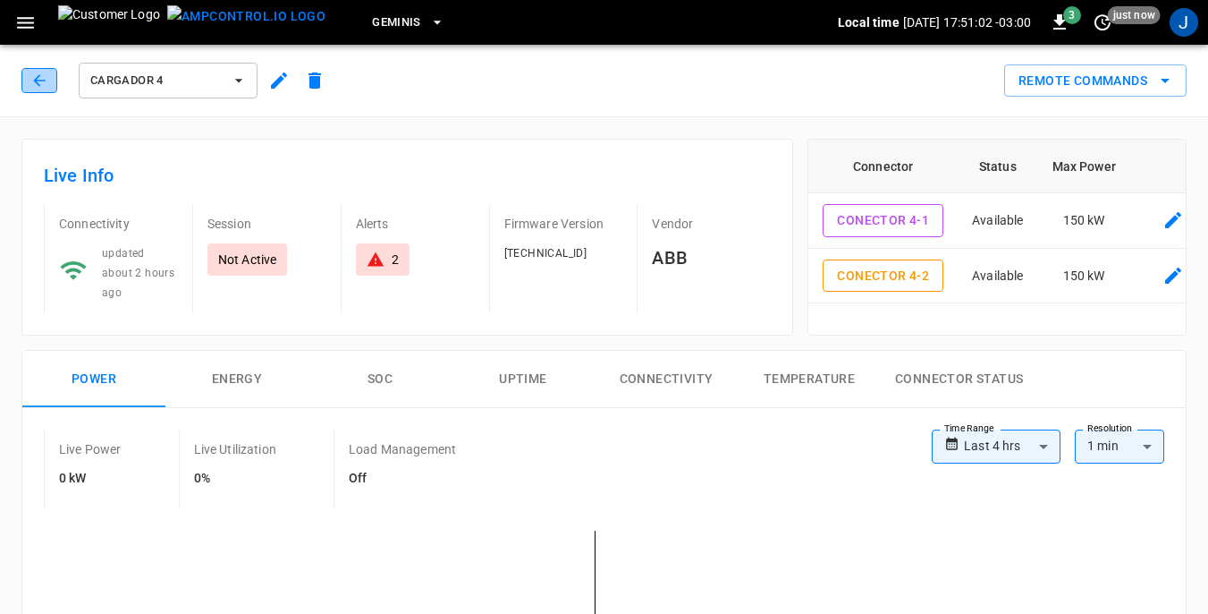
click at [43, 82] on icon "button" at bounding box center [39, 81] width 18 height 18
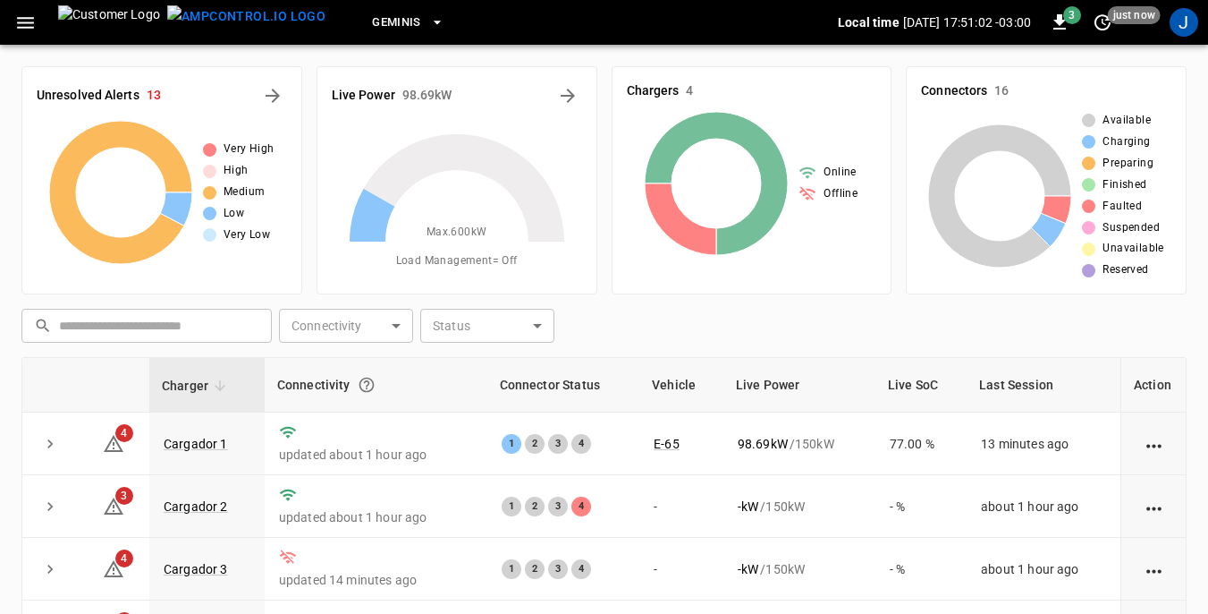
scroll to position [241, 0]
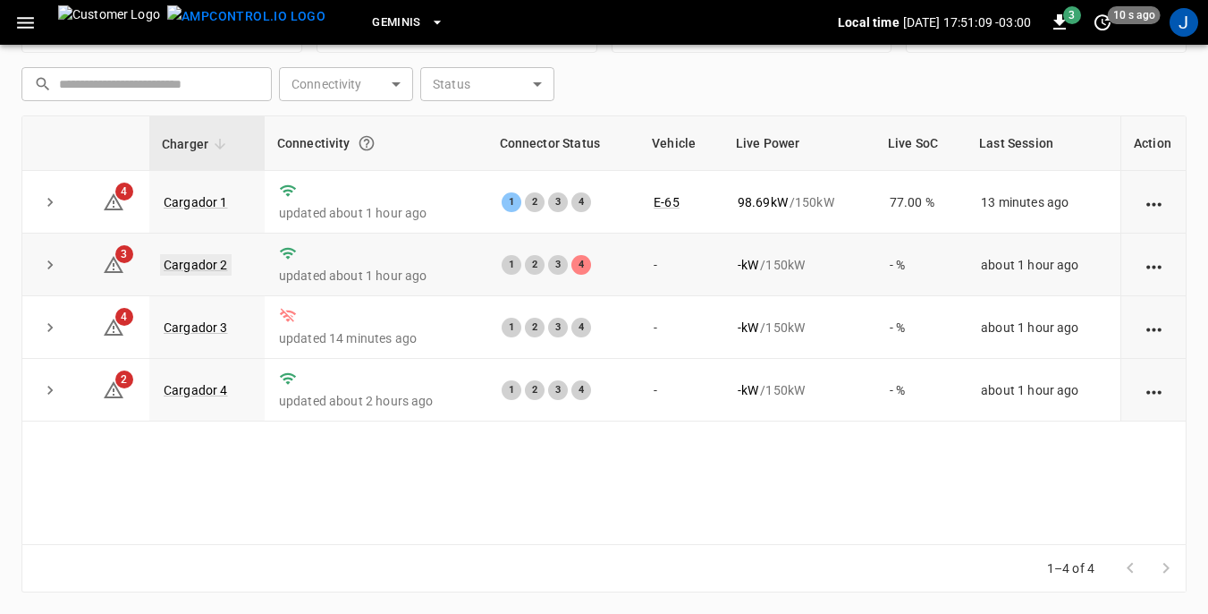
click at [189, 260] on link "Cargador 2" at bounding box center [196, 264] width 72 height 21
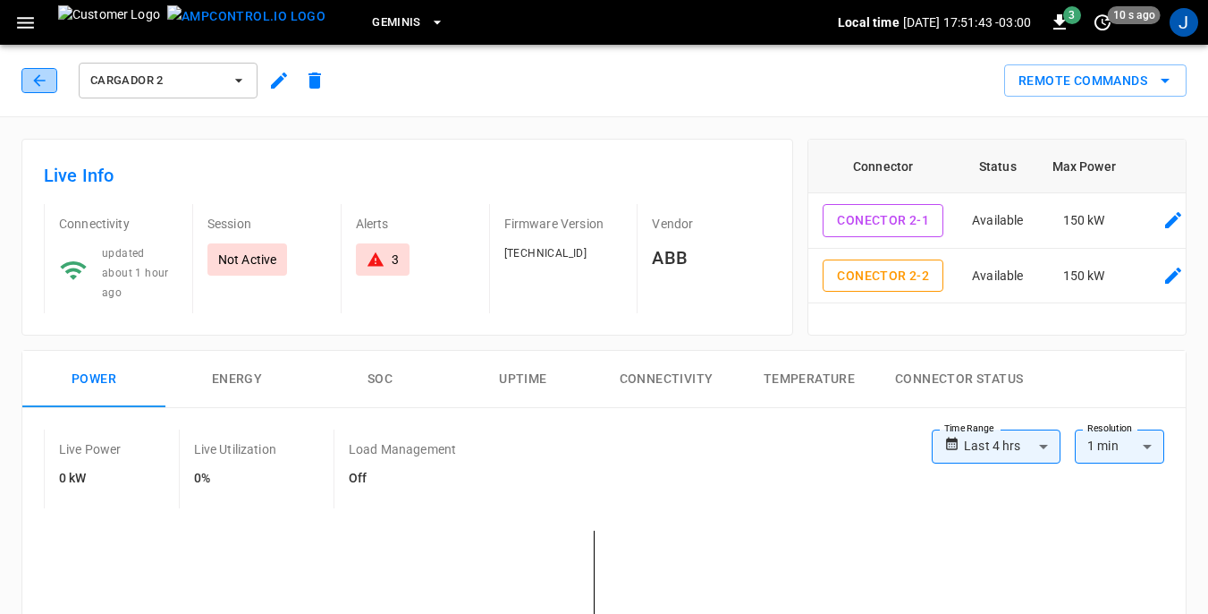
click at [38, 80] on icon "button" at bounding box center [39, 81] width 18 height 18
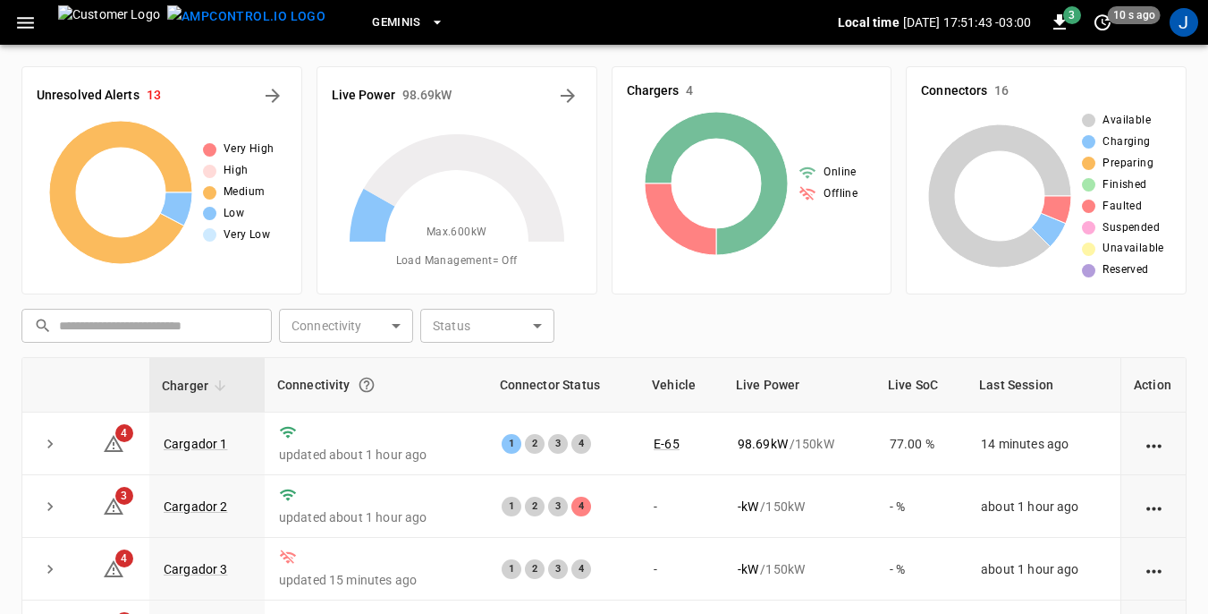
scroll to position [241, 0]
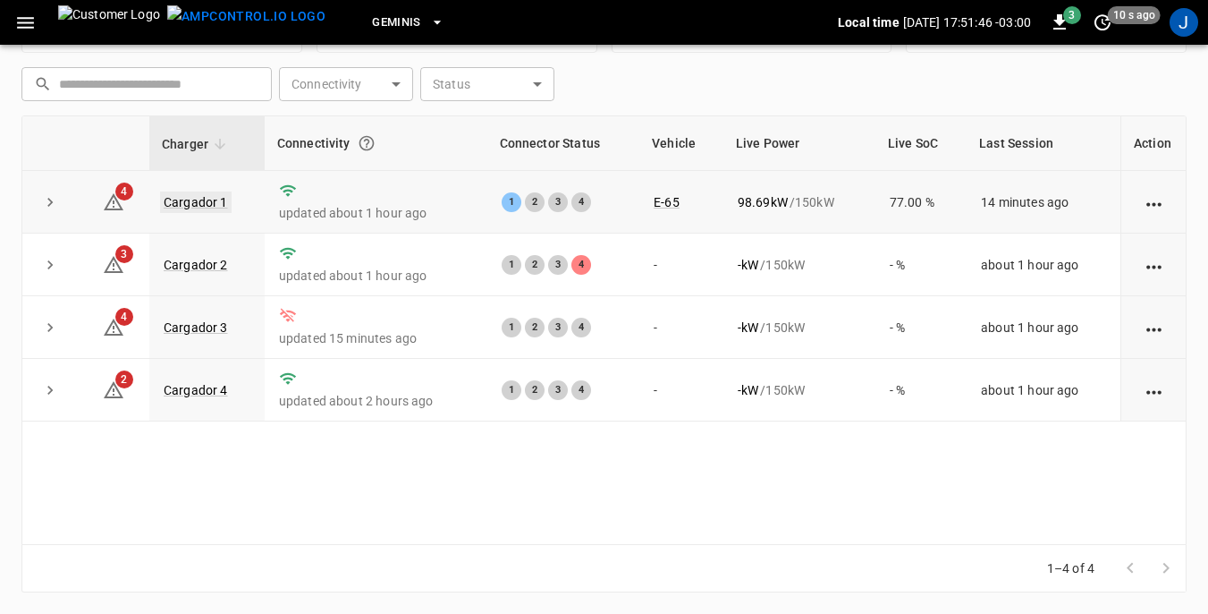
click at [207, 198] on link "Cargador 1" at bounding box center [196, 201] width 72 height 21
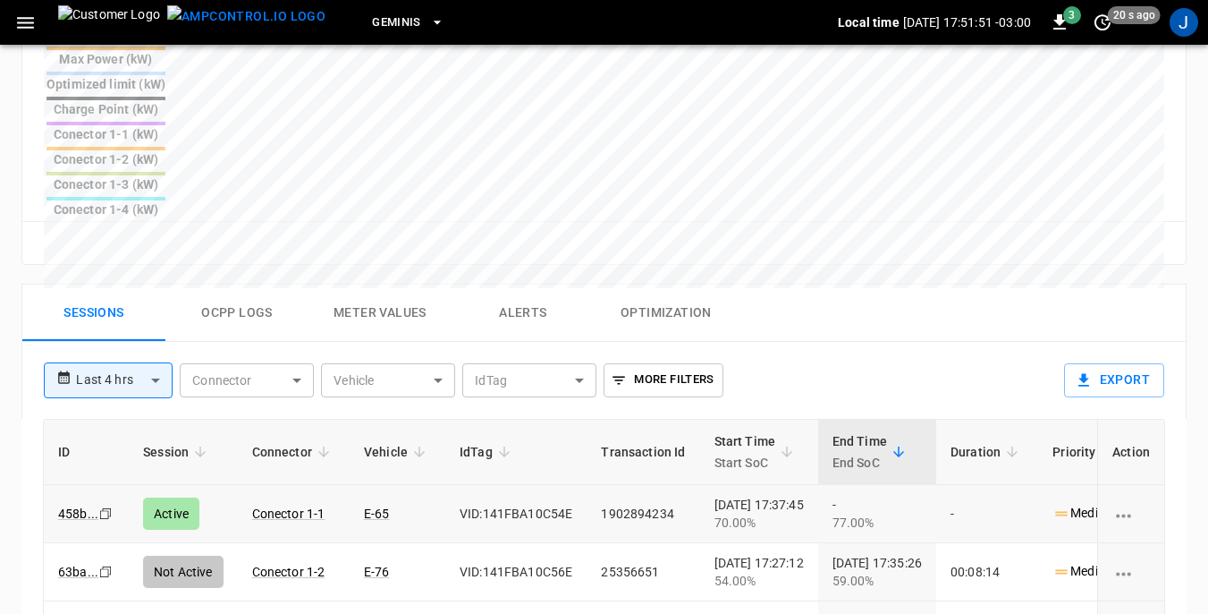
scroll to position [805, 0]
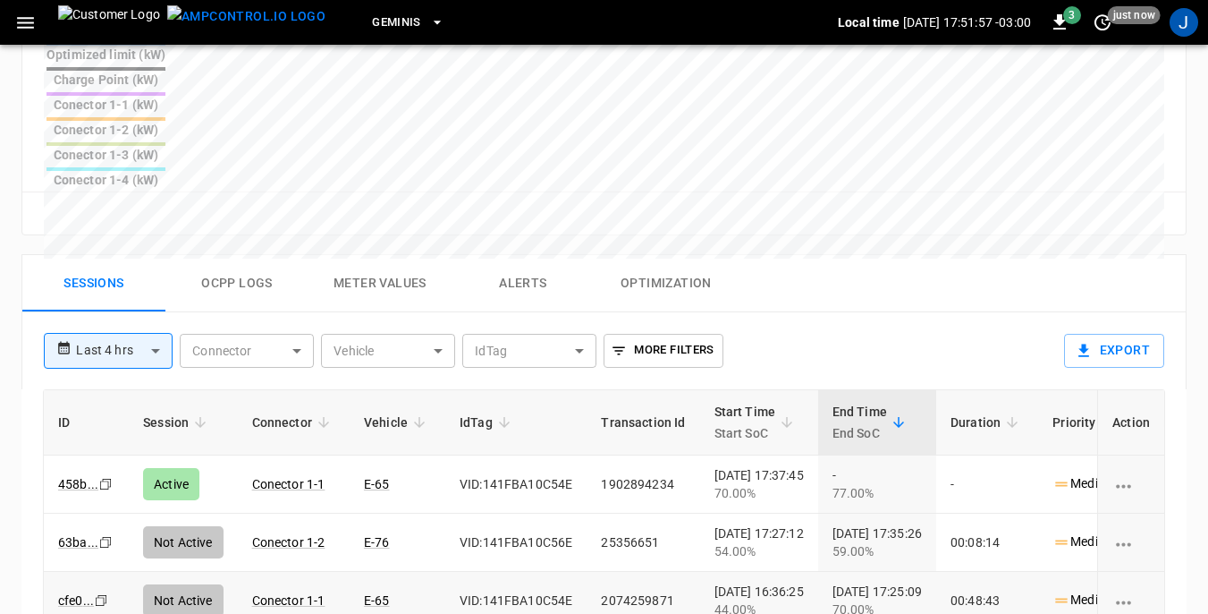
click at [558, 572] on td "VID:141FBA10C54E" at bounding box center [515, 601] width 141 height 58
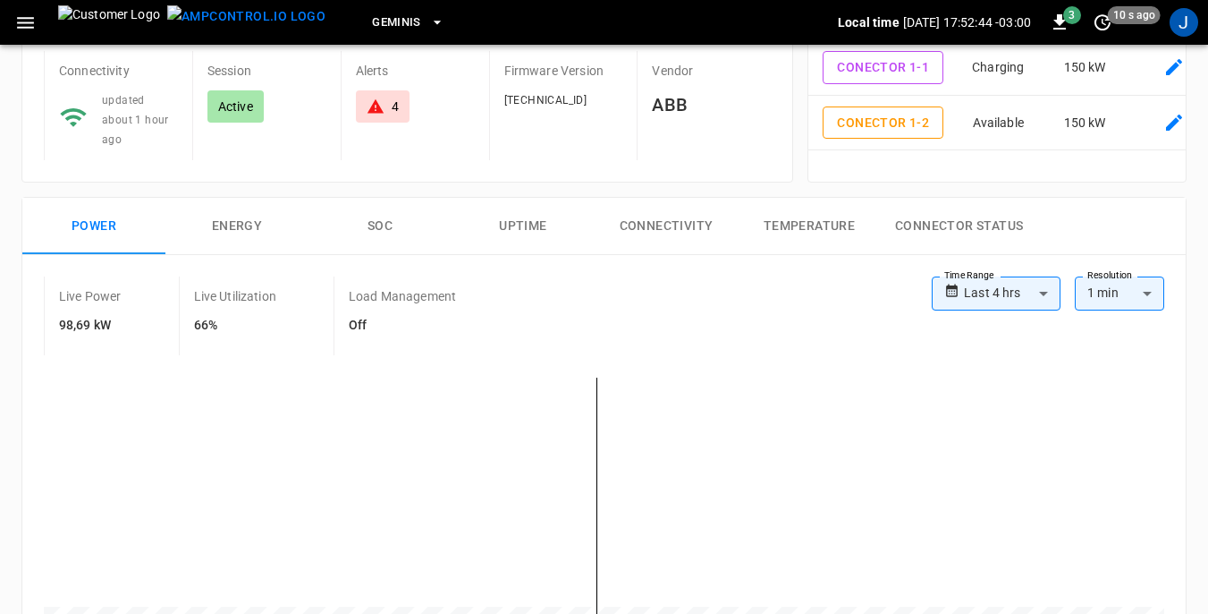
scroll to position [0, 0]
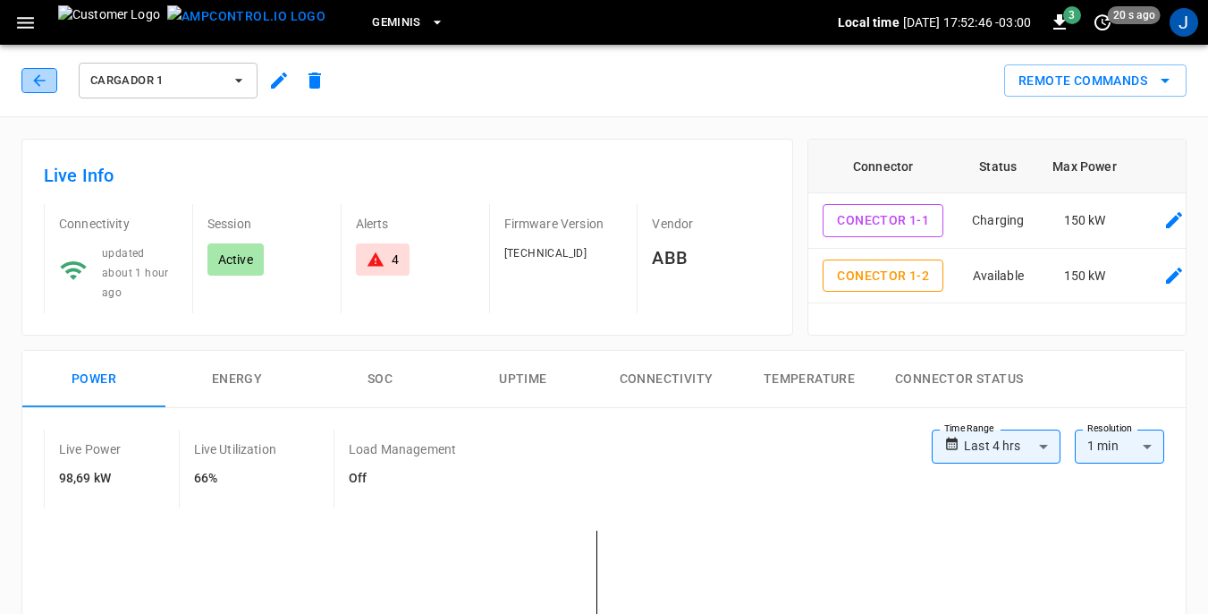
click at [37, 85] on icon "button" at bounding box center [39, 81] width 18 height 18
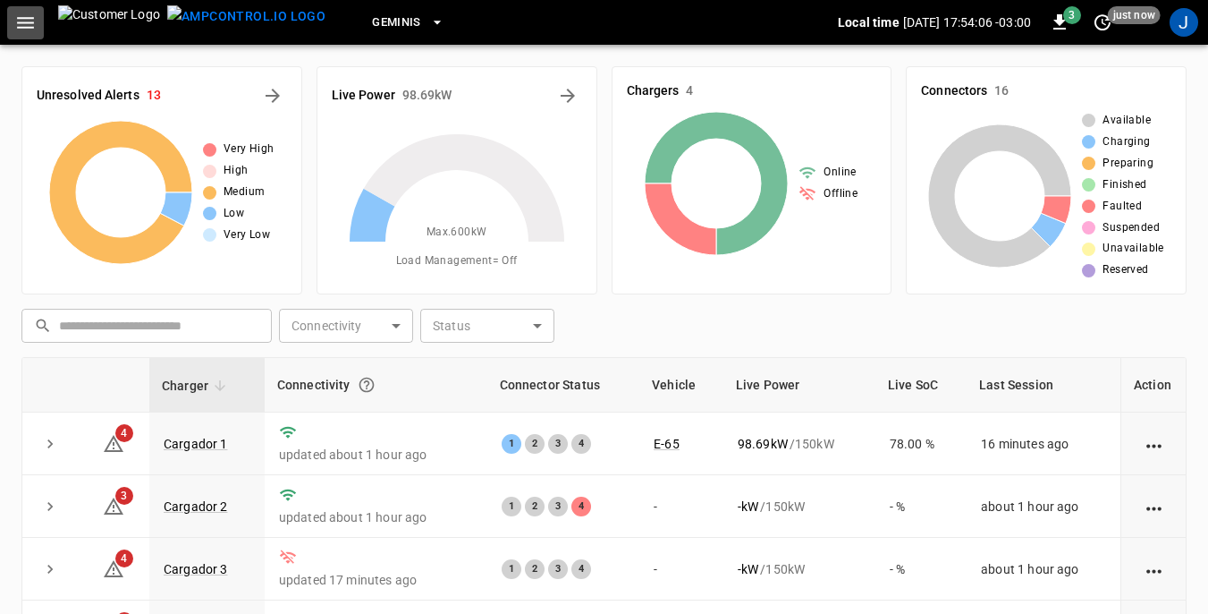
click at [30, 25] on icon "button" at bounding box center [25, 23] width 22 height 22
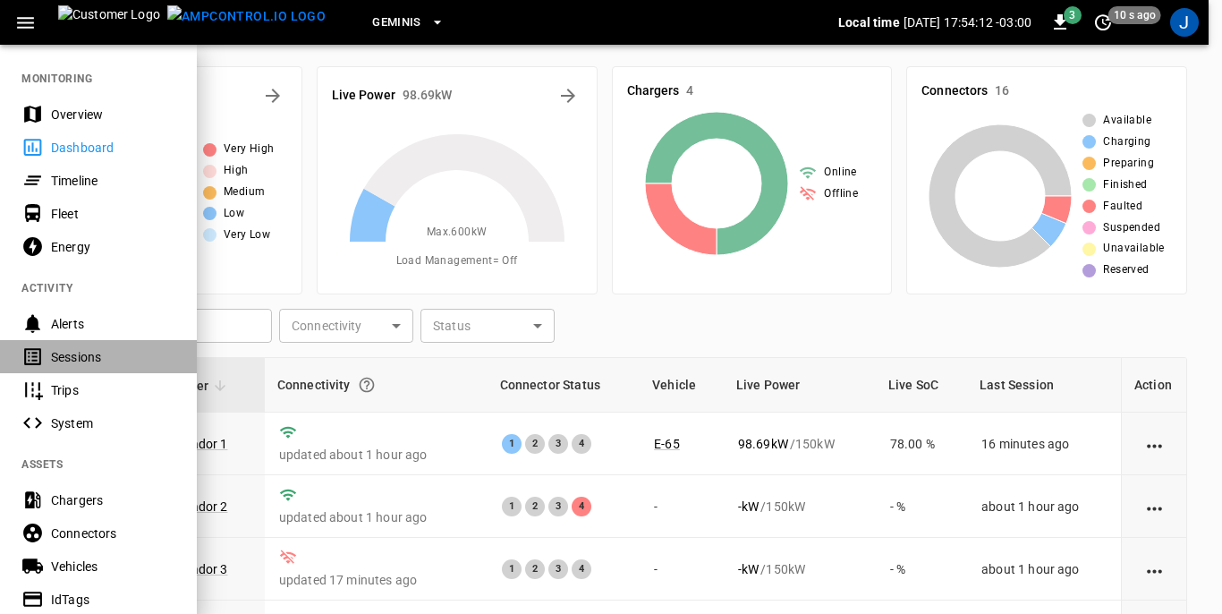
click at [72, 356] on div "Sessions" at bounding box center [113, 357] width 124 height 18
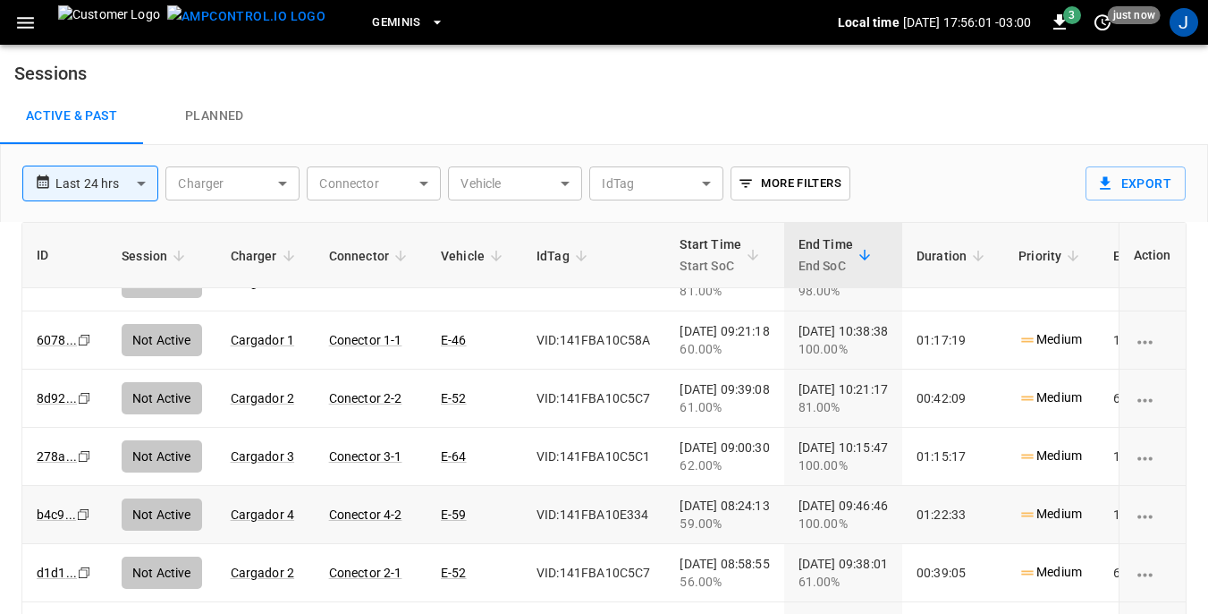
scroll to position [1520, 0]
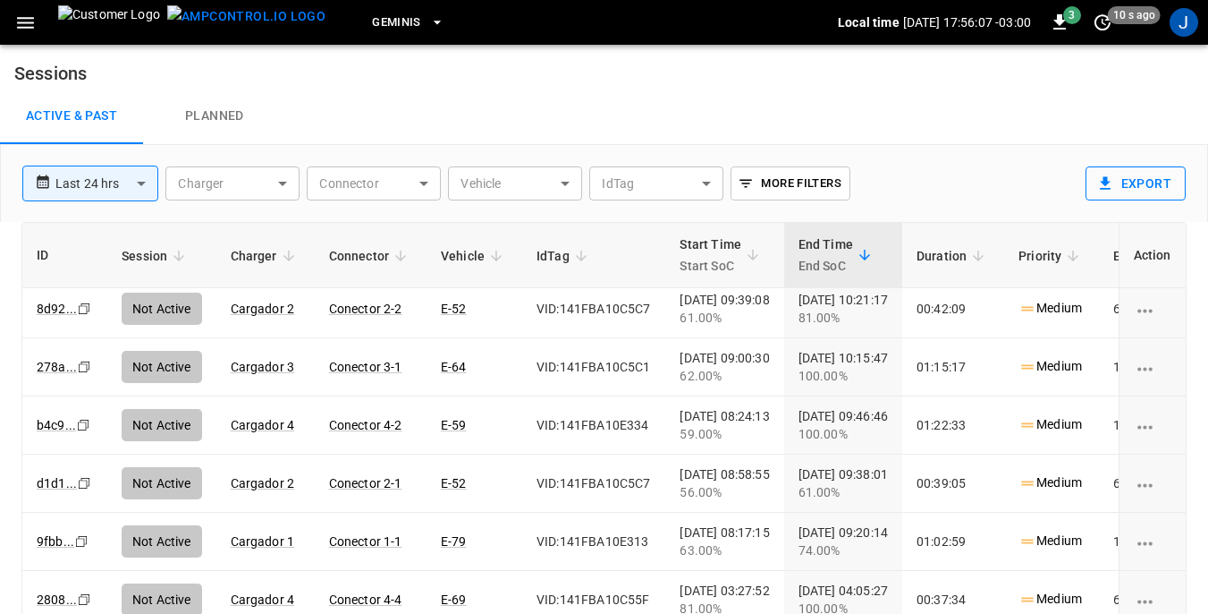
click at [924, 183] on button "Export" at bounding box center [1136, 183] width 100 height 34
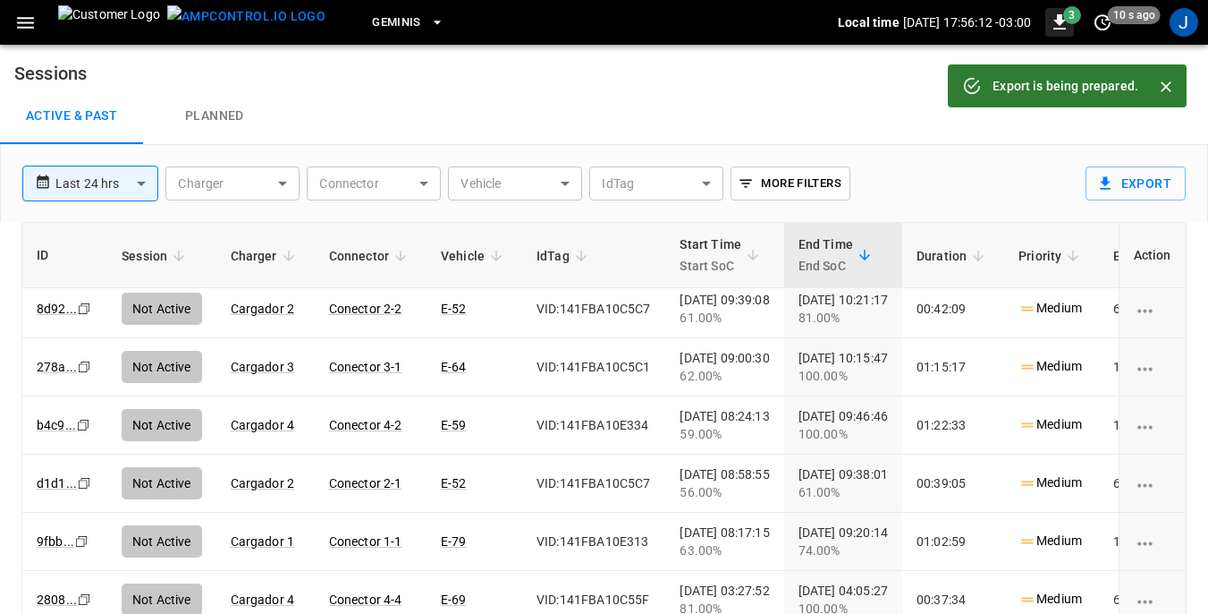
click at [924, 18] on icon "button" at bounding box center [1060, 21] width 13 height 15
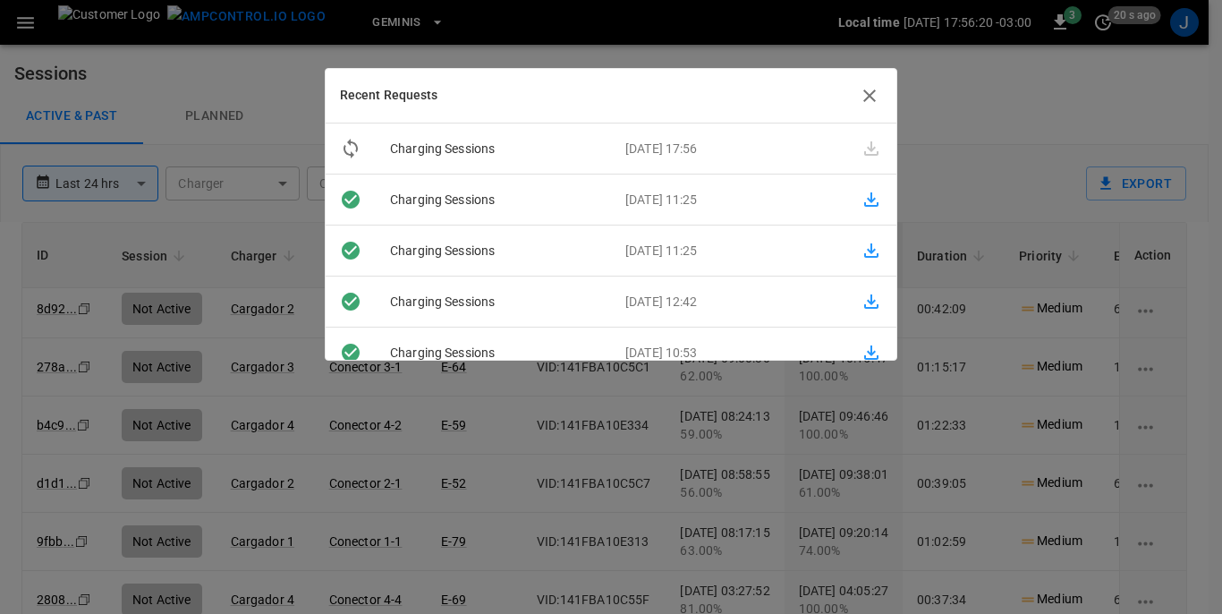
click at [715, 150] on p "[DATE] 17:56" at bounding box center [728, 149] width 235 height 19
click at [353, 148] on icon "In Progress" at bounding box center [350, 148] width 21 height 21
click at [864, 155] on icon "button" at bounding box center [871, 148] width 14 height 14
click at [871, 91] on icon "button" at bounding box center [869, 95] width 21 height 21
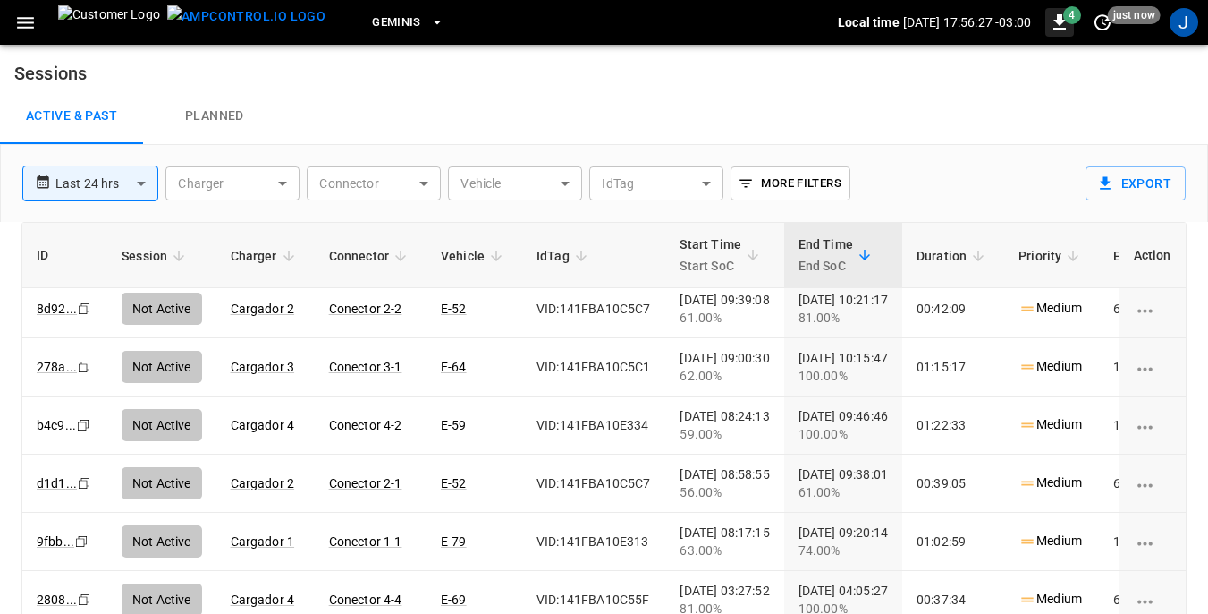
click at [924, 24] on icon "button" at bounding box center [1059, 22] width 21 height 21
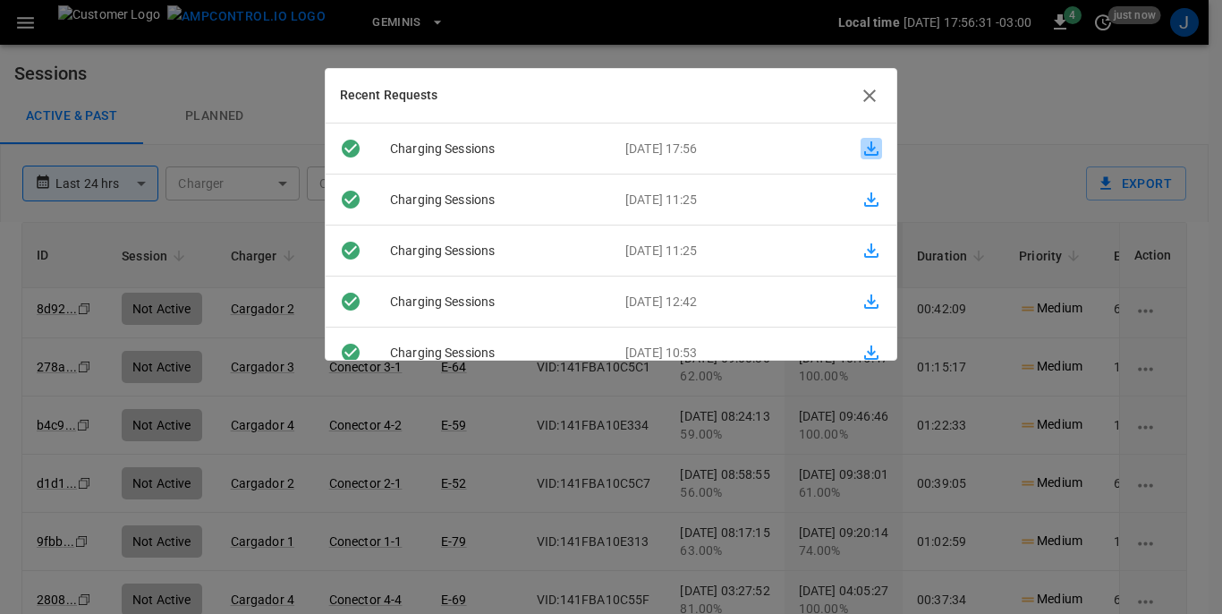
click at [864, 149] on icon "button" at bounding box center [871, 148] width 14 height 14
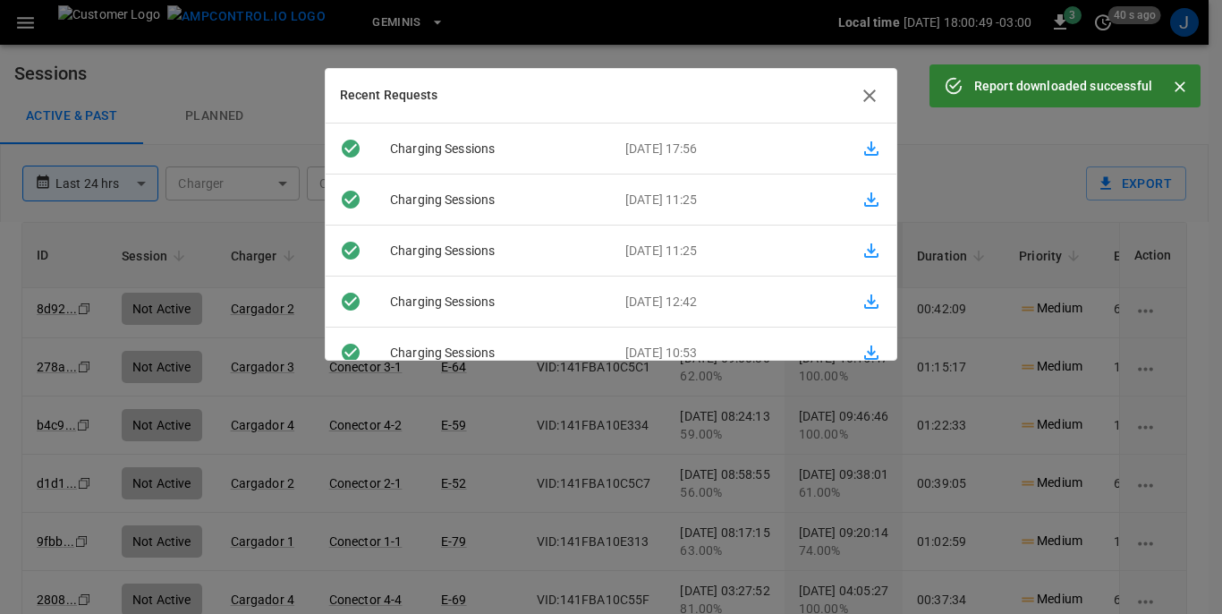
drag, startPoint x: 1204, startPoint y: 142, endPoint x: 900, endPoint y: 97, distance: 307.4
click at [924, 142] on div at bounding box center [611, 307] width 1222 height 614
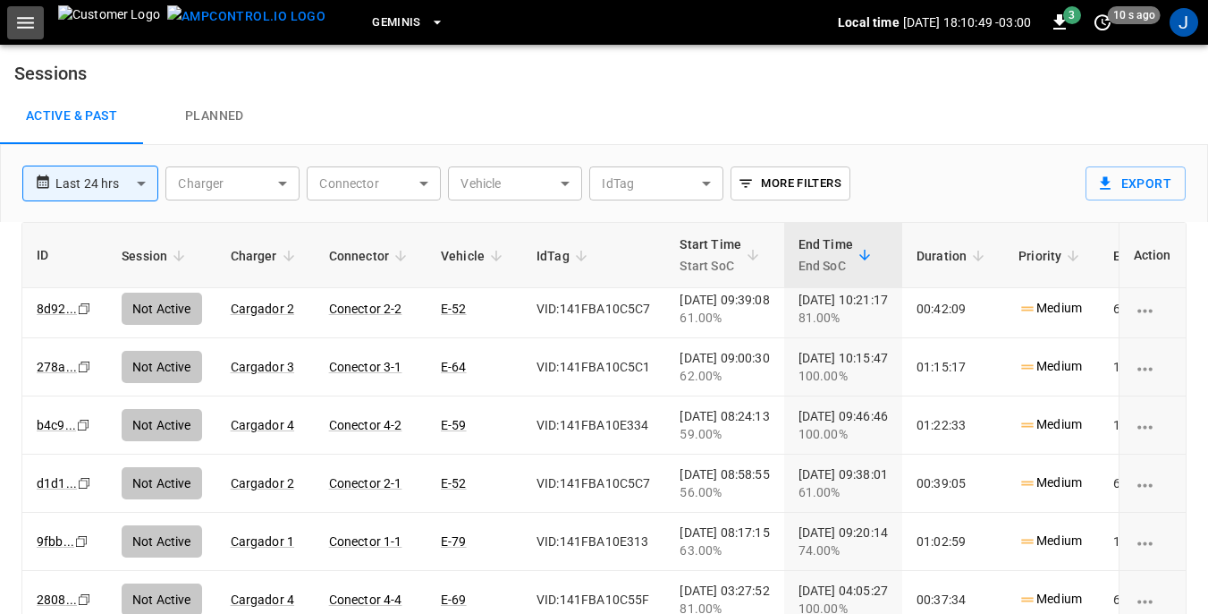
click at [30, 22] on icon "button" at bounding box center [25, 23] width 17 height 12
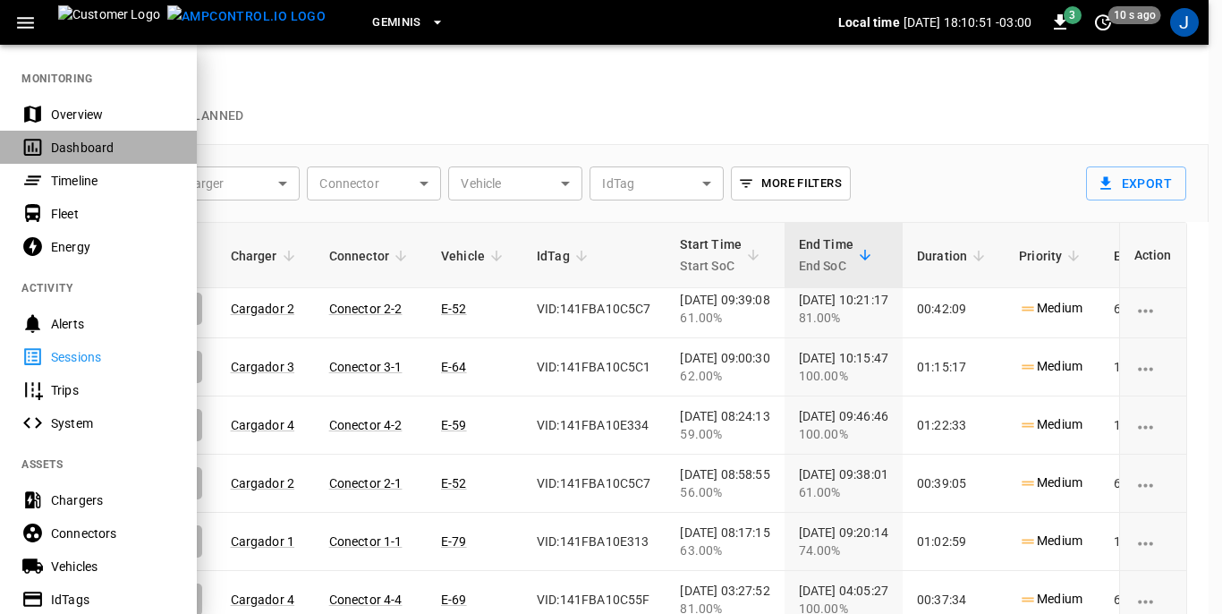
click at [49, 148] on div "Dashboard" at bounding box center [98, 147] width 197 height 33
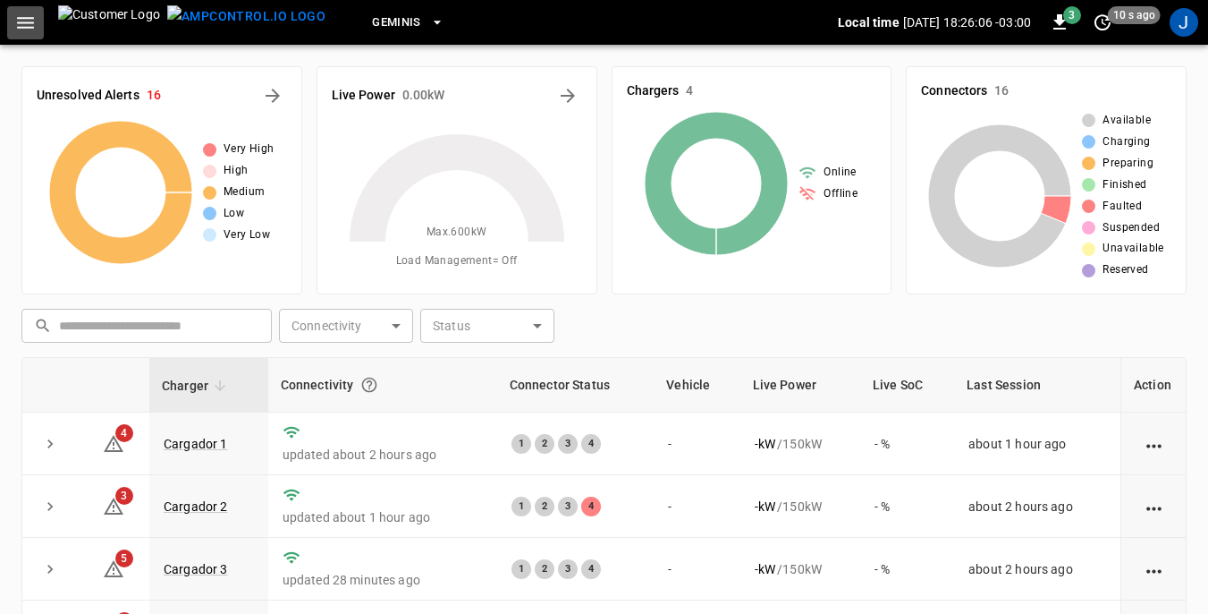
click at [19, 24] on icon "button" at bounding box center [25, 23] width 22 height 22
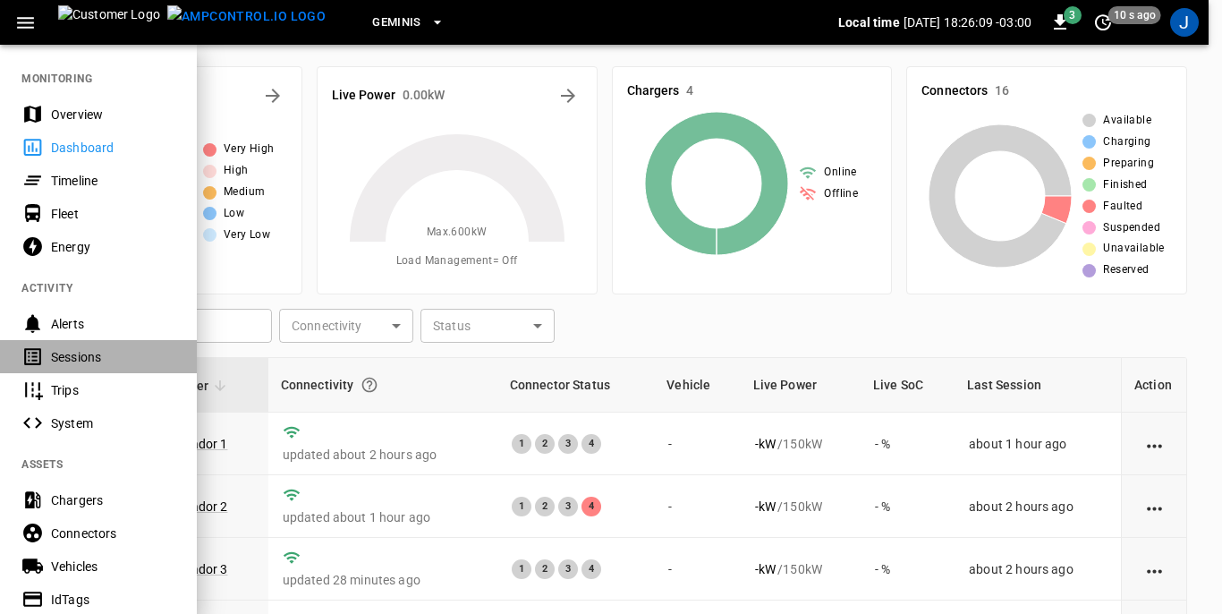
click at [76, 359] on div "Sessions" at bounding box center [113, 357] width 124 height 18
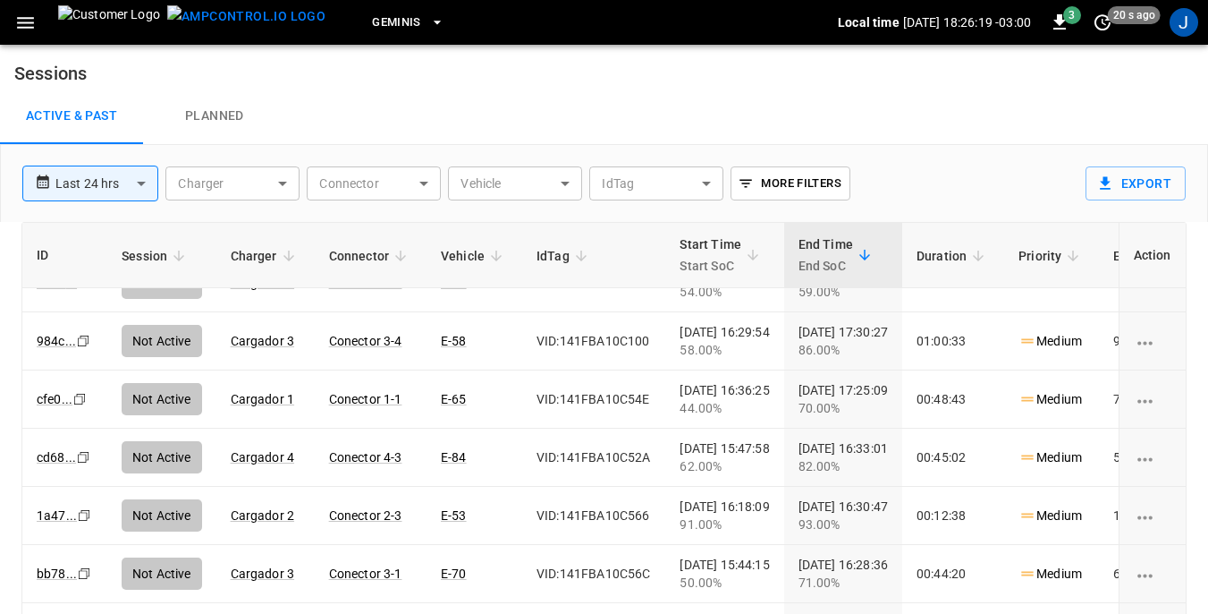
scroll to position [179, 0]
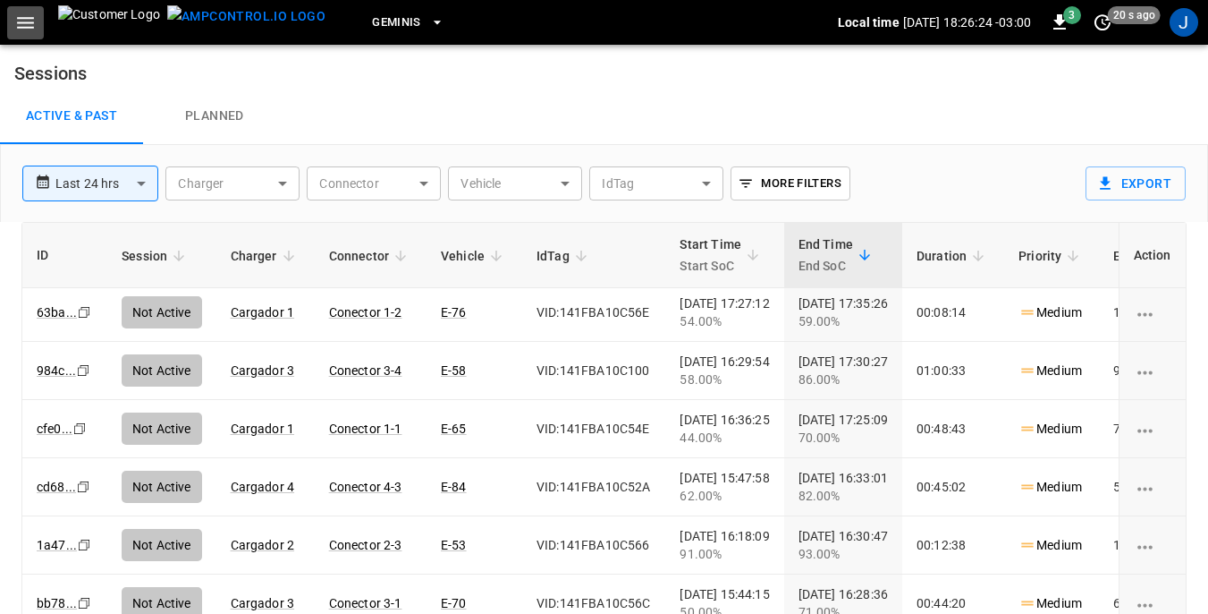
click at [21, 21] on icon "button" at bounding box center [25, 23] width 17 height 12
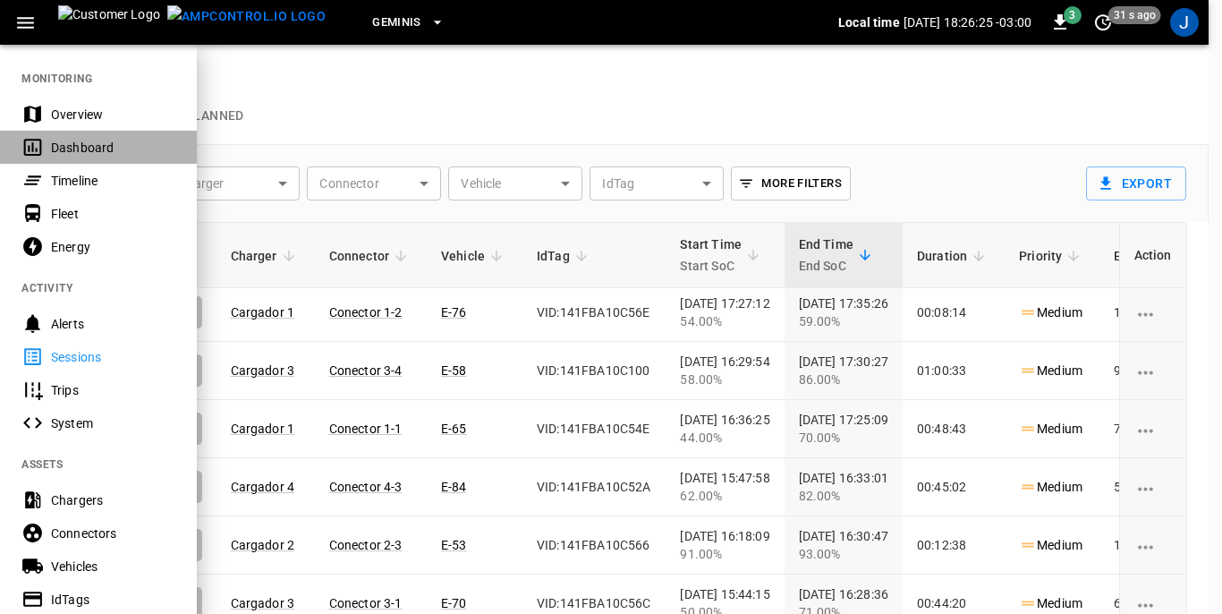
click at [89, 144] on div "Dashboard" at bounding box center [113, 148] width 124 height 18
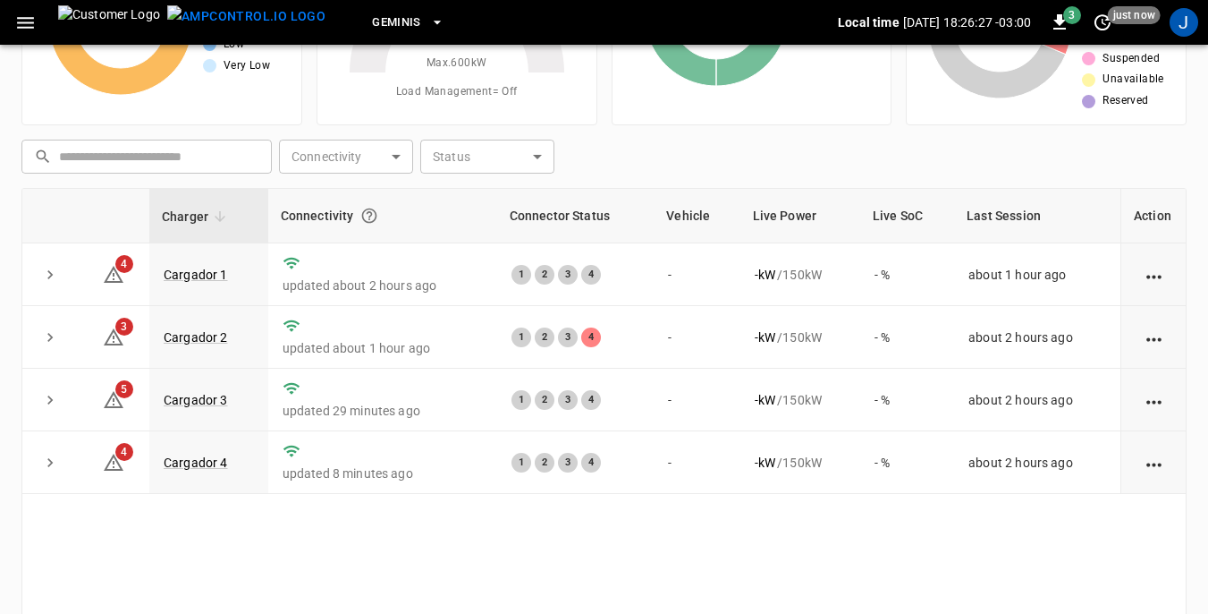
scroll to position [179, 0]
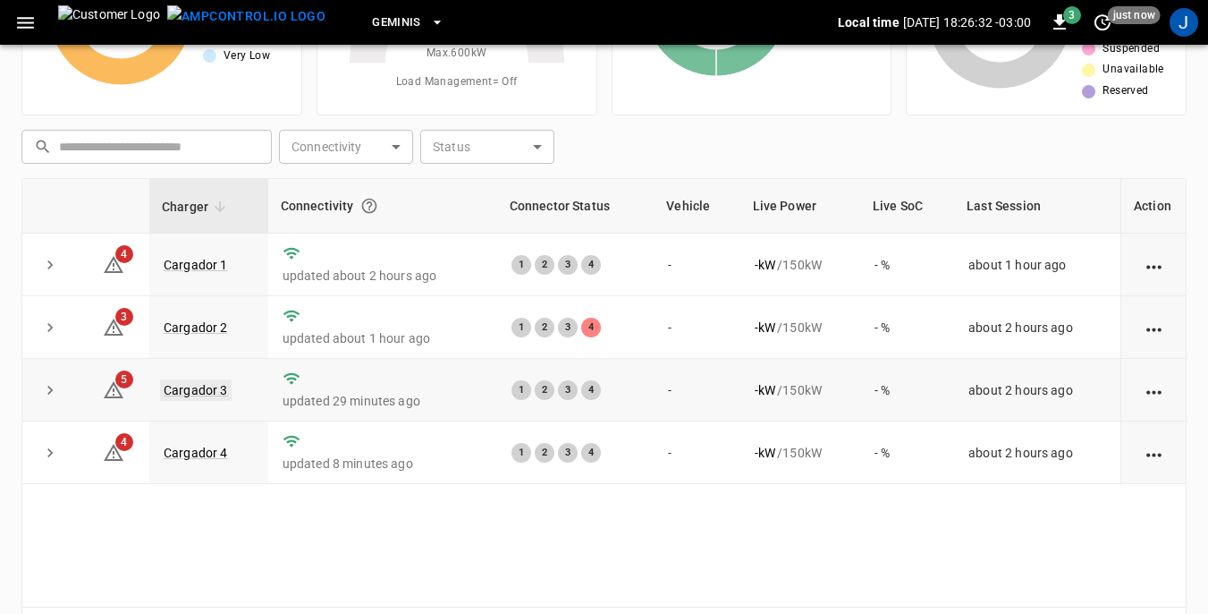
click at [198, 389] on link "Cargador 3" at bounding box center [196, 389] width 72 height 21
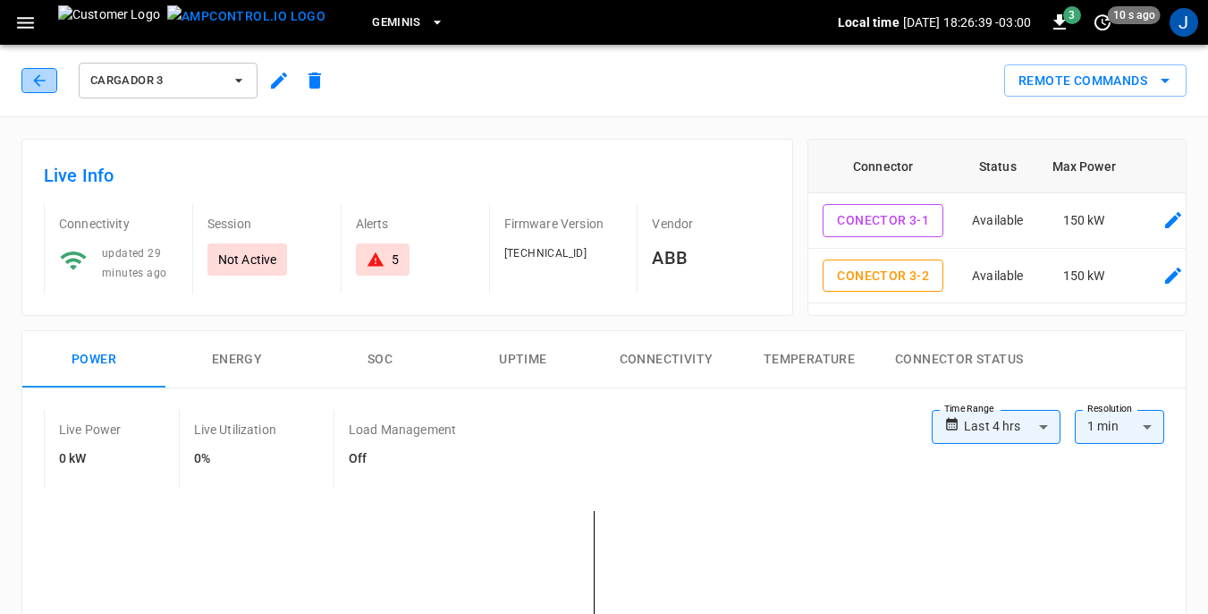
click at [47, 73] on icon "button" at bounding box center [39, 81] width 18 height 18
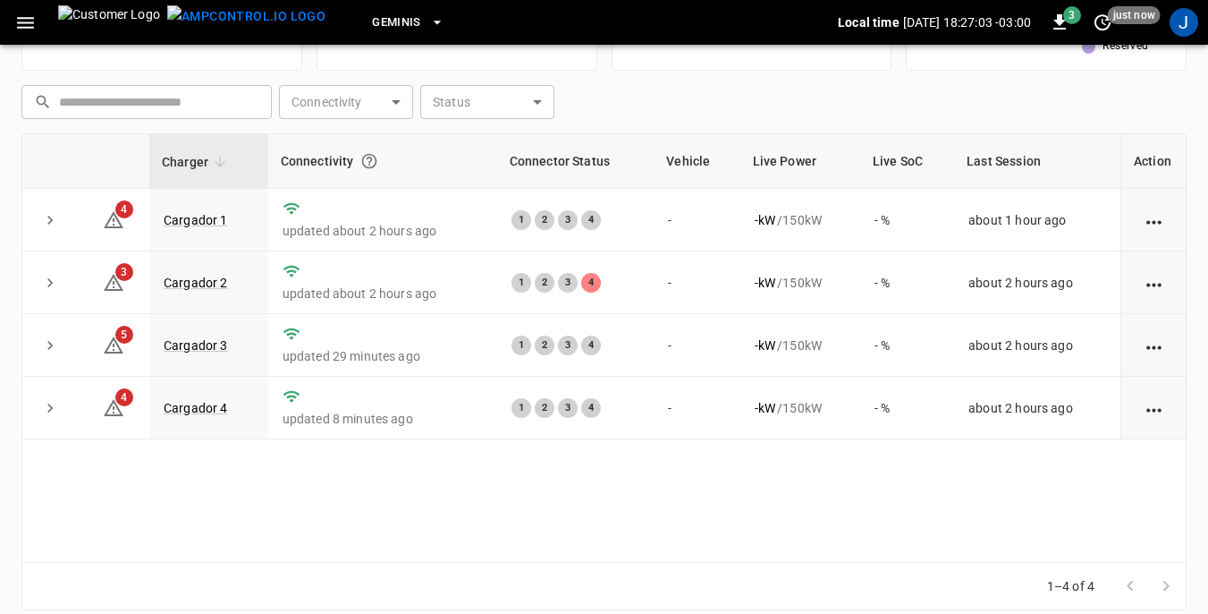
scroll to position [241, 0]
